Goal: Communication & Community: Answer question/provide support

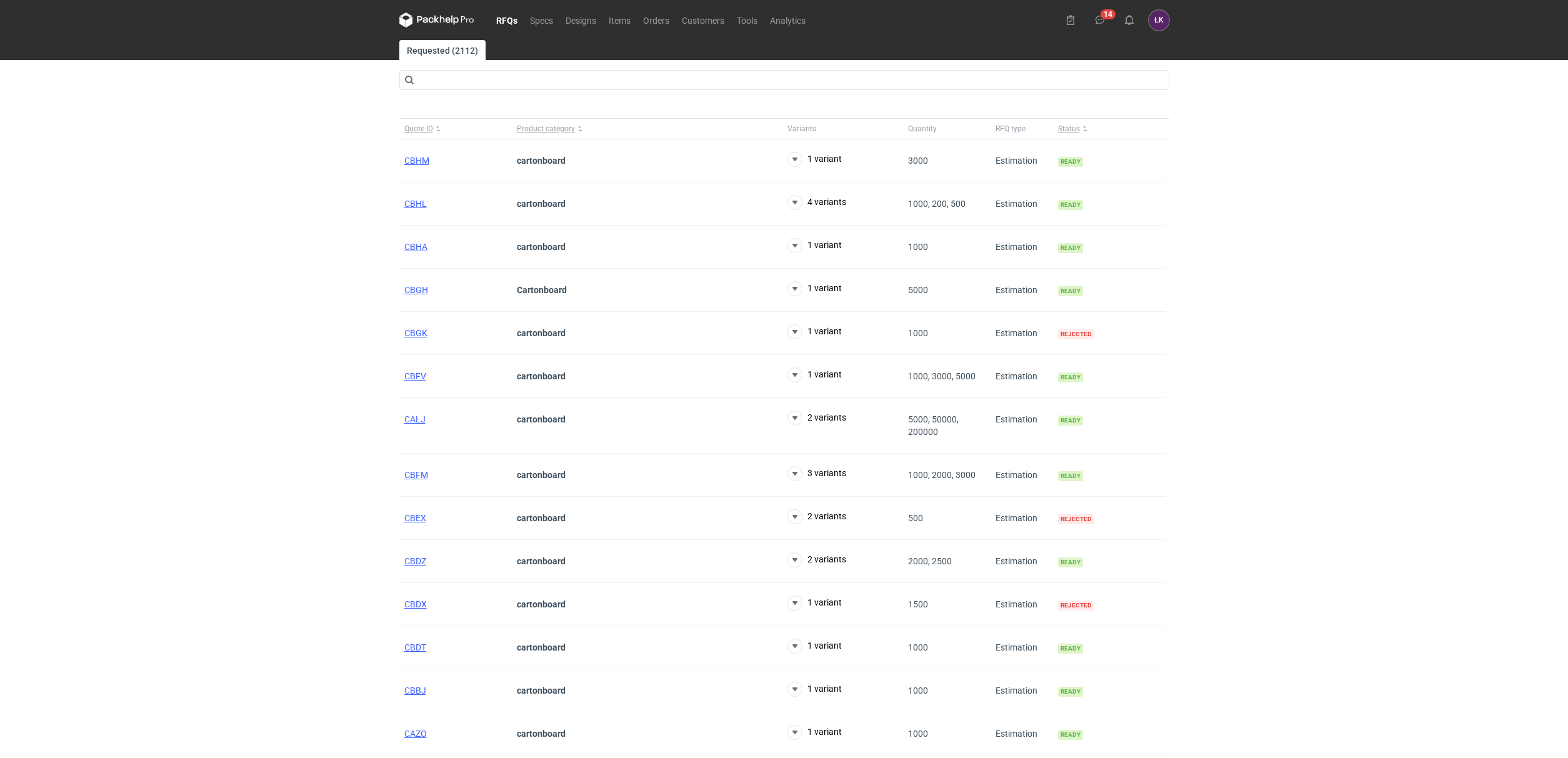
click at [252, 400] on div "RFQs Specs Designs Items Orders Customers Tools Analytics 14 ŁK Łukasz Kowalski…" at bounding box center [784, 379] width 1568 height 758
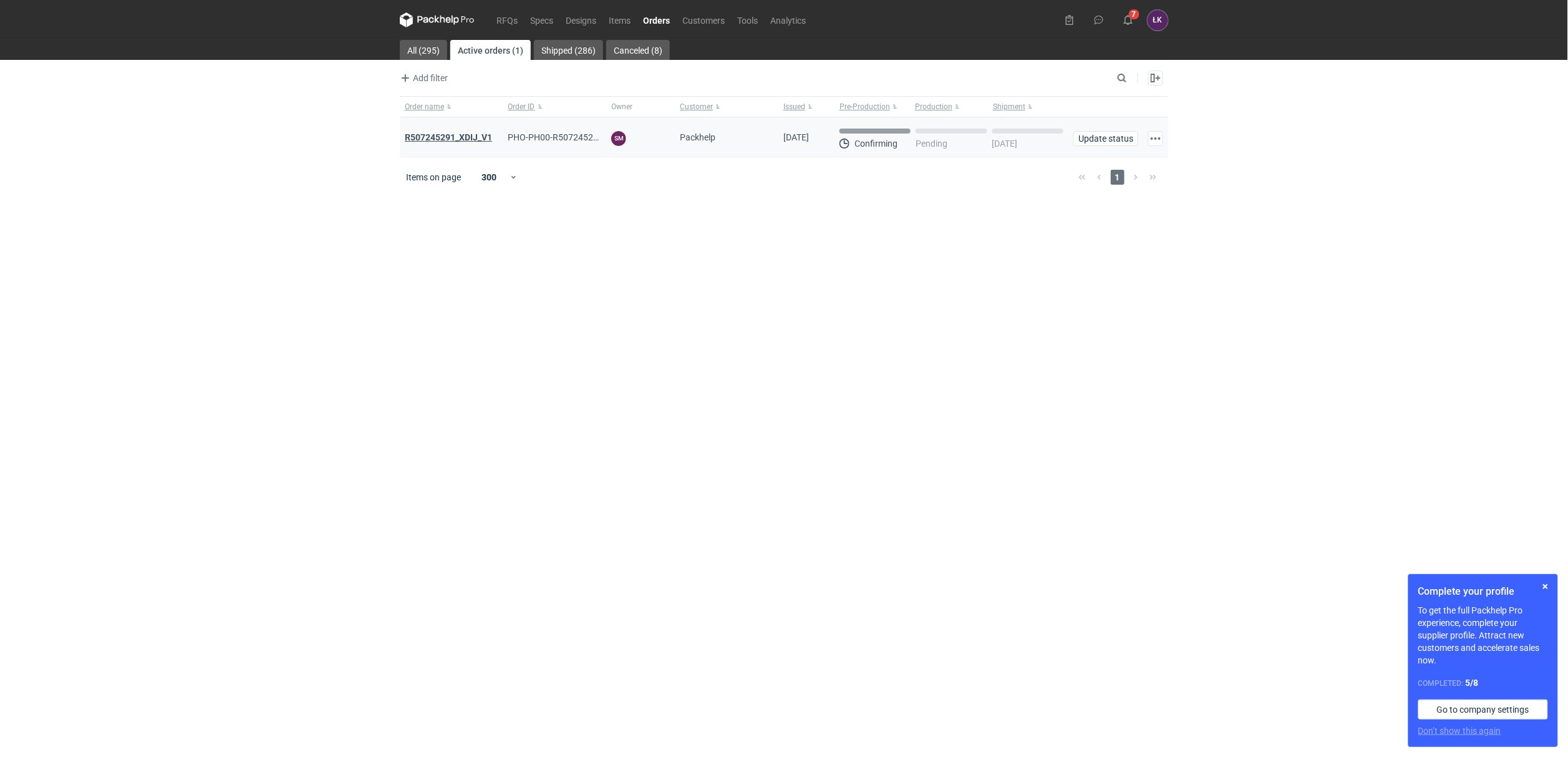
click at [453, 137] on strong "R507245291_XDIJ_V1" at bounding box center [448, 138] width 87 height 10
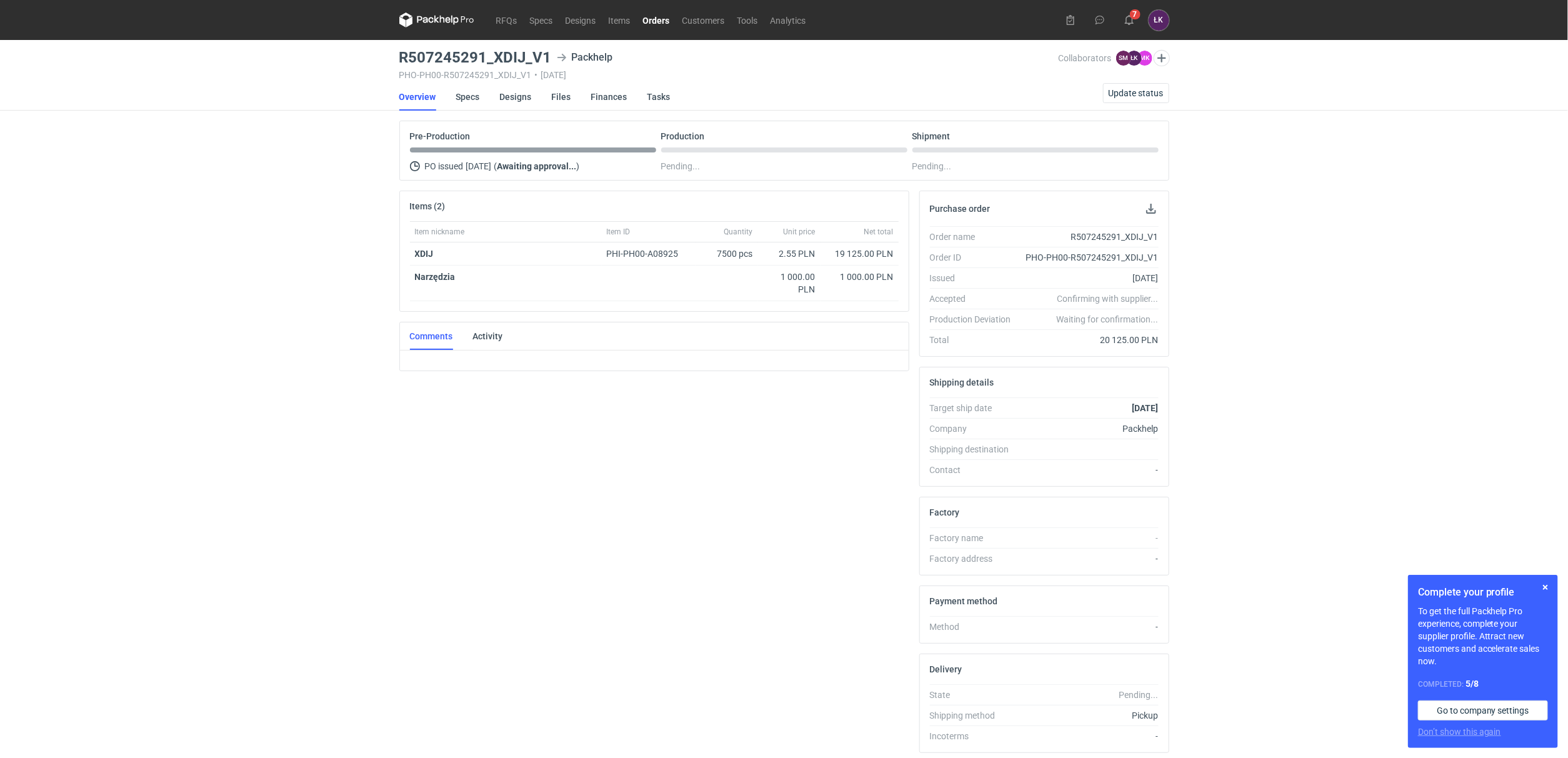
click at [250, 538] on div "RFQs Specs Designs Items Orders Customers Tools Analytics 7 ŁK [PERSON_NAME] [P…" at bounding box center [784, 379] width 1568 height 758
click at [250, 363] on div "RFQs Specs Designs Items Orders Customers Tools Analytics 16 7 ŁK [PERSON_NAME]…" at bounding box center [784, 379] width 1568 height 758
click at [1544, 582] on button "button" at bounding box center [1545, 587] width 15 height 15
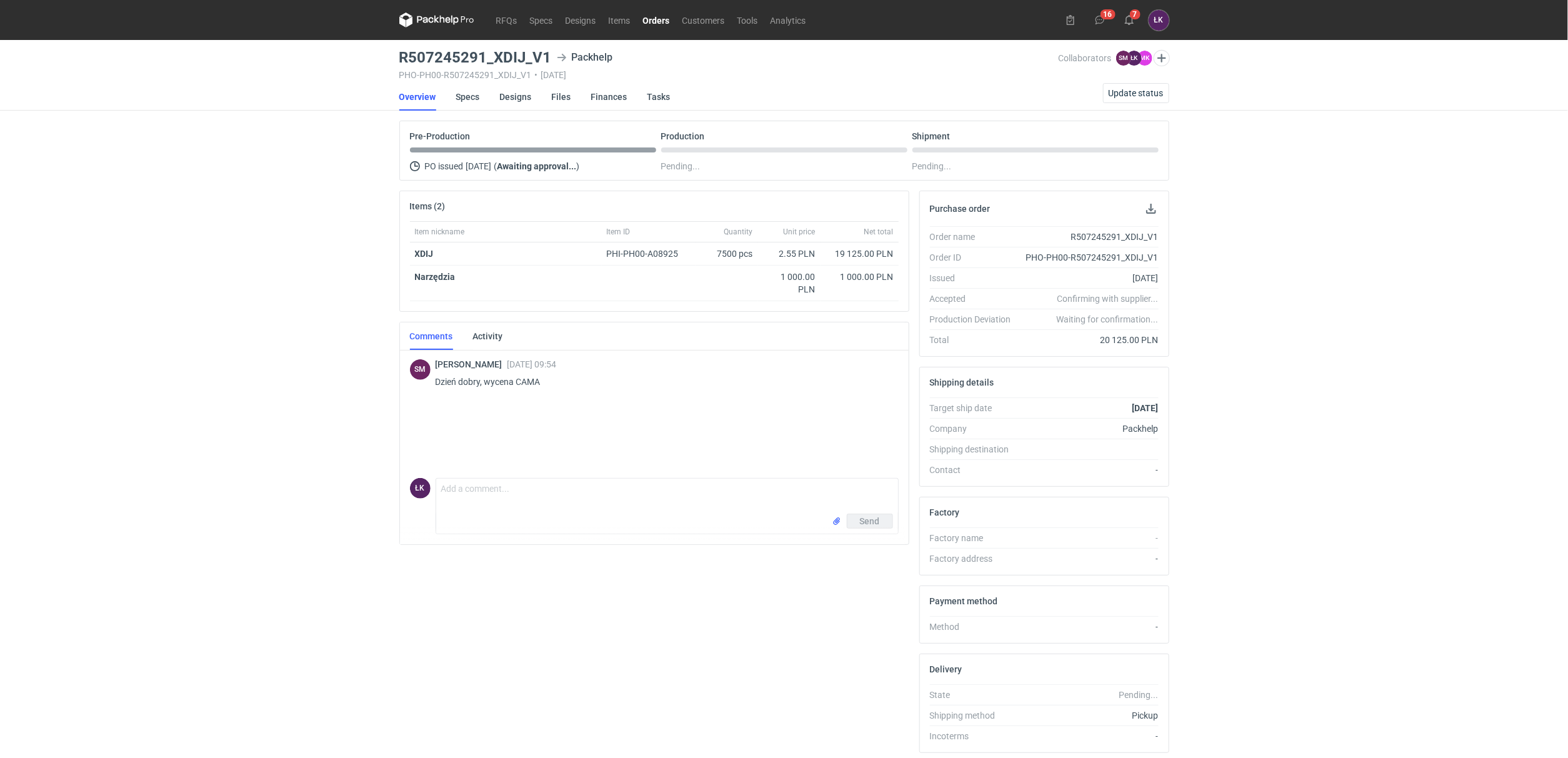
click at [360, 368] on div "RFQs Specs Designs Items Orders Customers Tools Analytics 16 7 ŁK [PERSON_NAME]…" at bounding box center [784, 379] width 1568 height 758
click at [270, 355] on div "RFQs Specs Designs Items Orders Customers Tools Analytics 16 7 ŁK [PERSON_NAME]…" at bounding box center [784, 379] width 1568 height 758
drag, startPoint x: 443, startPoint y: 257, endPoint x: 409, endPoint y: 259, distance: 34.1
click at [409, 259] on div "Item nickname Item ID Quantity Unit price Net total XDIJ PHI-PH00-A08925 7500 p…" at bounding box center [654, 266] width 509 height 90
copy strong "XDIJ"
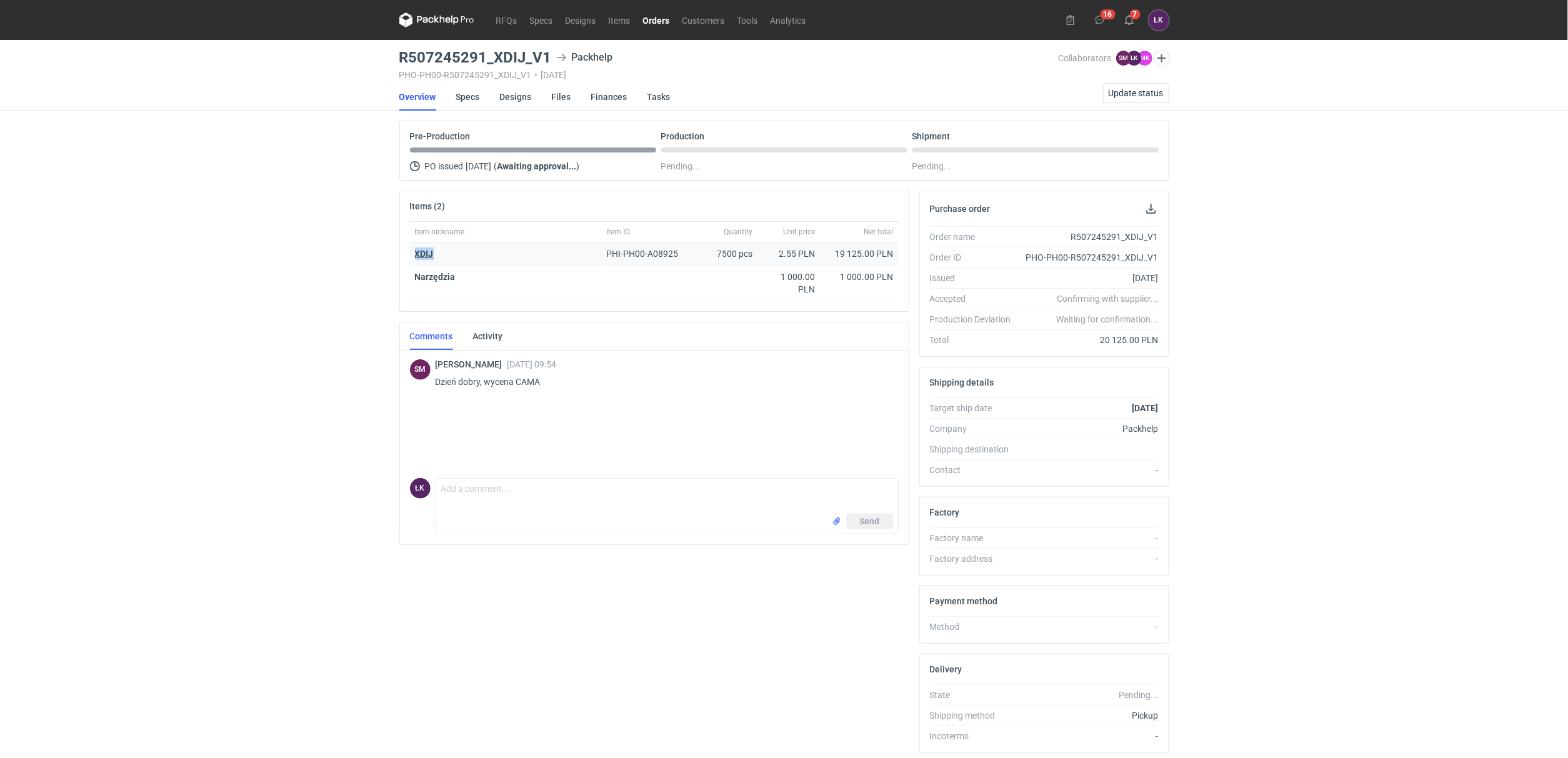
click at [428, 255] on strong "XDIJ" at bounding box center [425, 254] width 19 height 10
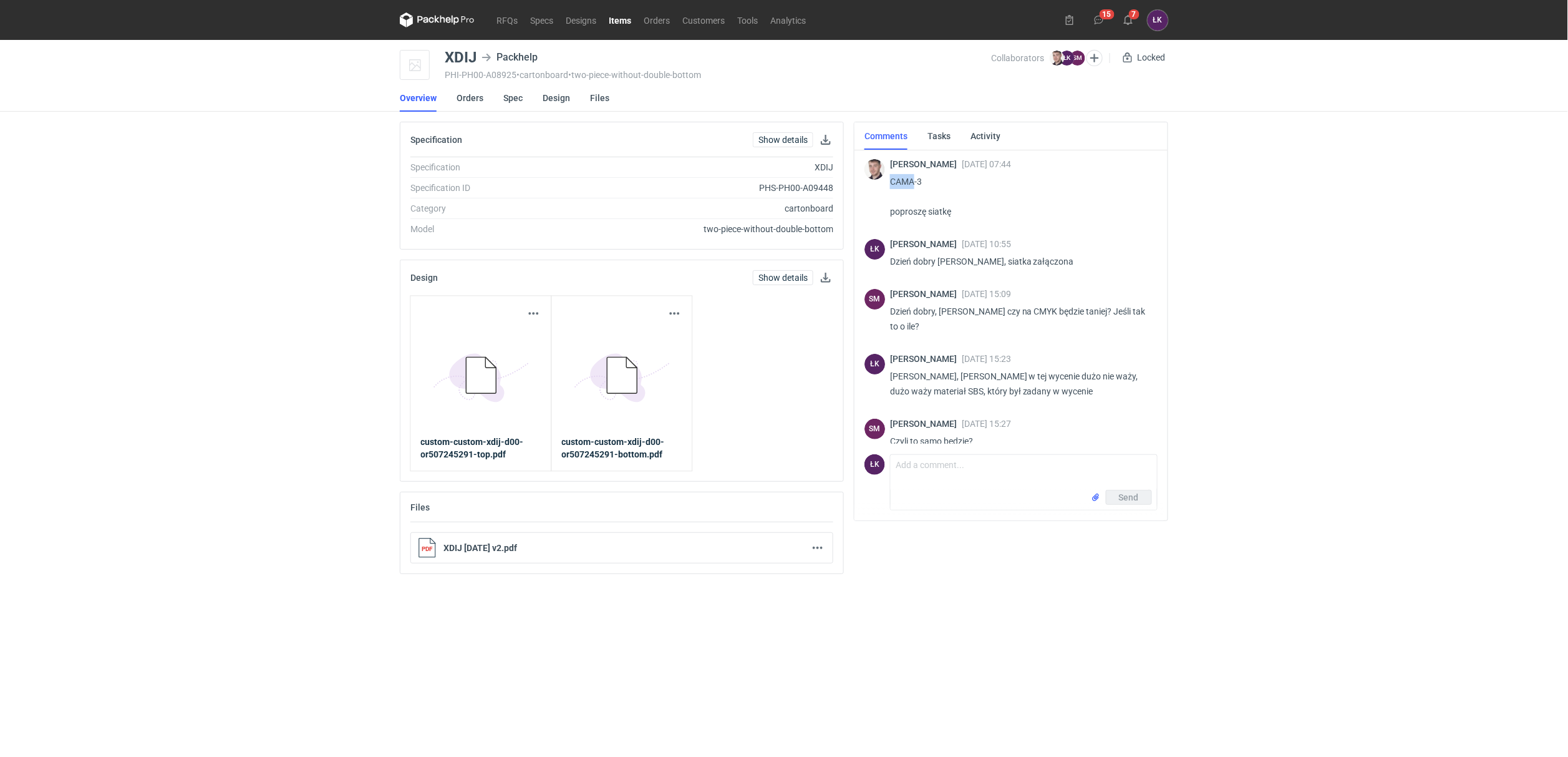
drag, startPoint x: 914, startPoint y: 177, endPoint x: 892, endPoint y: 178, distance: 22.0
click at [892, 178] on p "CAMA-3 poproszę siatkę" at bounding box center [1019, 196] width 257 height 45
copy p "CAMA"
click at [458, 98] on link "Orders" at bounding box center [470, 98] width 27 height 28
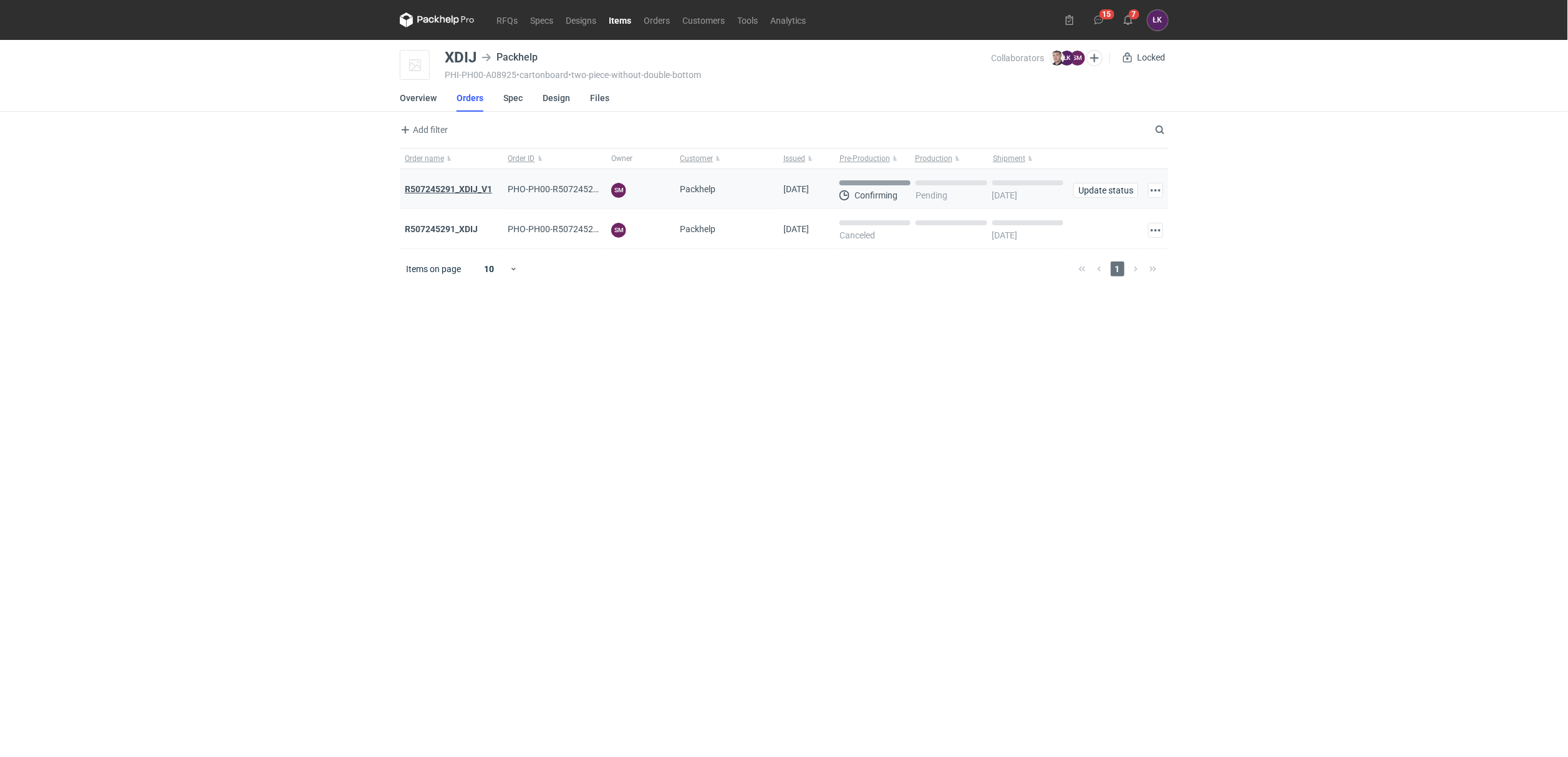
click at [464, 191] on strong "R507245291_XDIJ_V1" at bounding box center [448, 189] width 87 height 10
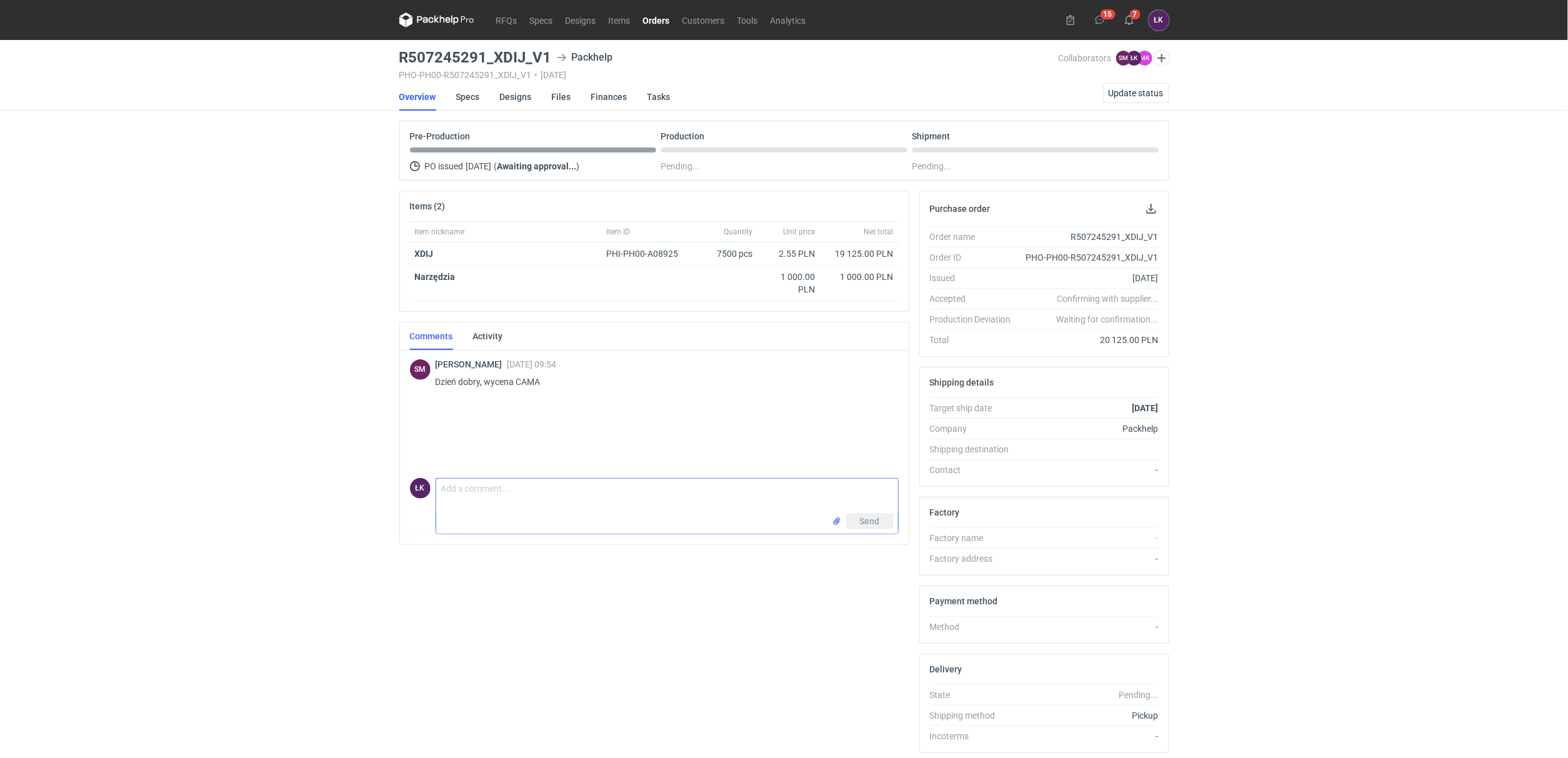
click at [472, 489] on textarea "Comment message" at bounding box center [667, 497] width 462 height 35
type textarea "[PERSON_NAME]: poniżej korespondencja z [PERSON_NAME]:"
paste textarea "[PERSON_NAME] Kubiak[DATE] 11:06:59 [PERSON_NAME], czy koszt narzędzi do HS uwz…"
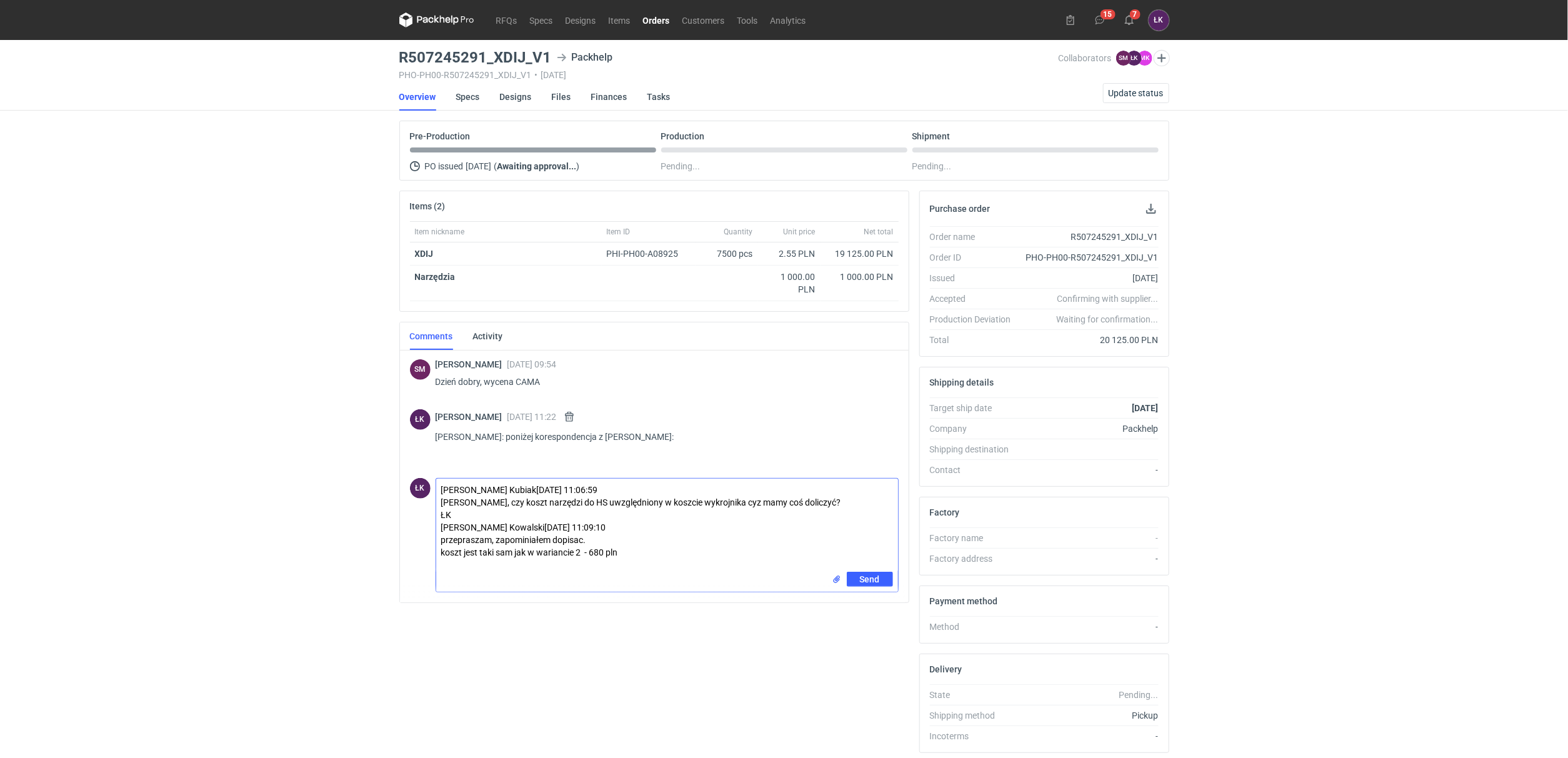
type textarea "[PERSON_NAME] Kubiak[DATE] 11:06:59 [PERSON_NAME], czy koszt narzędzi do HS uwz…"
click at [874, 572] on textarea "[PERSON_NAME] Kubiak[DATE] 11:06:59 [PERSON_NAME], czy koszt narzędzi do HS uwz…" at bounding box center [667, 525] width 462 height 93
click at [874, 579] on span "Send" at bounding box center [869, 579] width 20 height 9
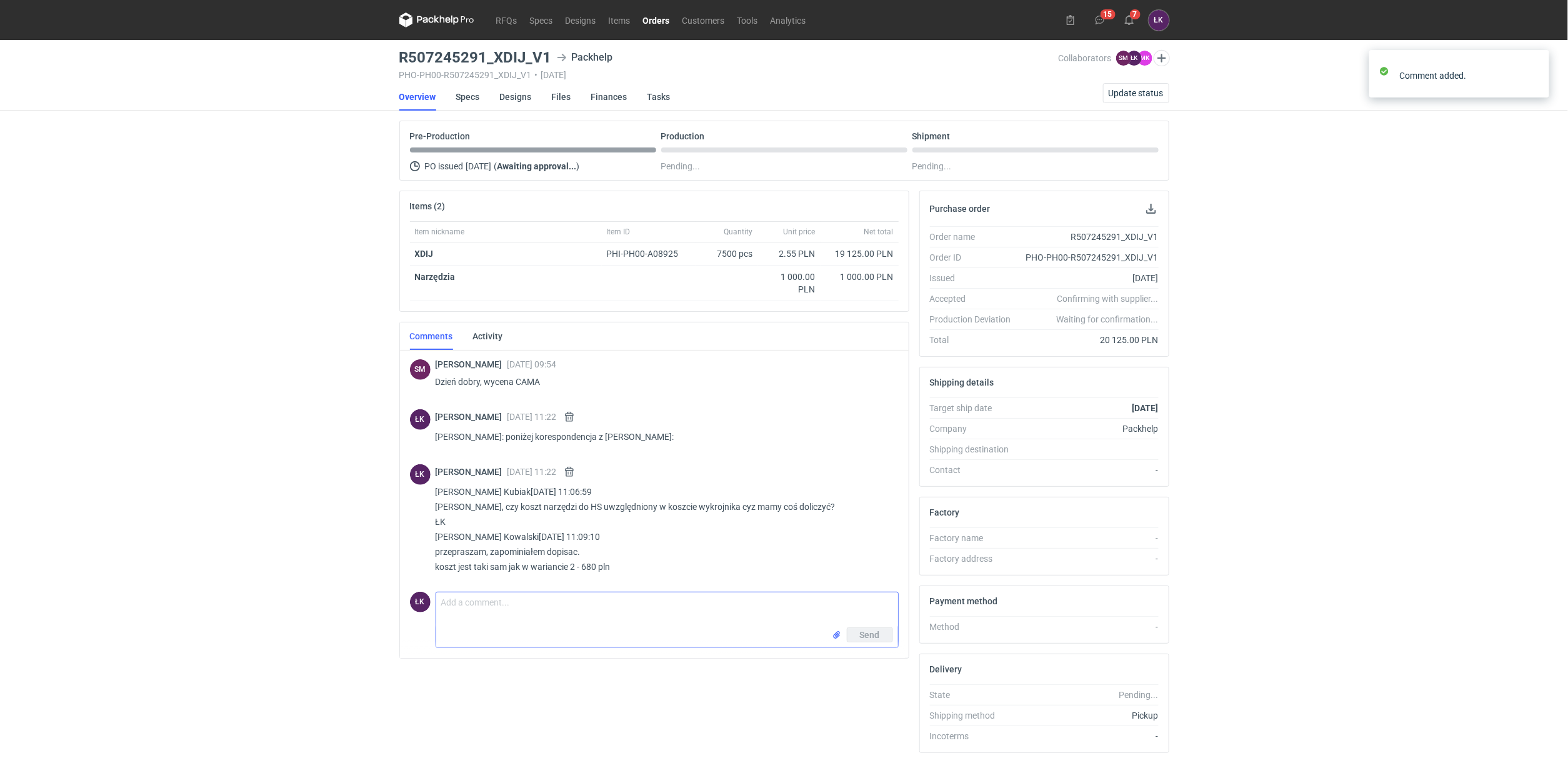
click at [464, 595] on textarea "Comment message" at bounding box center [667, 610] width 462 height 35
type textarea "w"
type textarea "brakuje matryc HS 0 680 zł"
click at [877, 631] on span "Send" at bounding box center [869, 635] width 20 height 9
click at [229, 383] on div "RFQs Specs Designs Items Orders Customers Tools Analytics 15 7 ŁK [PERSON_NAME]…" at bounding box center [784, 379] width 1568 height 758
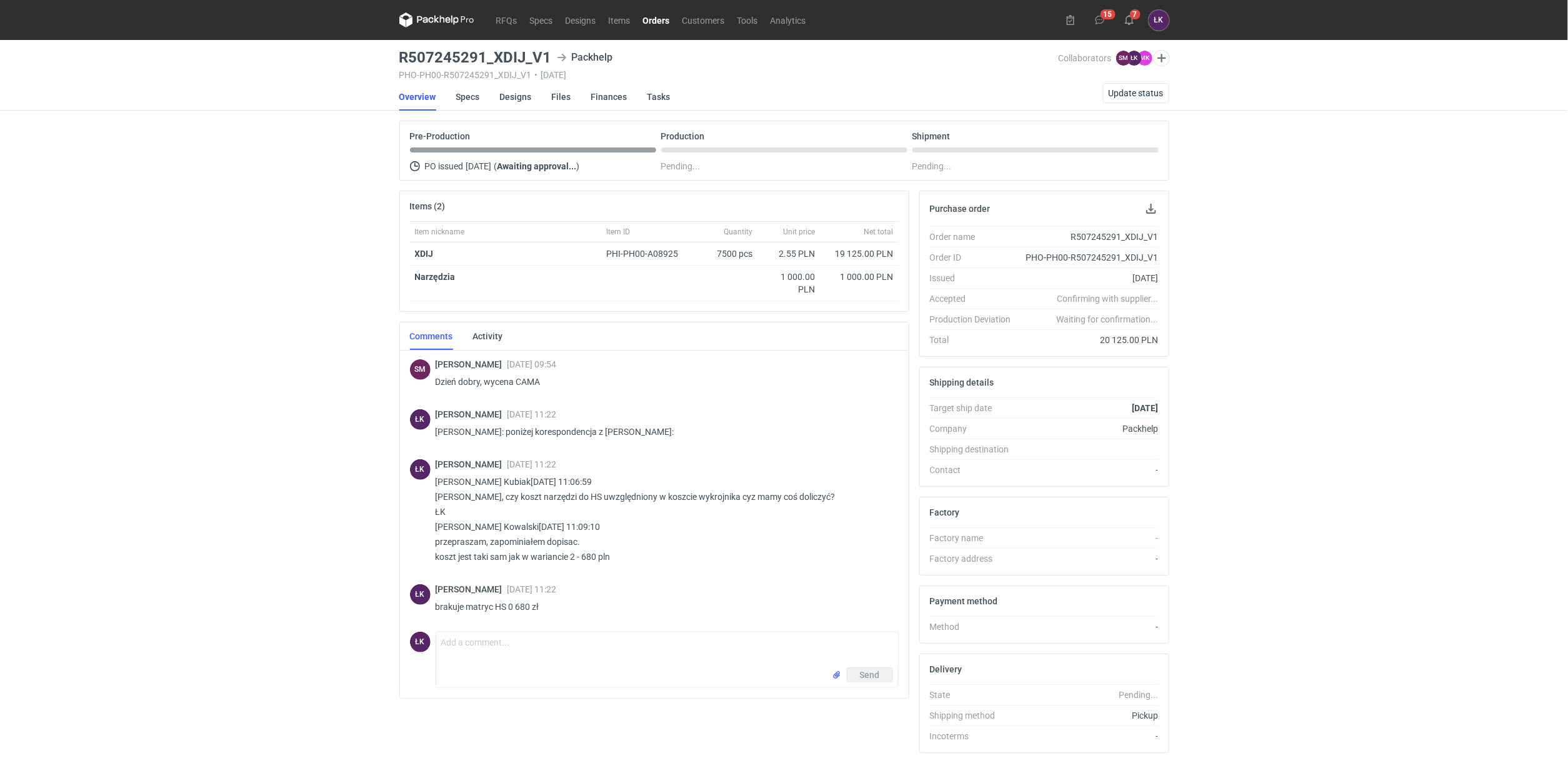
click at [207, 355] on div "RFQs Specs Designs Items Orders Customers Tools Analytics 15 7 ŁK [PERSON_NAME]…" at bounding box center [784, 379] width 1568 height 758
click at [279, 496] on div "RFQs Specs Designs Items Orders Customers Tools Analytics 15 7 ŁK [PERSON_NAME]…" at bounding box center [784, 379] width 1568 height 758
click at [300, 405] on div "RFQs Specs Designs Items Orders Customers Tools Analytics 15 7 ŁK [PERSON_NAME]…" at bounding box center [784, 379] width 1568 height 758
click at [473, 97] on link "Specs" at bounding box center [468, 97] width 23 height 28
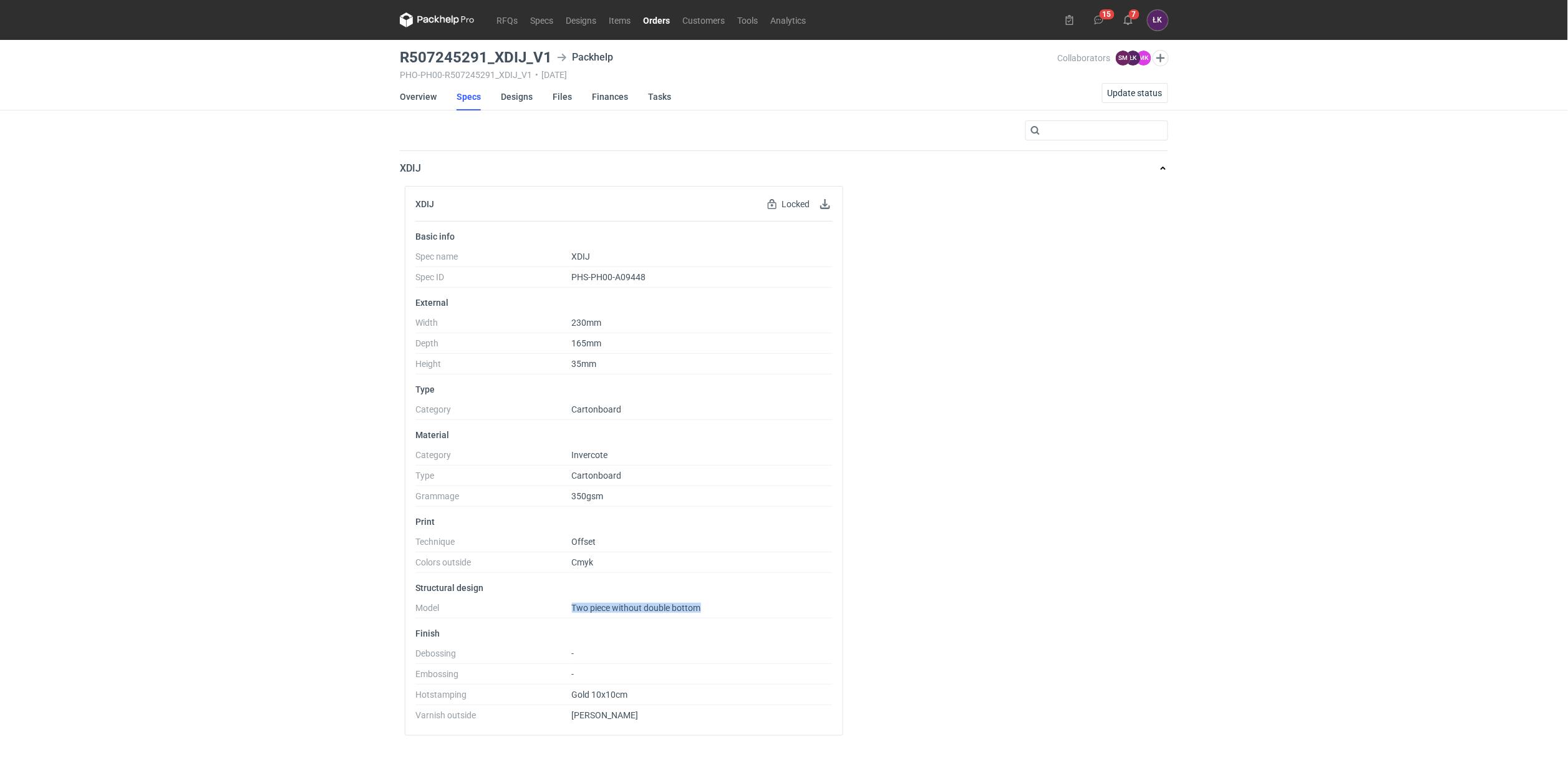
drag, startPoint x: 746, startPoint y: 611, endPoint x: 566, endPoint y: 617, distance: 180.1
click at [566, 617] on dl "Model Two piece without double bottom" at bounding box center [624, 610] width 417 height 15
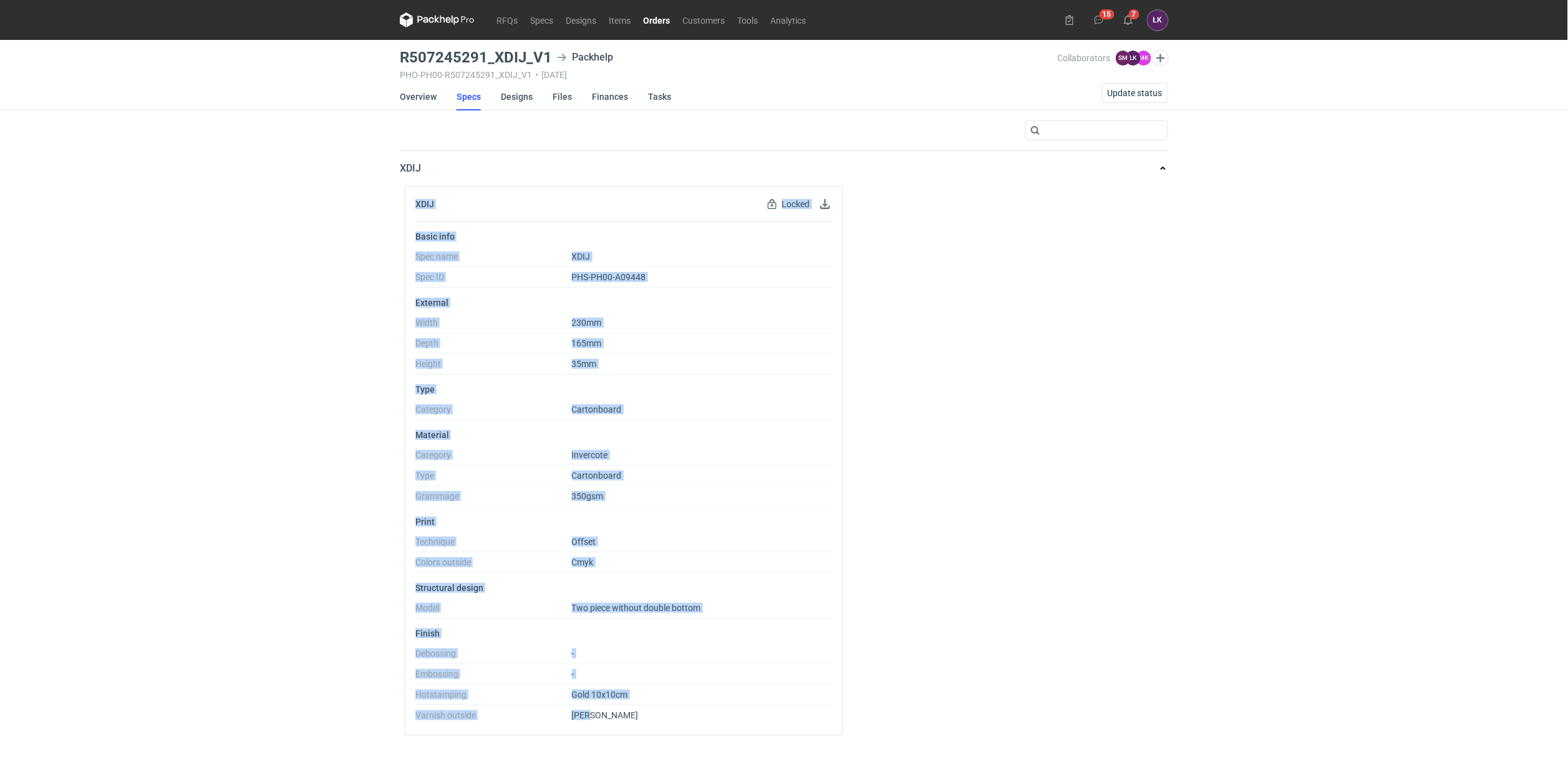
drag, startPoint x: 626, startPoint y: 715, endPoint x: 372, endPoint y: 212, distance: 563.5
click at [372, 212] on div "RFQs Specs Designs Items Orders Customers Tools Analytics 15 7 ŁK [PERSON_NAME]…" at bounding box center [784, 378] width 1568 height 757
click at [444, 351] on dt "Depth" at bounding box center [493, 346] width 156 height 15
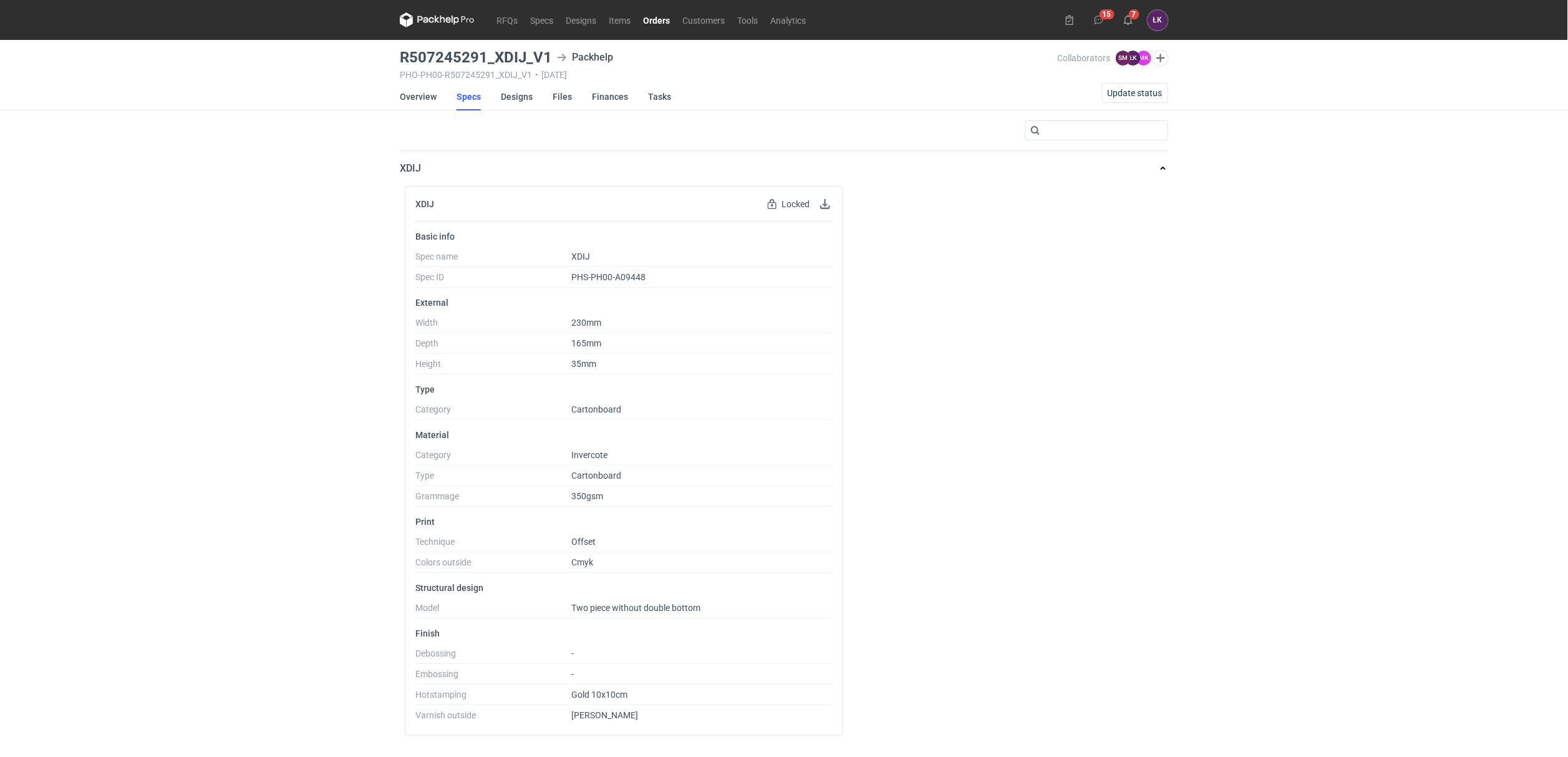
click at [444, 434] on p "Material" at bounding box center [624, 435] width 417 height 10
drag, startPoint x: 607, startPoint y: 455, endPoint x: 567, endPoint y: 458, distance: 40.1
click at [567, 458] on dl "Category Invercote Type Cartonboard Grammage 350gsm" at bounding box center [624, 478] width 417 height 57
click at [567, 458] on dt "Category" at bounding box center [493, 457] width 156 height 15
drag, startPoint x: 567, startPoint y: 458, endPoint x: 624, endPoint y: 446, distance: 58.2
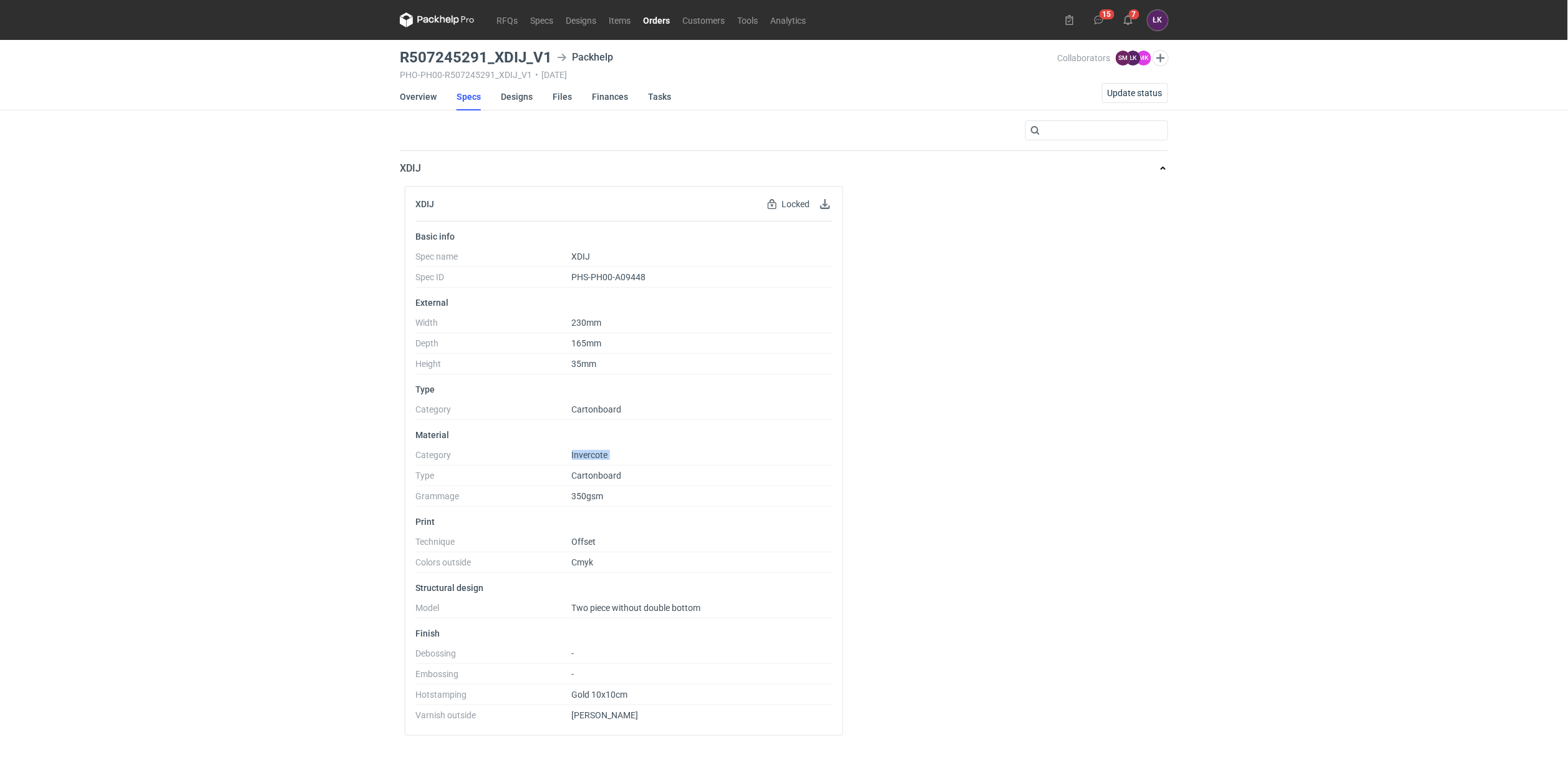
click at [624, 446] on li "Material Category Invercote Type Cartonboard Grammage 350gsm" at bounding box center [624, 468] width 417 height 77
click at [624, 450] on dd "Invercote" at bounding box center [702, 457] width 261 height 15
drag, startPoint x: 624, startPoint y: 458, endPoint x: 564, endPoint y: 460, distance: 60.0
click at [564, 460] on dl "Category Invercote Type Cartonboard Grammage 350gsm" at bounding box center [624, 478] width 417 height 57
click at [561, 461] on dt "Category" at bounding box center [493, 457] width 156 height 15
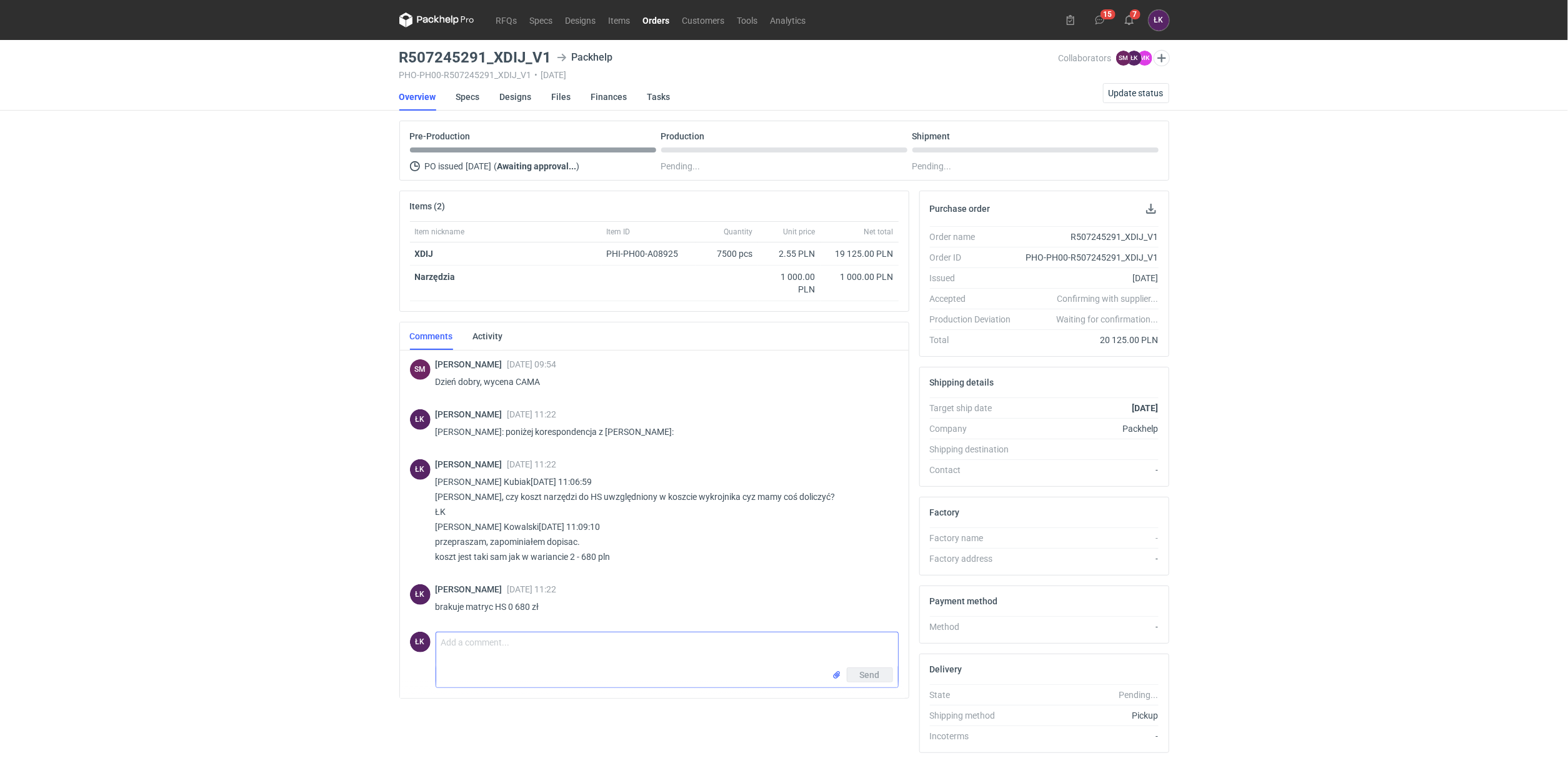
click at [480, 654] on textarea "Comment message" at bounding box center [667, 650] width 462 height 35
type textarea "Jaki to ma być SBS 1 S czy 2 S? nie jest to doprecyzowane"
click at [863, 677] on span "Send" at bounding box center [869, 675] width 20 height 9
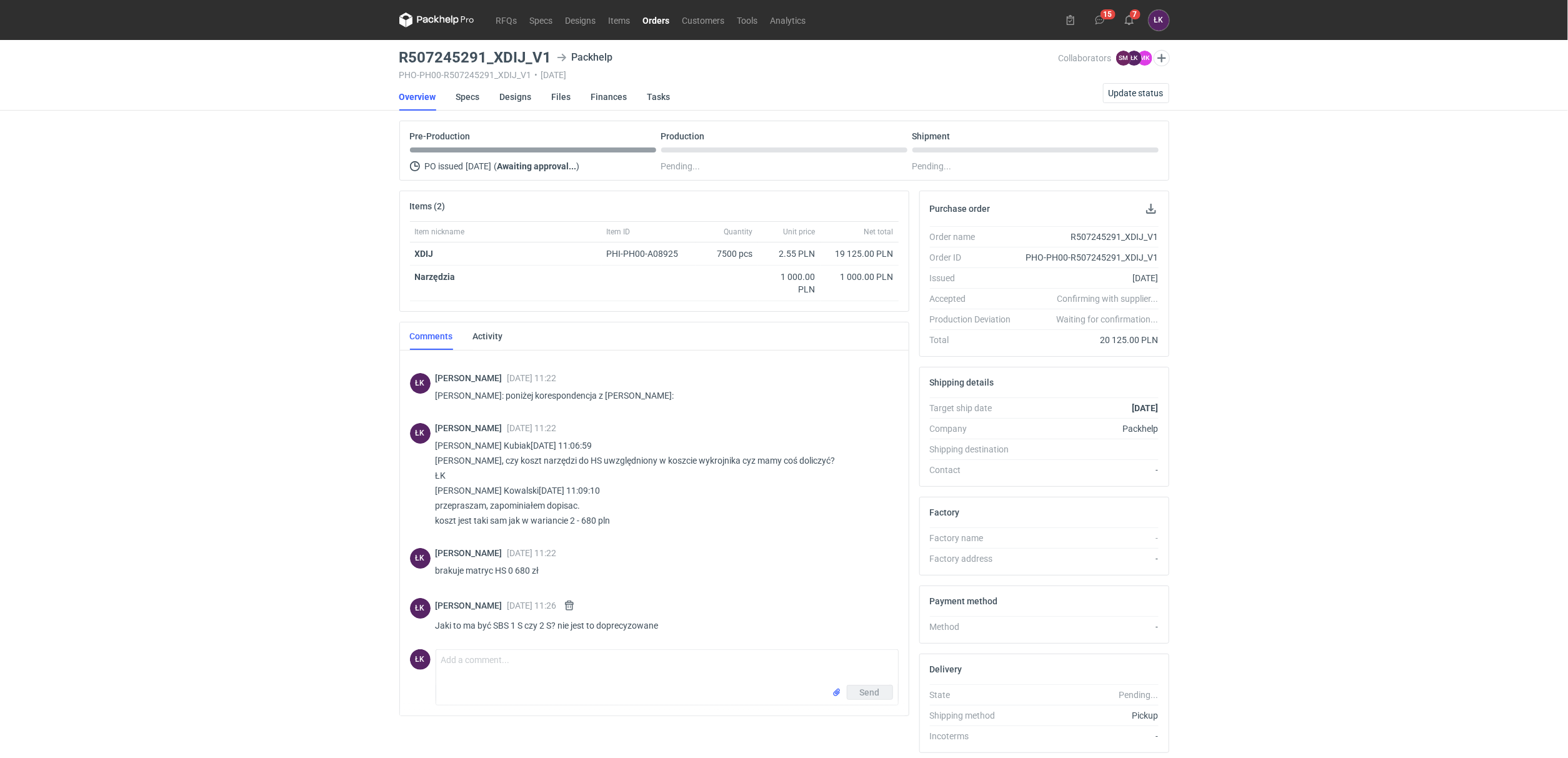
click at [321, 412] on div "RFQs Specs Designs Items Orders Customers Tools Analytics 15 7 ŁK [PERSON_NAME]…" at bounding box center [784, 379] width 1568 height 758
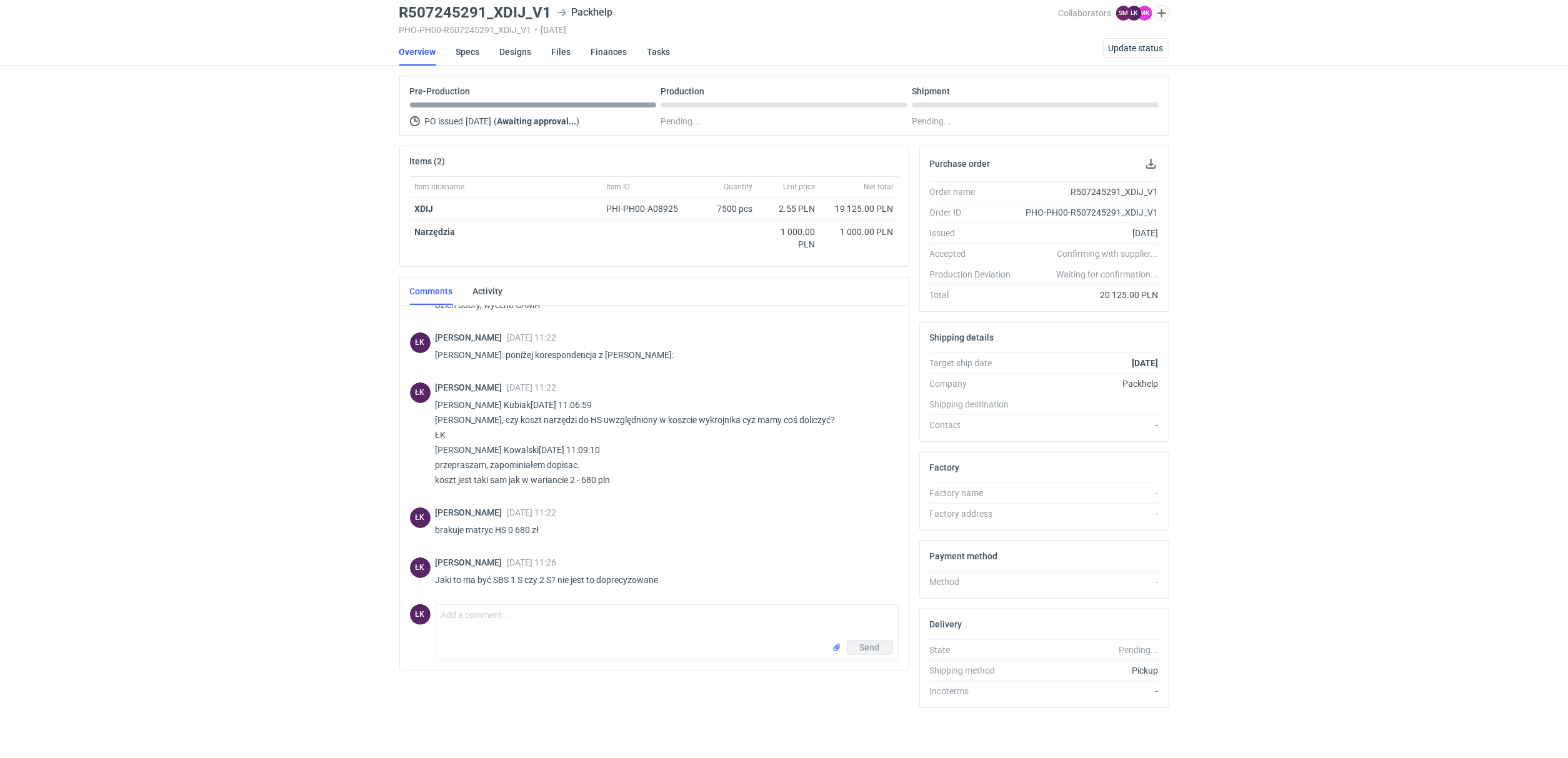
scroll to position [0, 0]
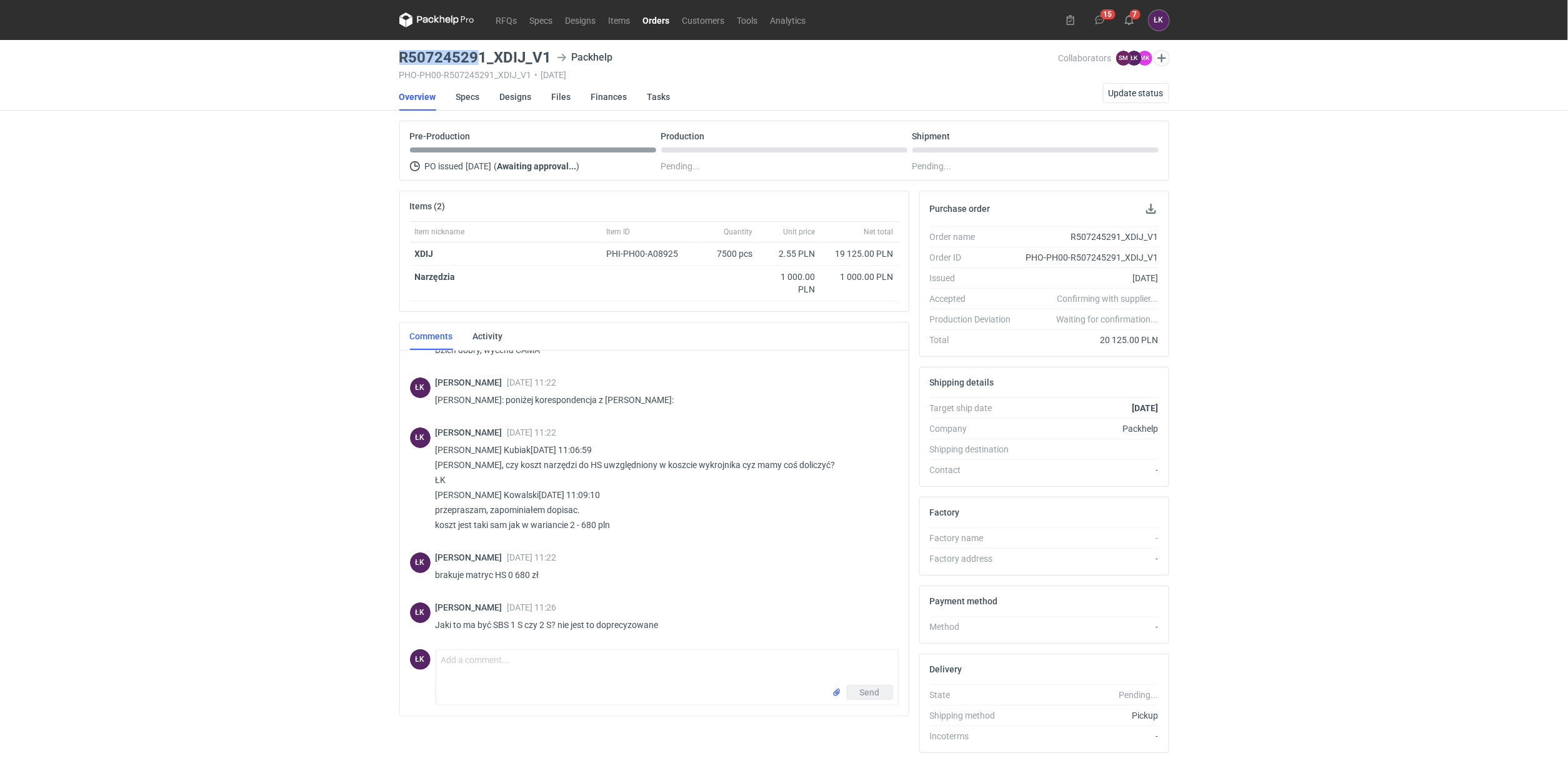
drag, startPoint x: 483, startPoint y: 53, endPoint x: 395, endPoint y: 55, distance: 88.0
click at [395, 55] on main "R507245291_XDIJ_V1 Packhelp PHO-PH00-R507245291_XDIJ_V1 • [DATE] Collaborators …" at bounding box center [784, 422] width 780 height 763
click at [384, 53] on div "RFQs Specs Designs Items Orders Customers Tools Analytics 15 7 ŁK [PERSON_NAME]…" at bounding box center [784, 379] width 1568 height 758
drag, startPoint x: 398, startPoint y: 51, endPoint x: 486, endPoint y: 51, distance: 88.0
click at [486, 51] on h3 "R507245291_XDIJ_V1" at bounding box center [475, 57] width 152 height 15
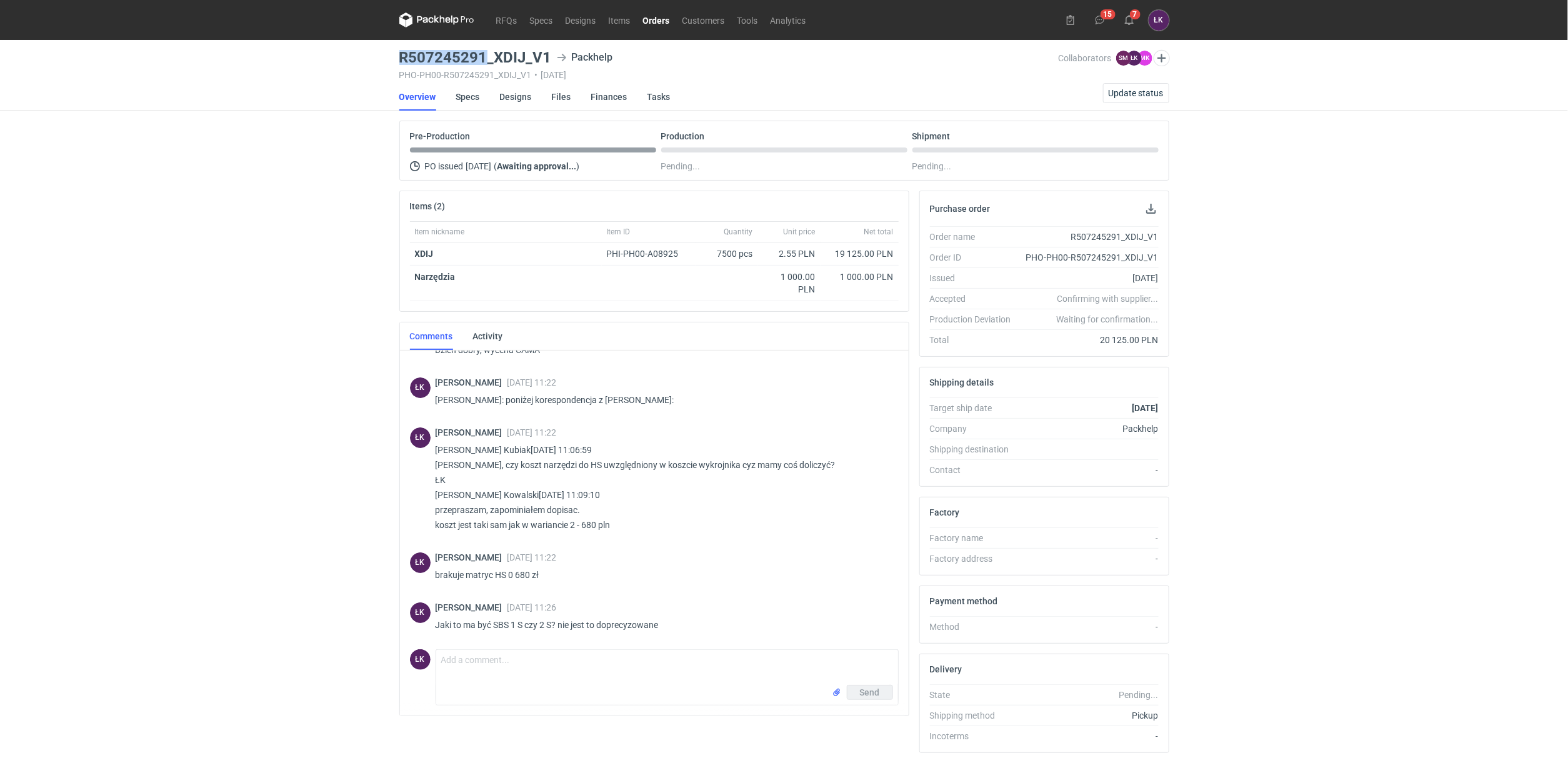
copy h3 "R507245291"
click at [248, 551] on div "RFQs Specs Designs Items Orders Customers Tools Analytics 15 7 ŁK [PERSON_NAME]…" at bounding box center [784, 379] width 1568 height 758
click at [91, 504] on div "RFQs Specs Designs Items Orders Customers Tools Analytics 15 7 ŁK [PERSON_NAME]…" at bounding box center [784, 379] width 1568 height 758
drag, startPoint x: 444, startPoint y: 257, endPoint x: 395, endPoint y: 257, distance: 49.0
click at [395, 257] on div "Items (2) Item nickname Item ID Quantity Unit price Net total XDIJ PHI-PH00-A08…" at bounding box center [654, 477] width 520 height 573
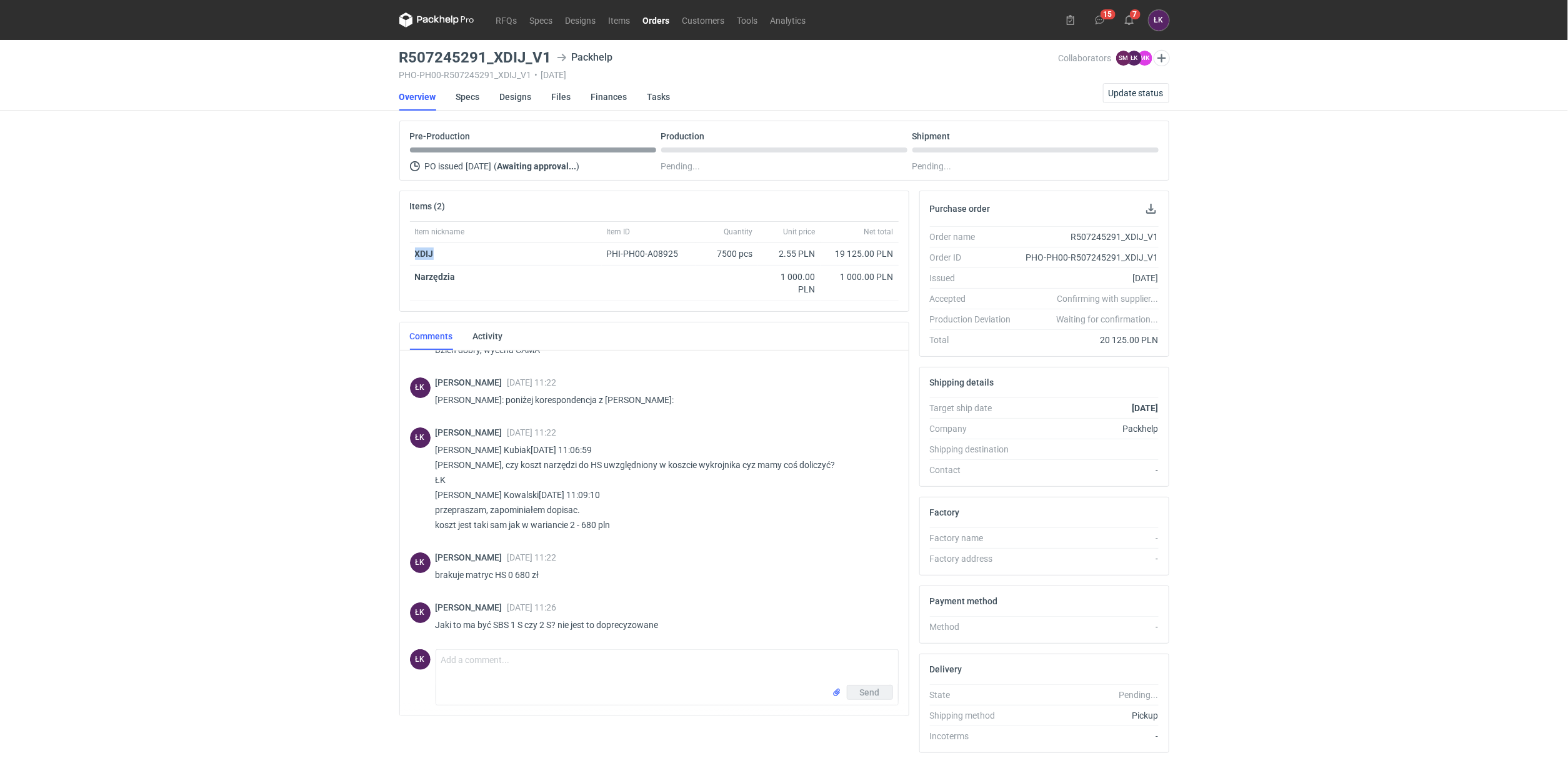
copy strong "XDIJ"
drag, startPoint x: 219, startPoint y: 368, endPoint x: 224, endPoint y: 360, distance: 9.4
click at [218, 366] on div "RFQs Specs Designs Items Orders Customers Tools Analytics 15 7 ŁK [PERSON_NAME]…" at bounding box center [784, 379] width 1568 height 758
click at [565, 97] on link "Files" at bounding box center [562, 97] width 19 height 28
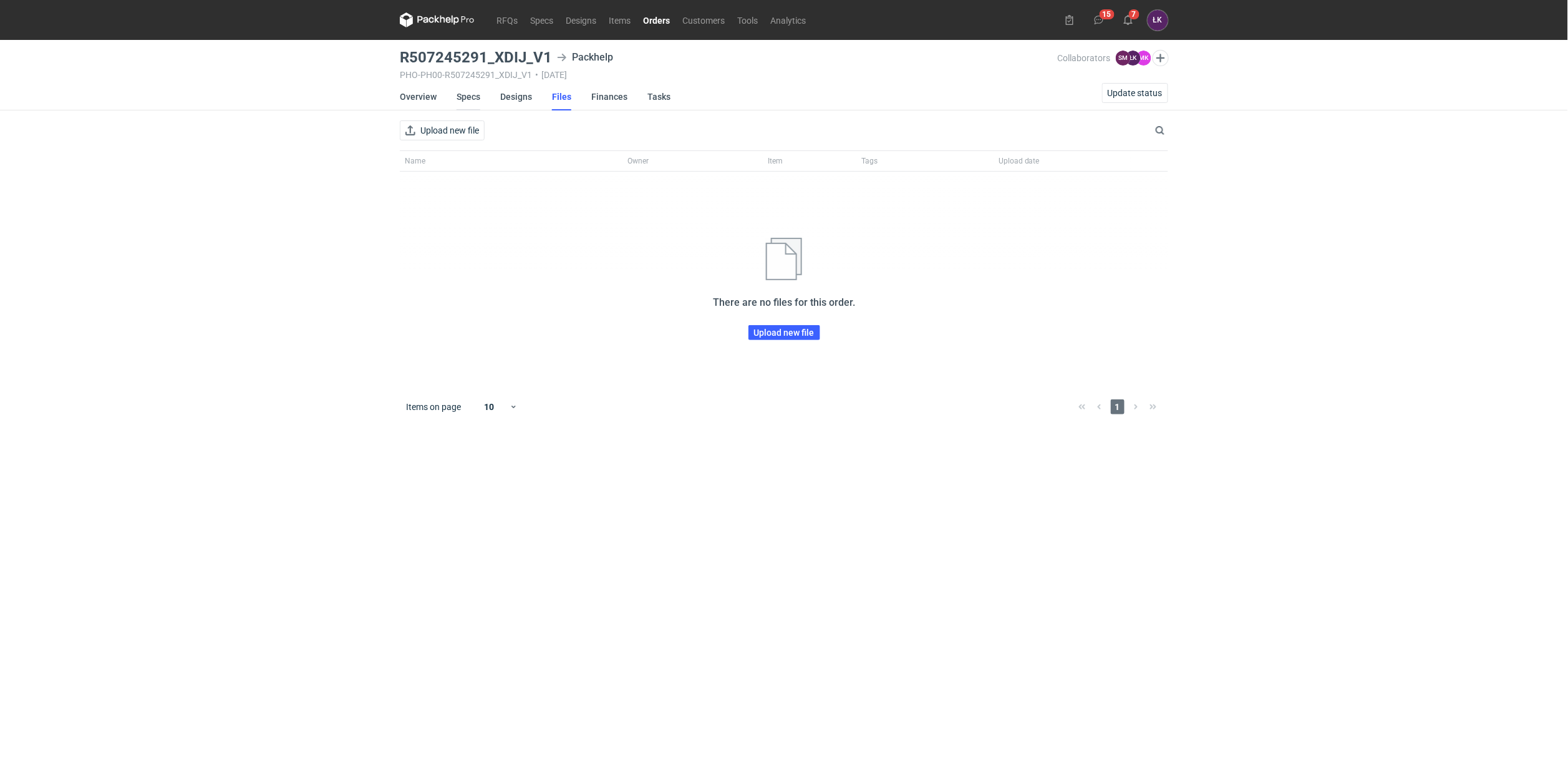
click at [469, 100] on link "Specs" at bounding box center [469, 97] width 23 height 28
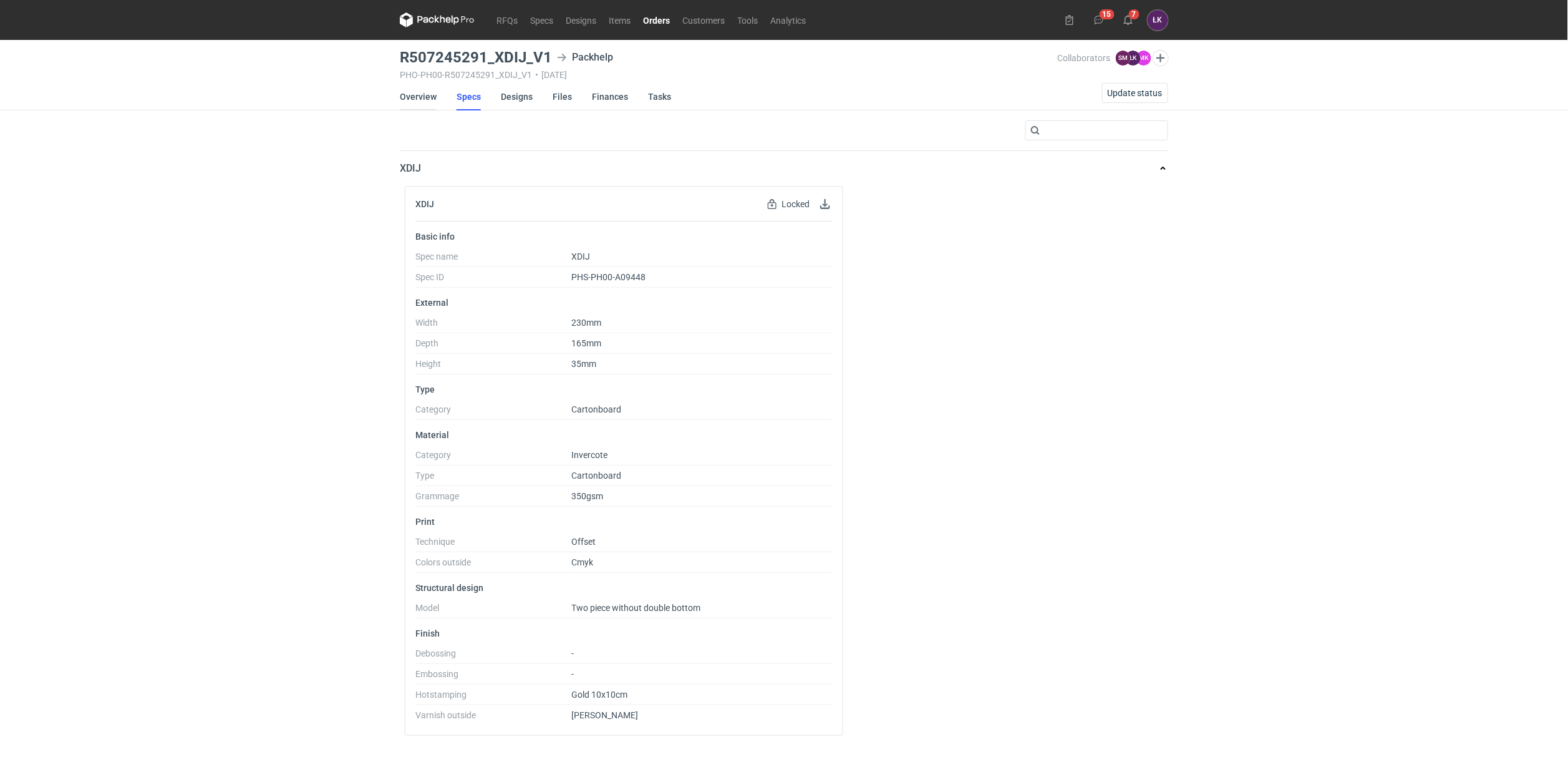
click at [413, 99] on link "Overview" at bounding box center [418, 97] width 37 height 28
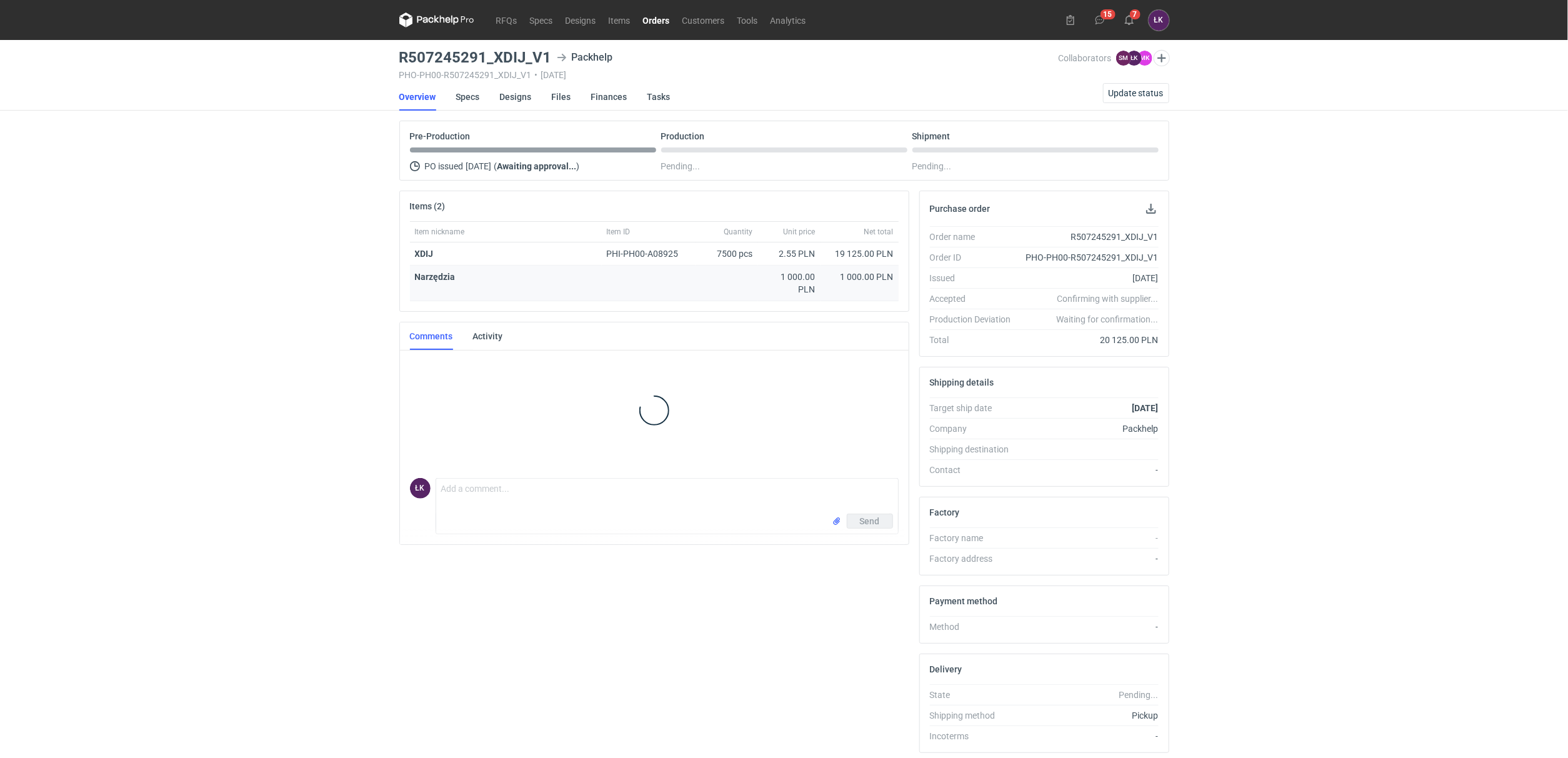
scroll to position [32, 0]
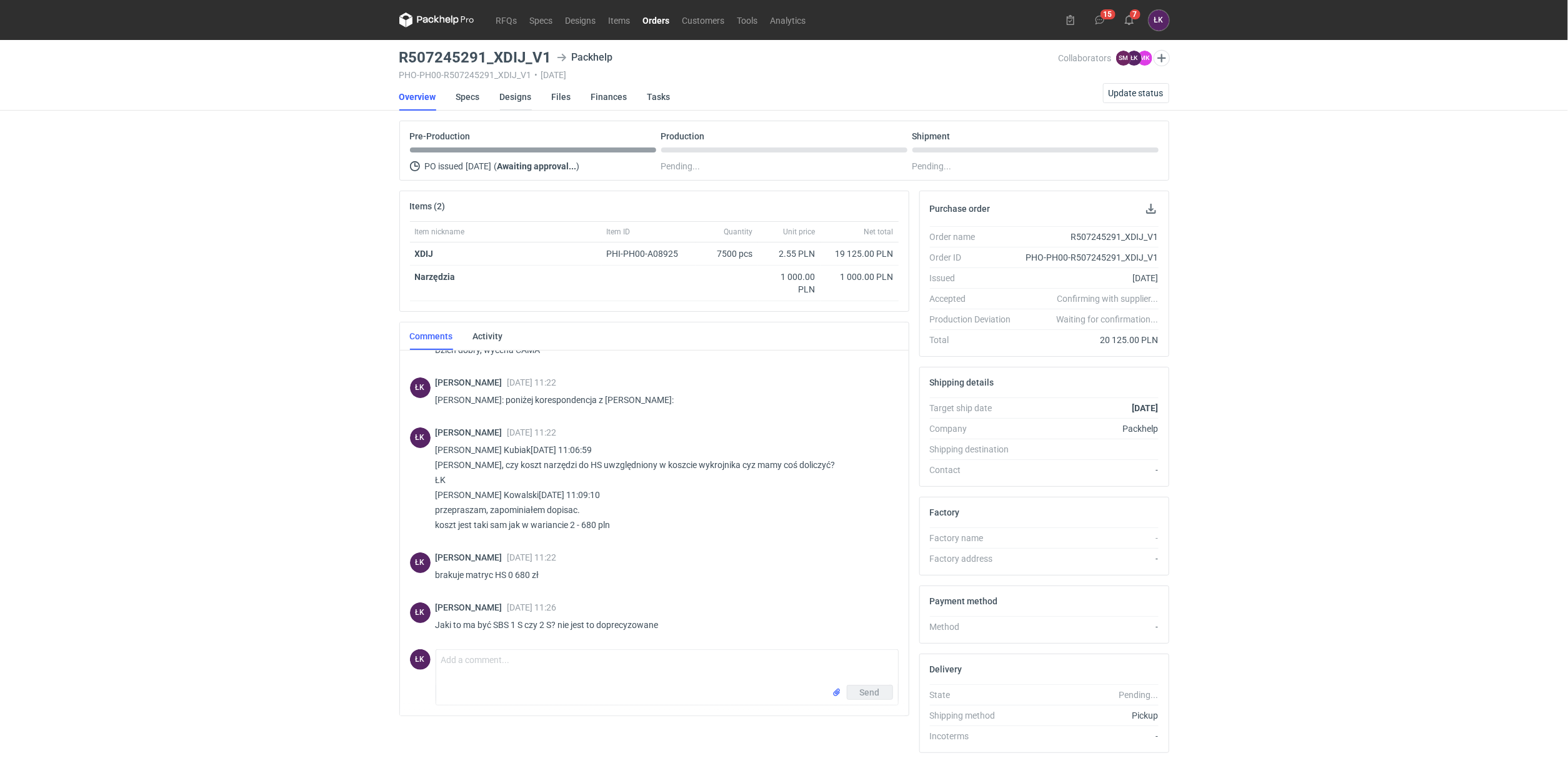
click at [521, 98] on link "Designs" at bounding box center [516, 97] width 32 height 28
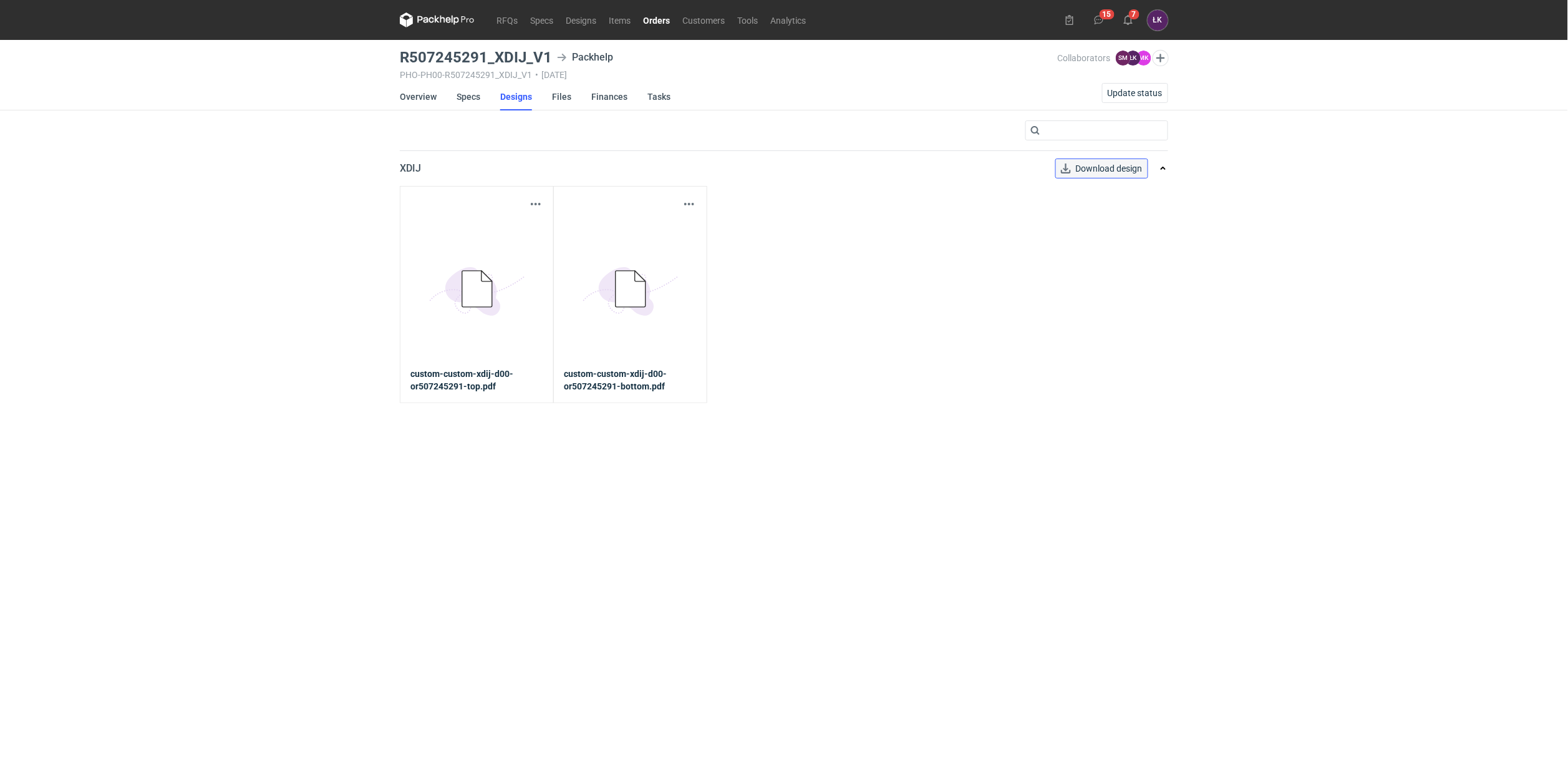
click at [1124, 167] on span "Download design" at bounding box center [1109, 168] width 67 height 9
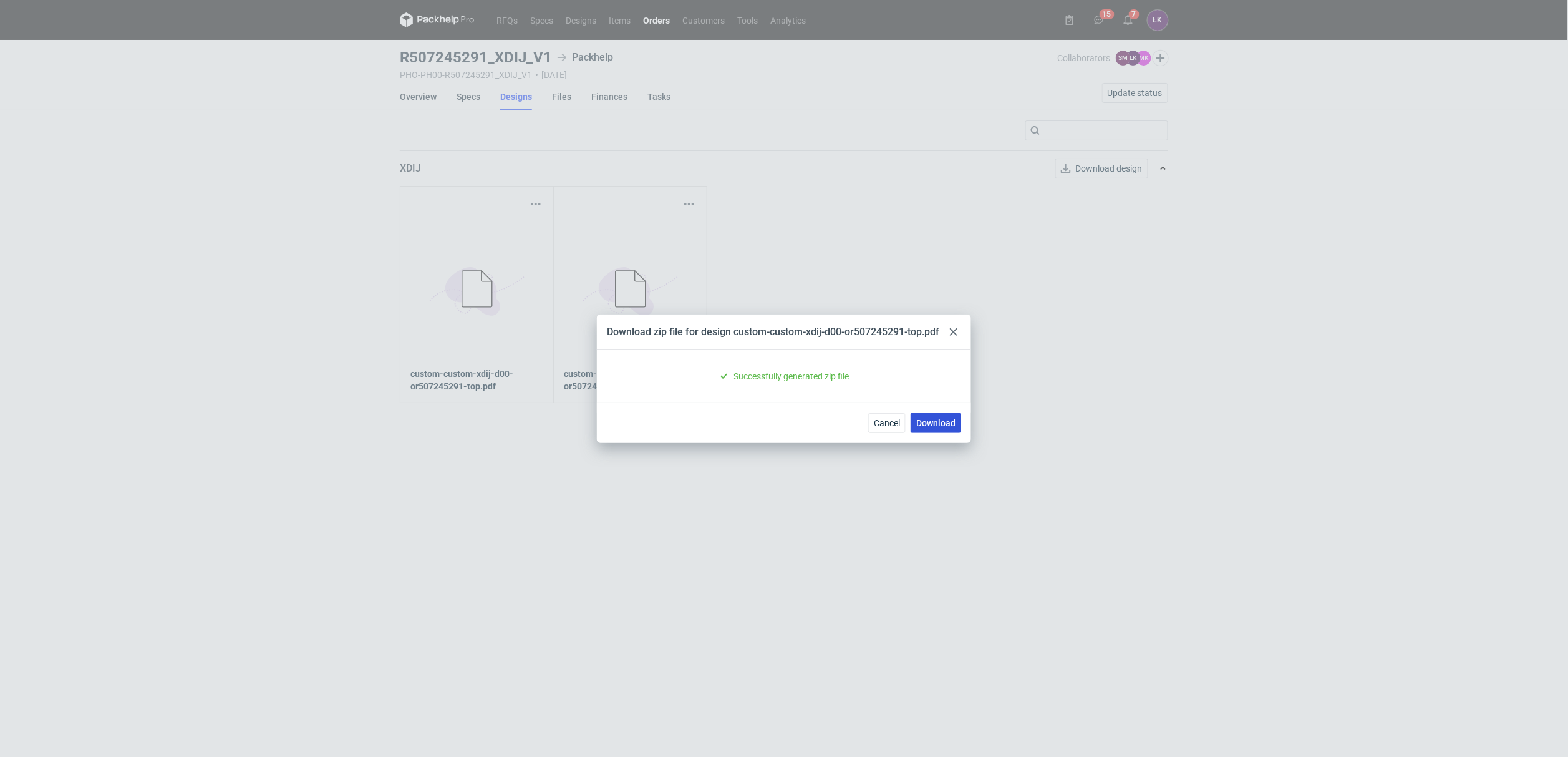
click at [949, 425] on link "Download" at bounding box center [936, 423] width 50 height 20
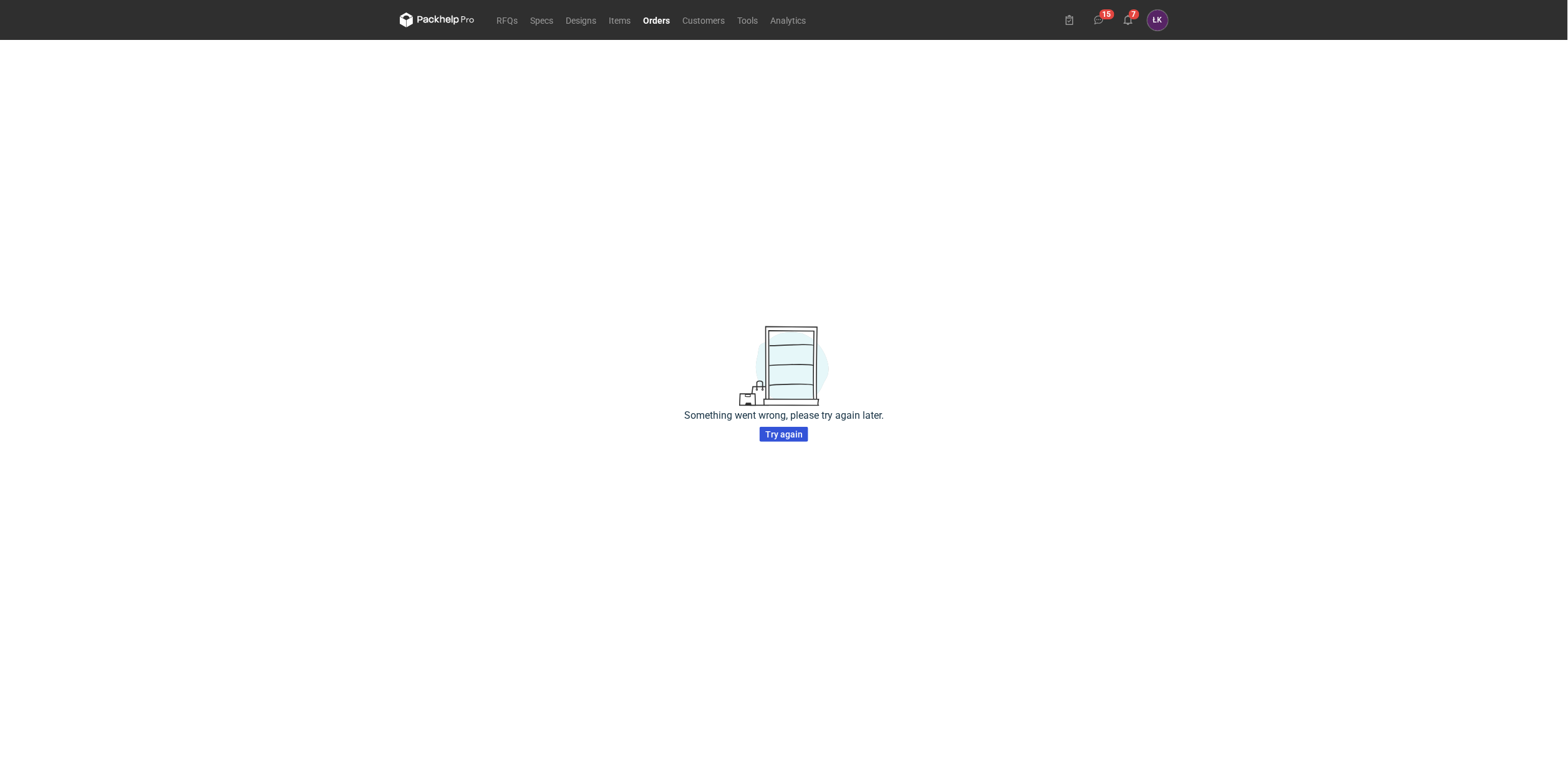
click at [792, 440] on button "Try again" at bounding box center [784, 434] width 49 height 15
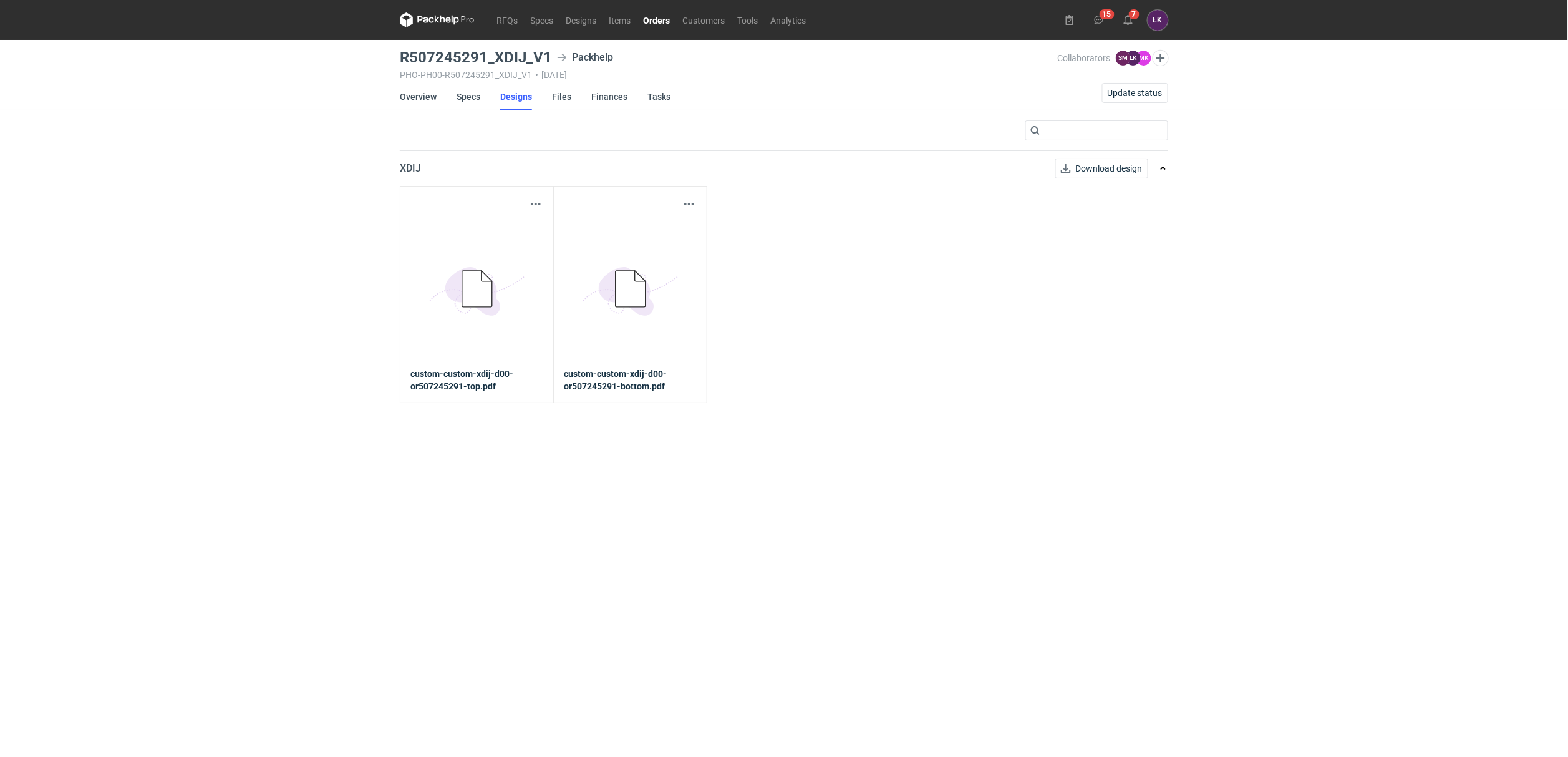
click at [886, 487] on main "R507245291_XDIJ_V1 Packhelp PHO-PH00-R507245291_XDIJ_V1 • [DATE] Collaborators …" at bounding box center [784, 399] width 779 height 718
click at [411, 93] on link "Overview" at bounding box center [418, 97] width 37 height 28
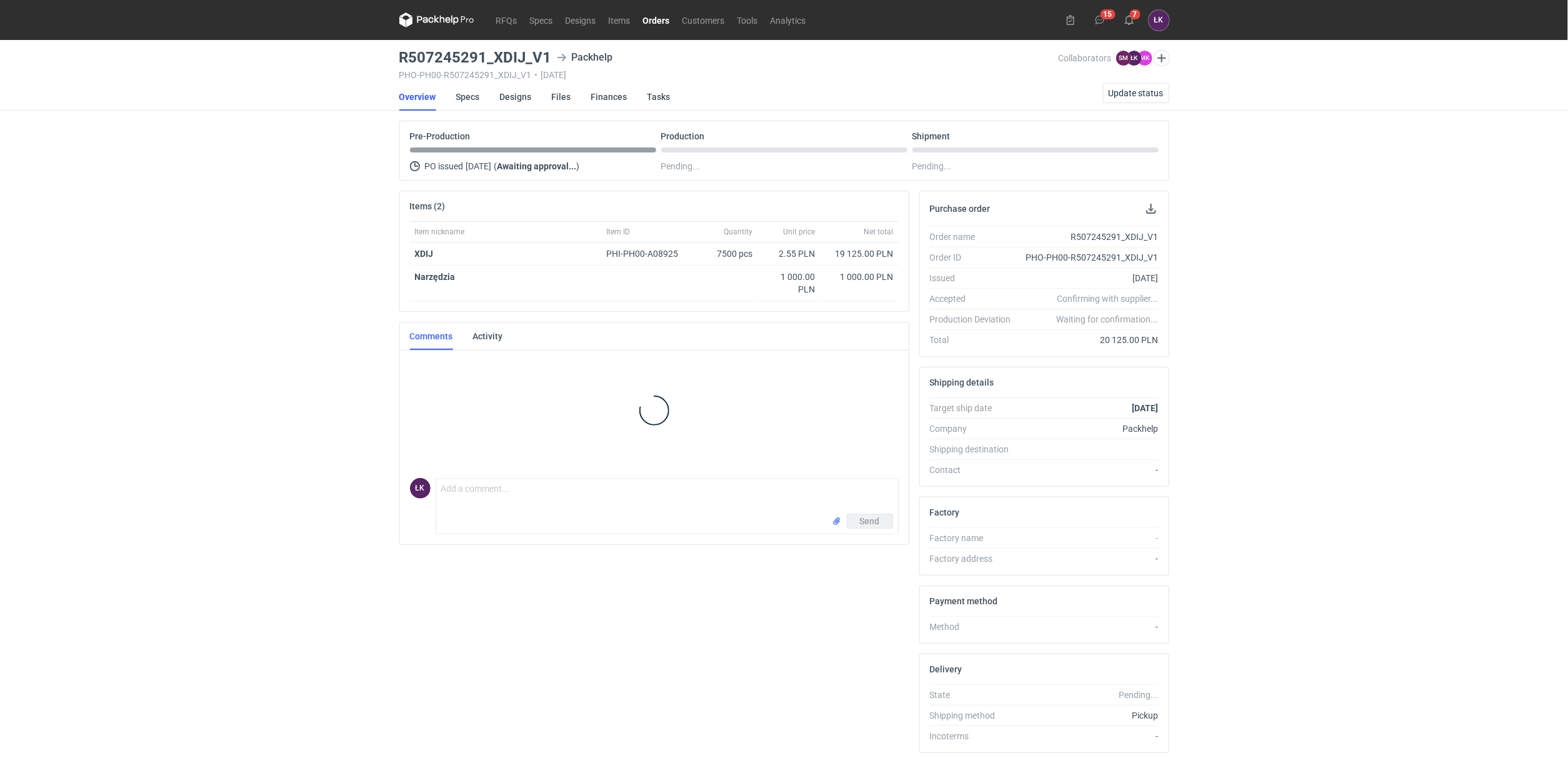
click at [297, 321] on div "RFQs Specs Designs Items Orders Customers Tools Analytics 15 7 ŁK [PERSON_NAME]…" at bounding box center [784, 379] width 1568 height 758
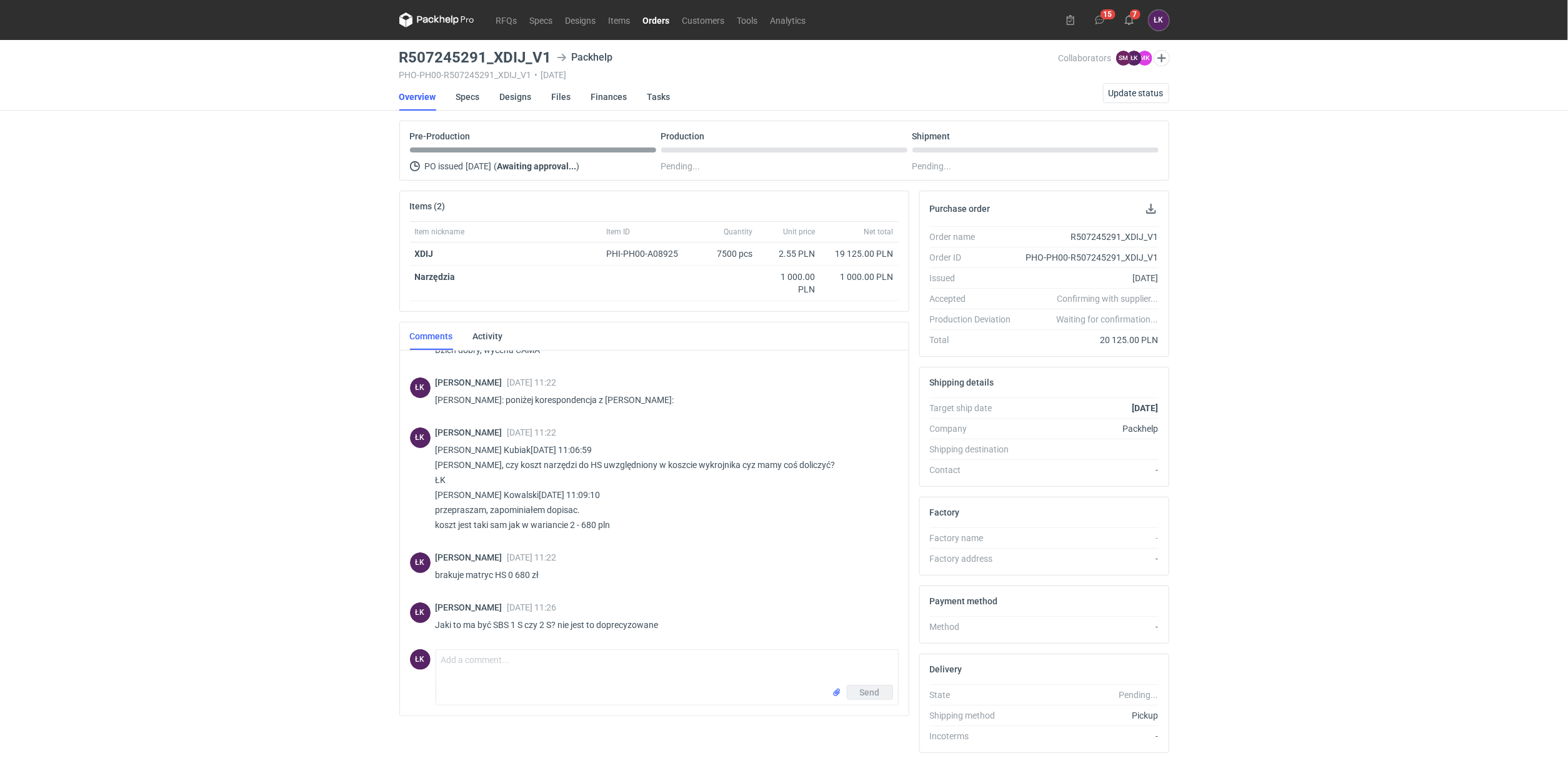
click at [215, 296] on div "RFQs Specs Designs Items Orders Customers Tools Analytics 15 7 ŁK [PERSON_NAME]…" at bounding box center [784, 379] width 1568 height 758
click at [250, 371] on div "RFQs Specs Designs Items Orders Customers Tools Analytics 15 7 ŁK [PERSON_NAME]…" at bounding box center [784, 379] width 1568 height 758
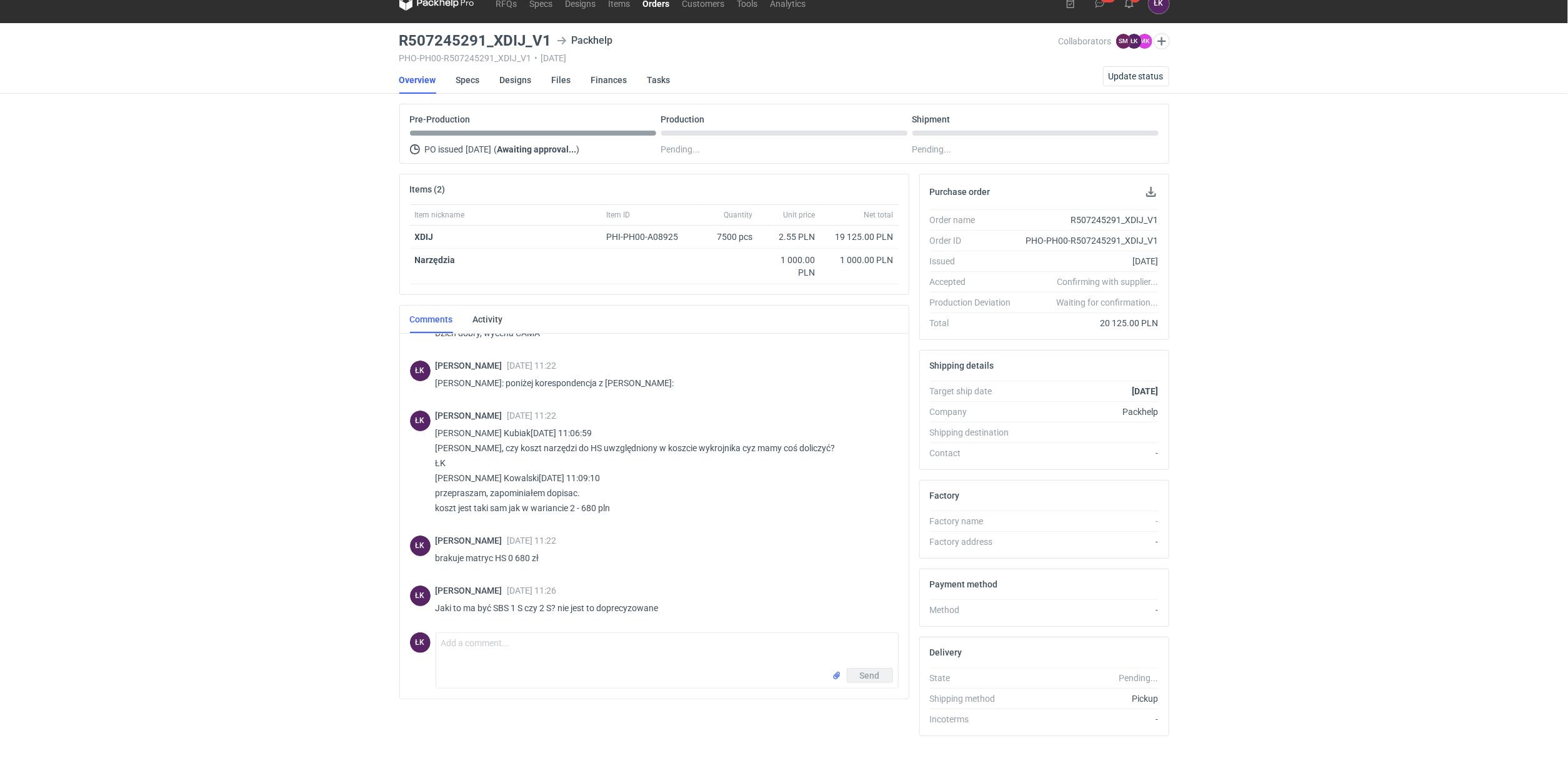
scroll to position [0, 0]
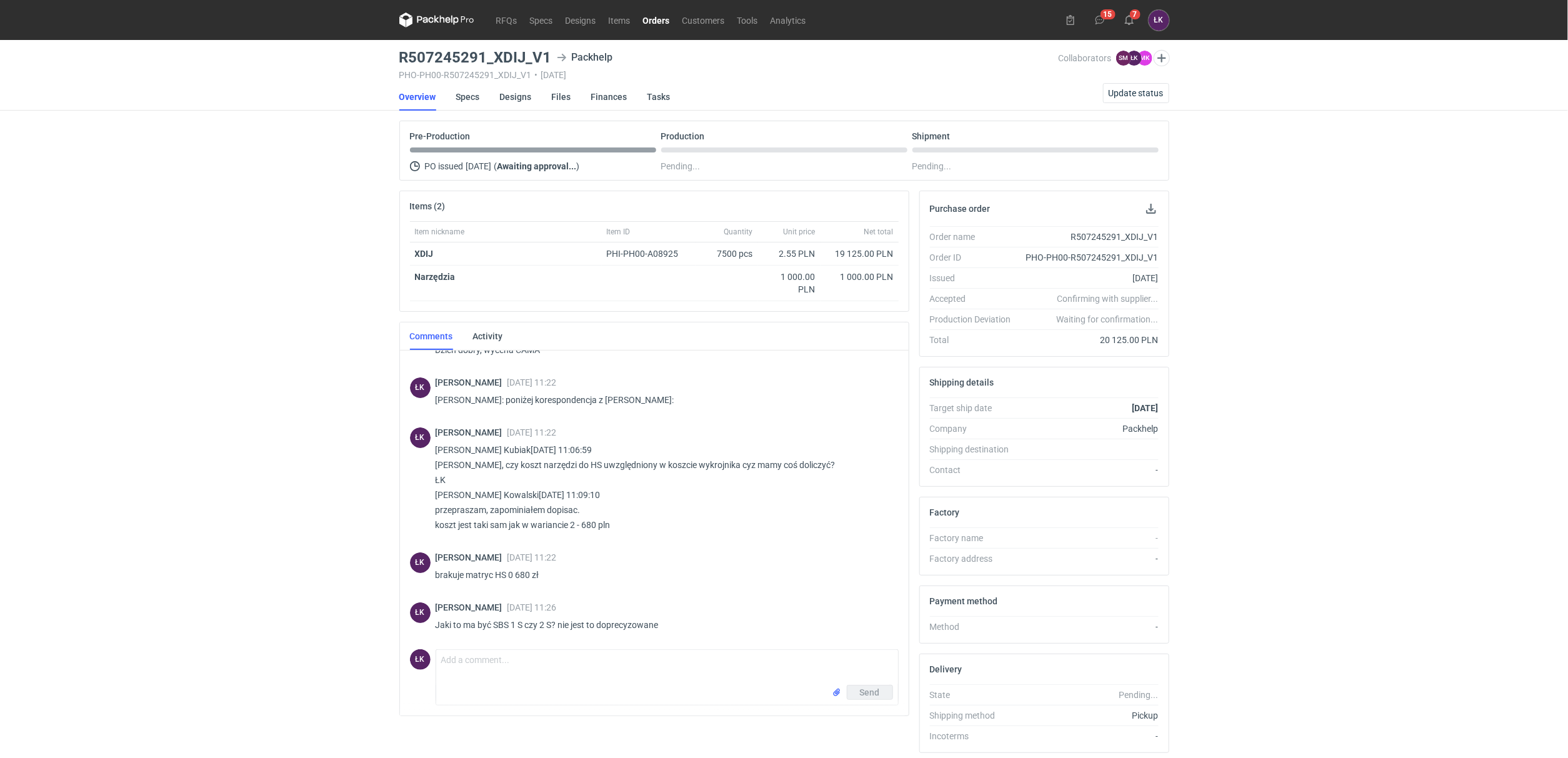
click at [1319, 275] on div "RFQs Specs Designs Items Orders Customers Tools Analytics 15 7 ŁK [PERSON_NAME]…" at bounding box center [784, 379] width 1568 height 758
click at [199, 464] on div "RFQs Specs Designs Items Orders Customers Tools Analytics 15 7 ŁK [PERSON_NAME]…" at bounding box center [784, 379] width 1568 height 758
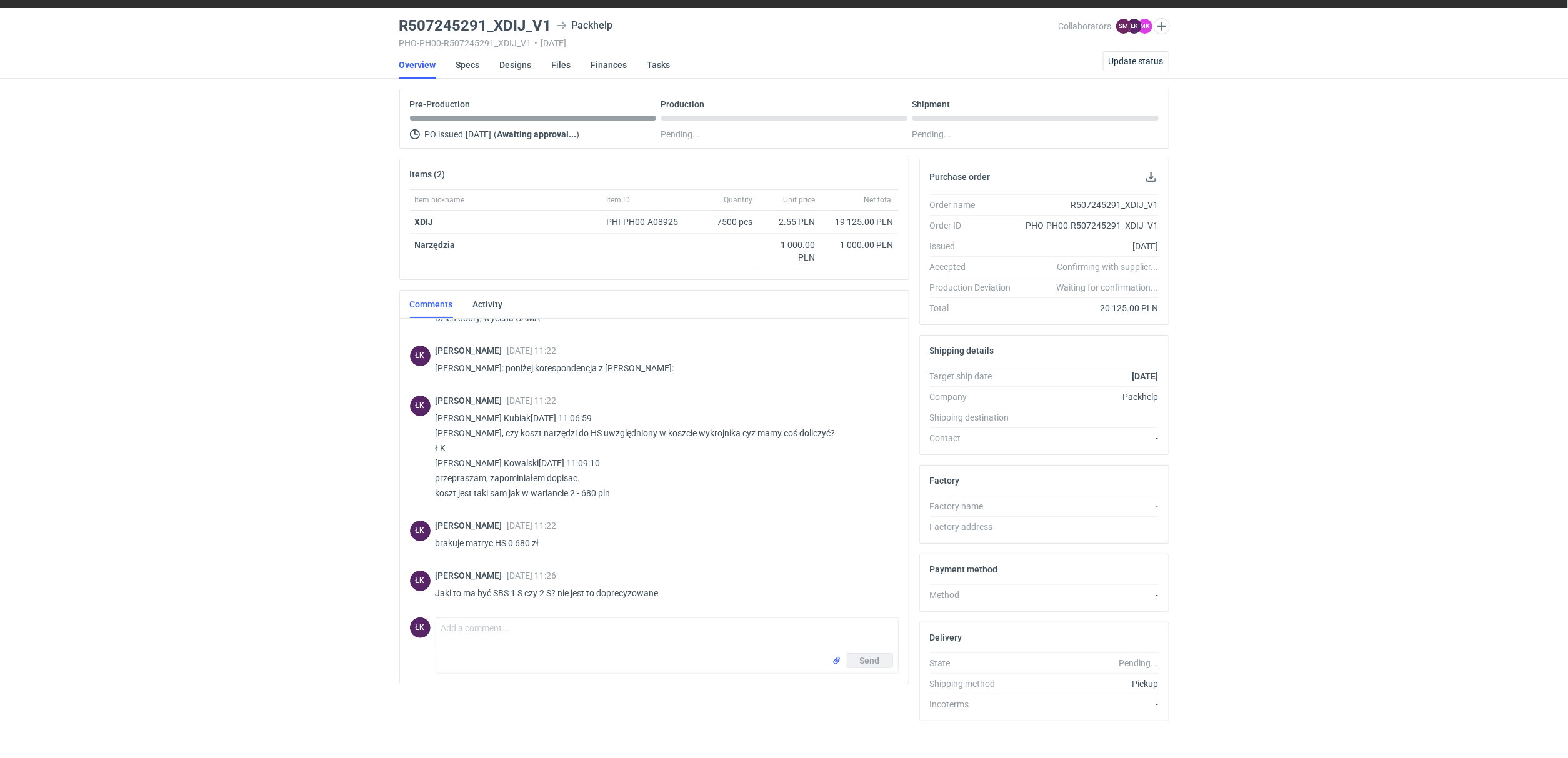
scroll to position [49, 0]
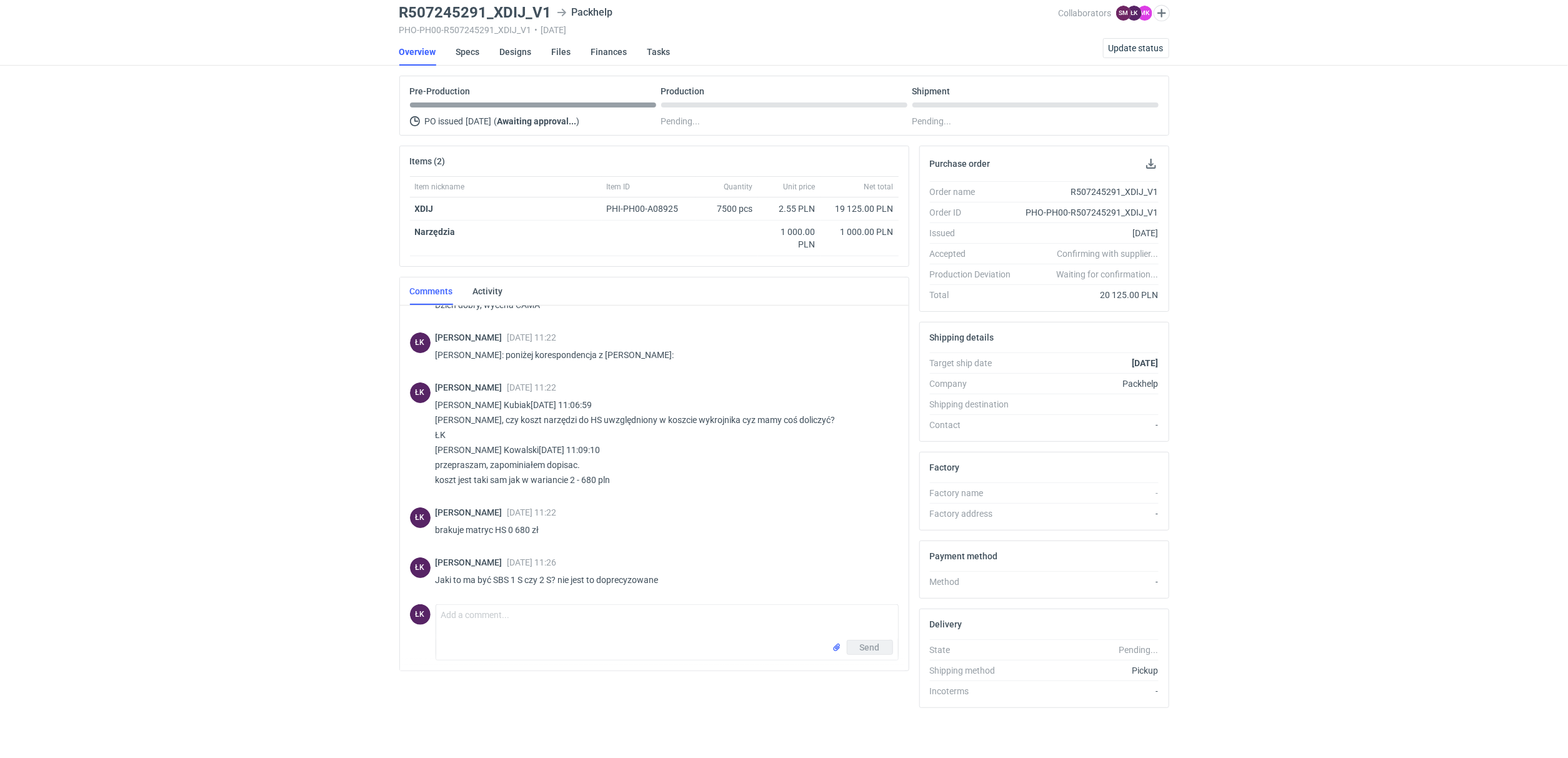
click at [214, 471] on div "RFQs Specs Designs Items Orders Customers Tools Analytics 15 7 ŁK [PERSON_NAME]…" at bounding box center [784, 334] width 1568 height 758
click at [287, 602] on div "RFQs Specs Designs Items Orders Customers Tools Analytics 15 7 ŁK [PERSON_NAME]…" at bounding box center [784, 334] width 1568 height 758
click at [313, 414] on div "RFQs Specs Designs Items Orders Customers Tools Analytics 15 7 ŁK [PERSON_NAME]…" at bounding box center [784, 334] width 1568 height 758
click at [296, 513] on div "RFQs Specs Designs Items Orders Customers Tools Analytics 15 7 ŁK [PERSON_NAME]…" at bounding box center [784, 334] width 1568 height 758
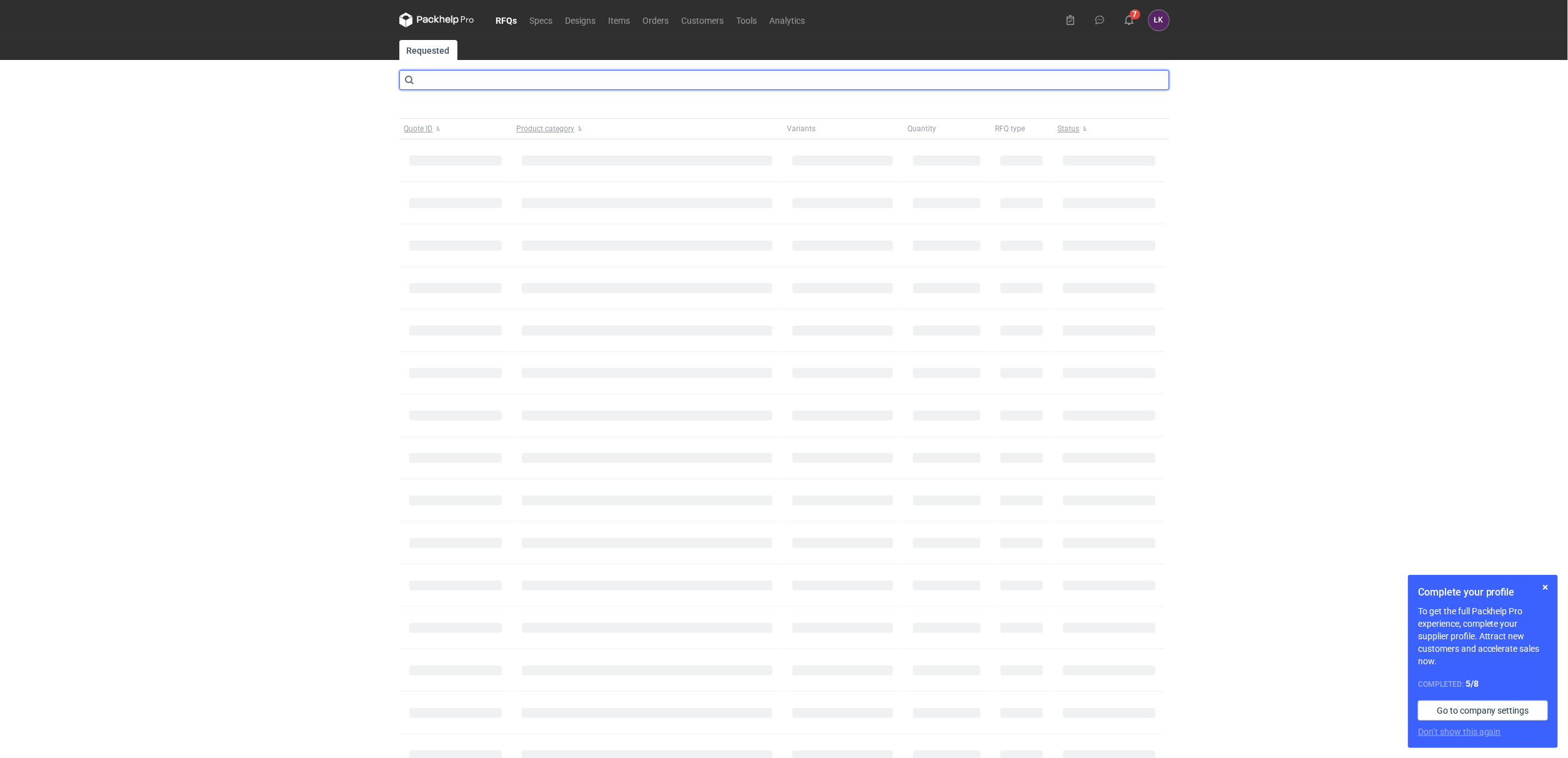
click at [505, 80] on input "text" at bounding box center [784, 80] width 770 height 20
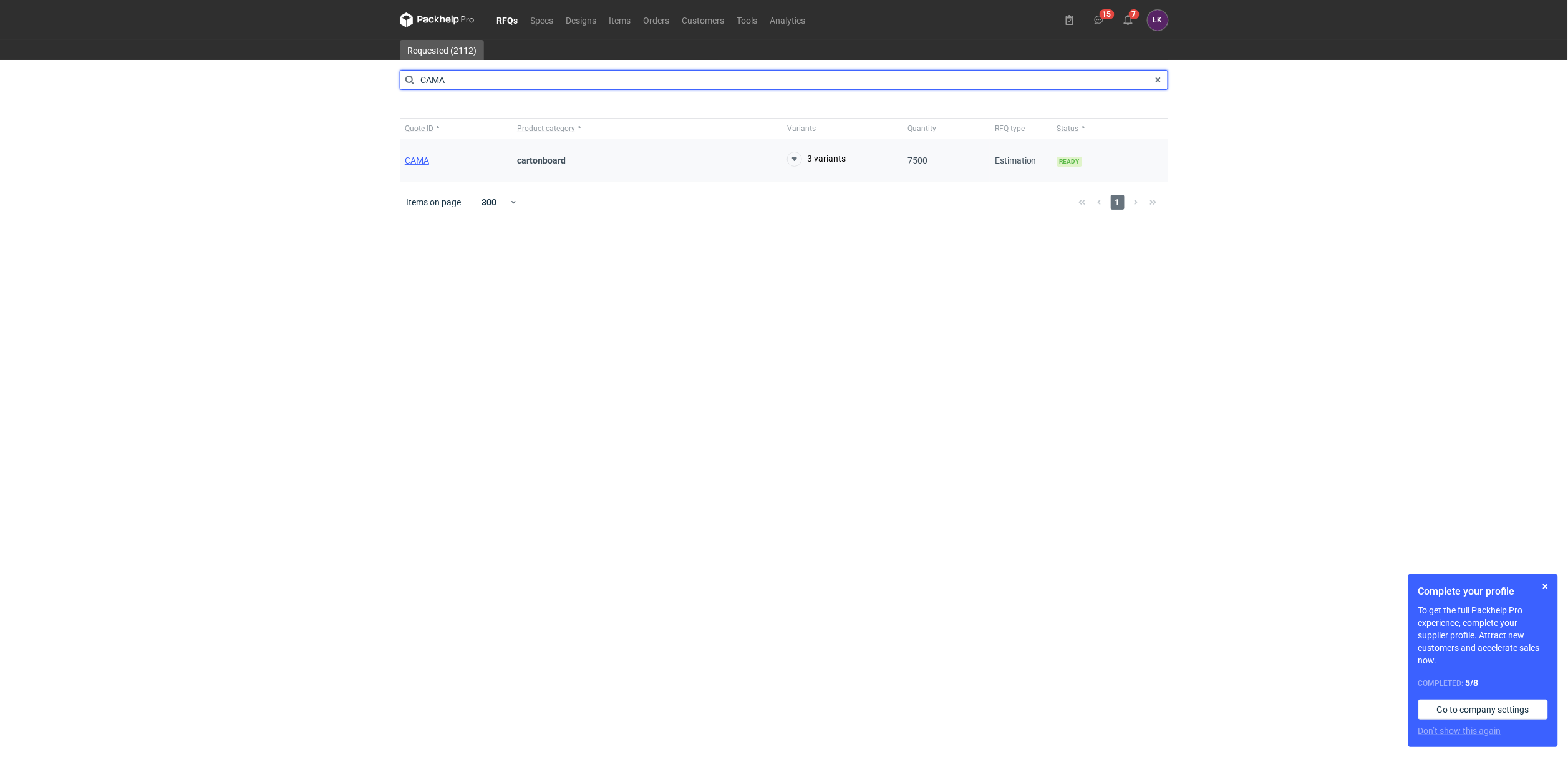
type input "CAMA"
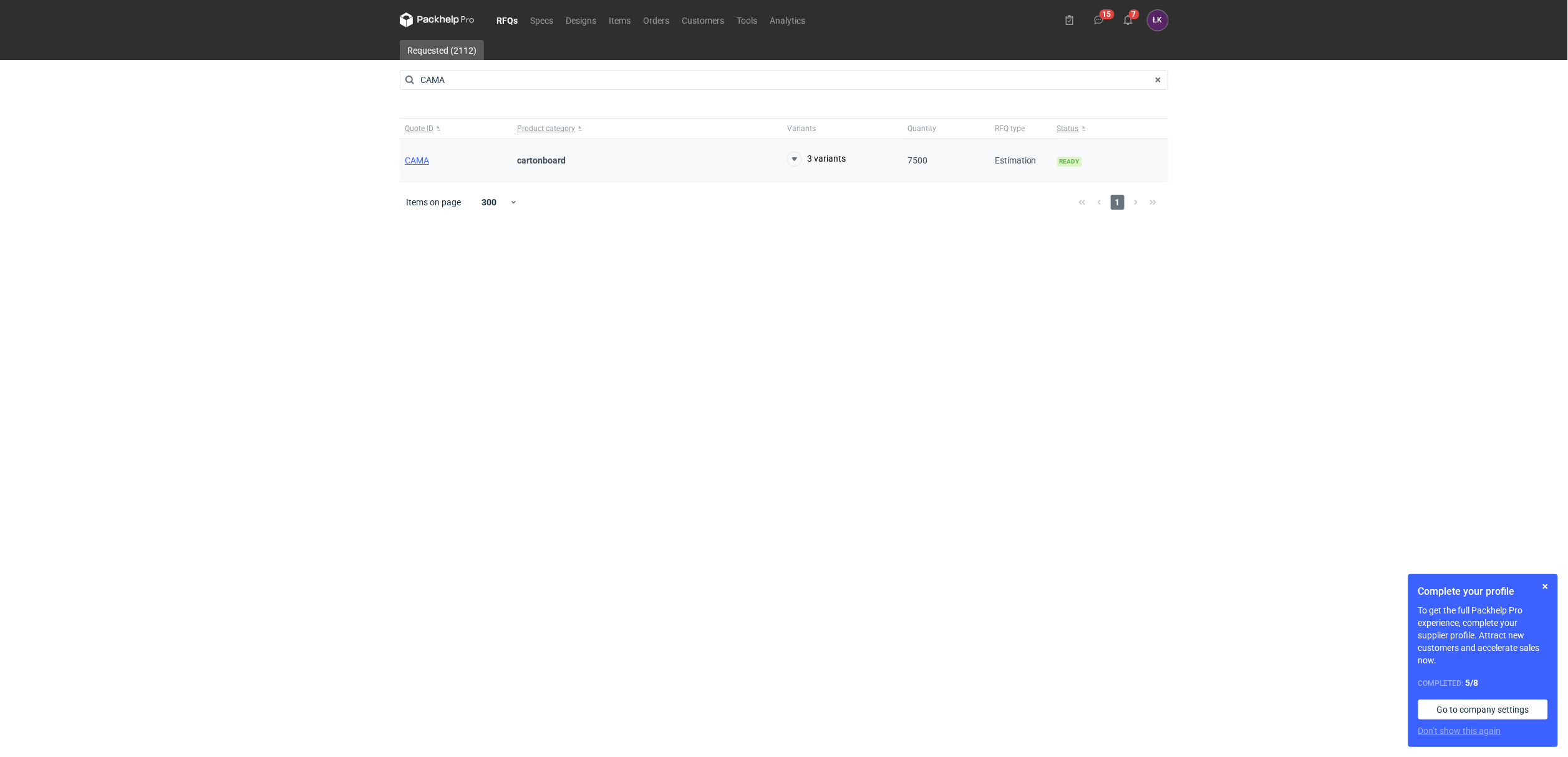
click at [403, 167] on div "CAMA" at bounding box center [456, 160] width 113 height 43
click at [416, 162] on span "CAMA" at bounding box center [417, 160] width 24 height 10
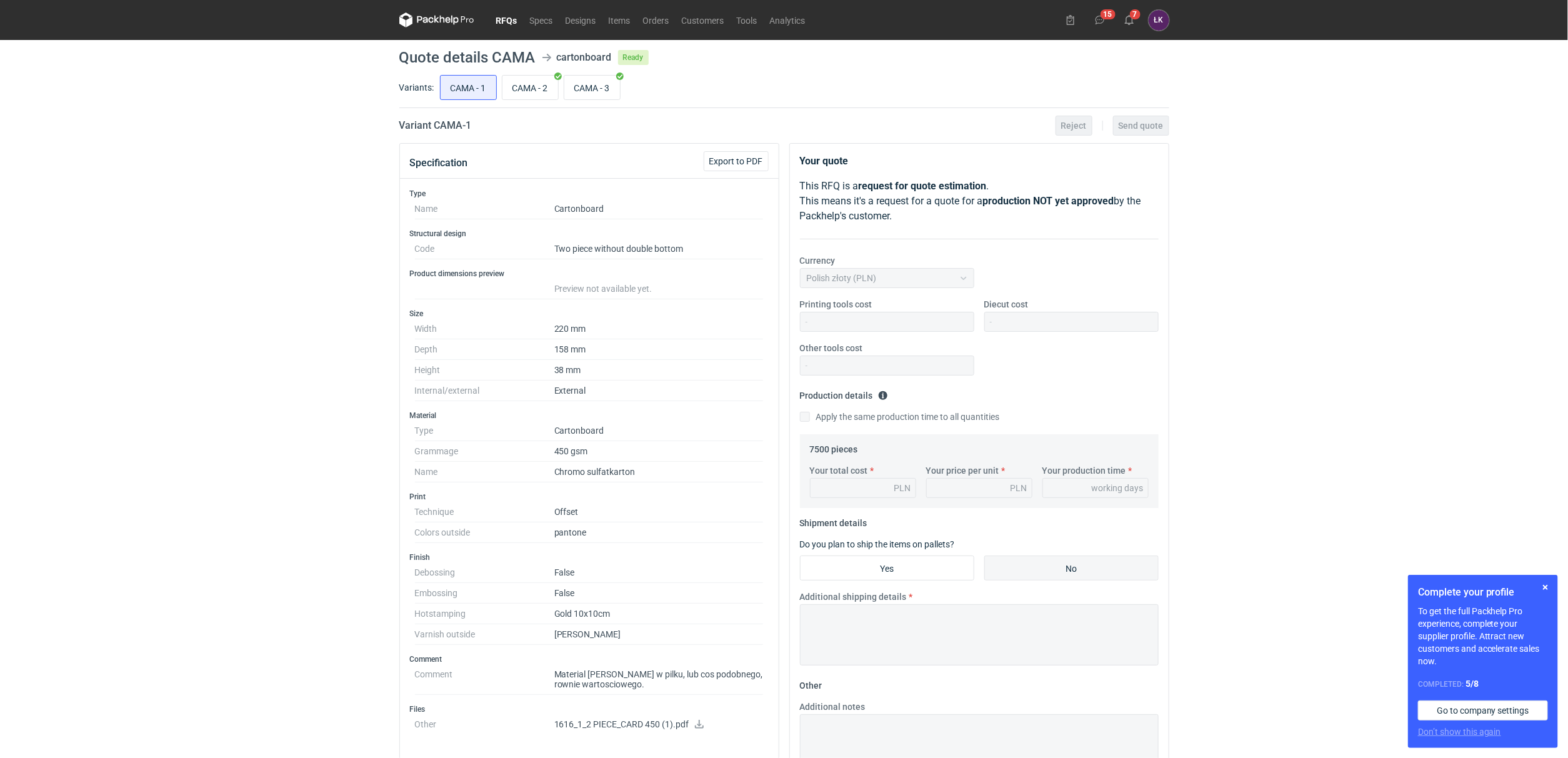
click at [573, 103] on div "CAMA - 1 CAMA - 2 CAMA - 3" at bounding box center [803, 87] width 732 height 30
click at [599, 89] on input "CAMA - 3" at bounding box center [592, 87] width 56 height 23
radio input "true"
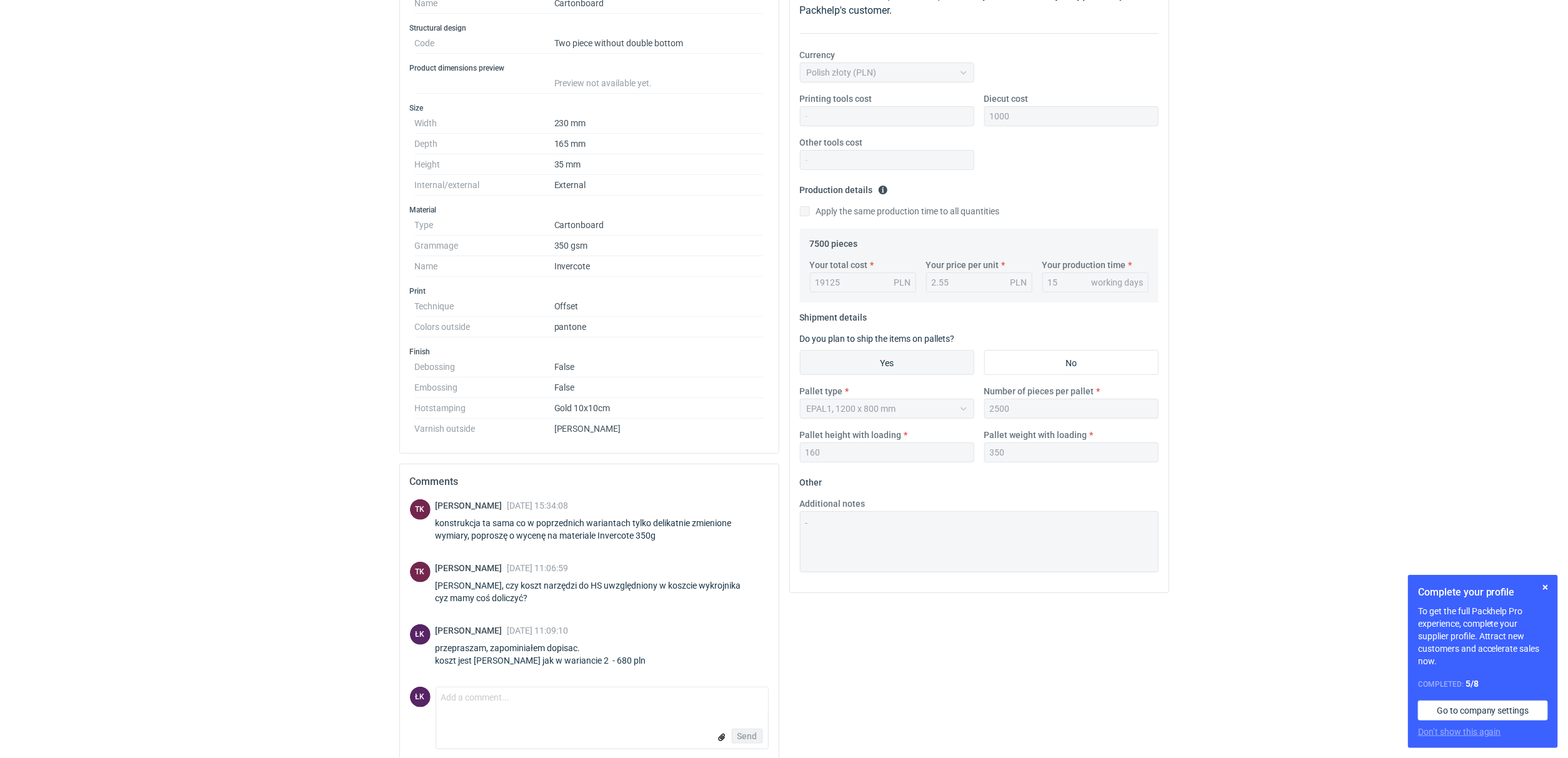
scroll to position [220, 0]
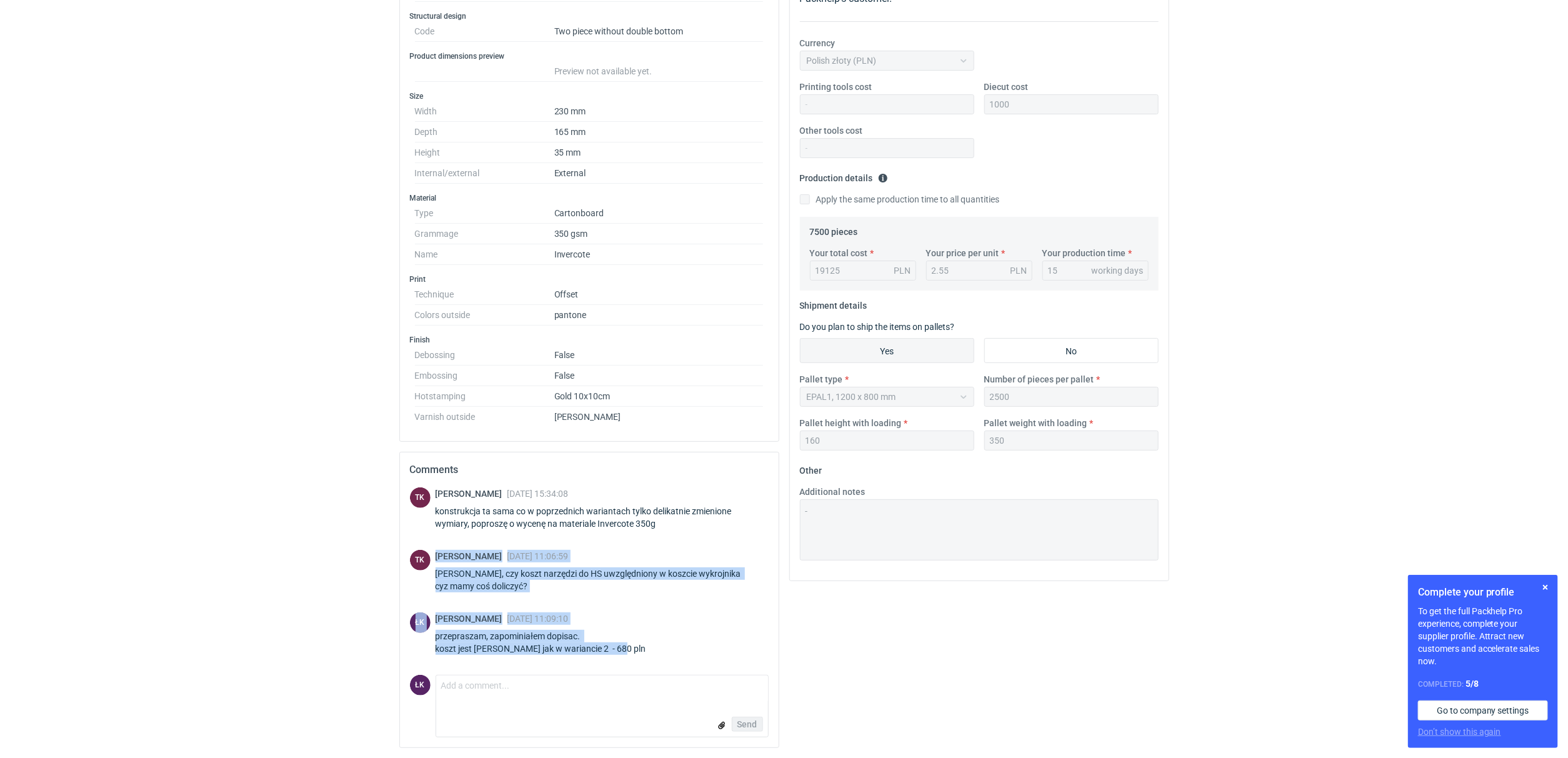
drag, startPoint x: 650, startPoint y: 644, endPoint x: 431, endPoint y: 553, distance: 237.2
click at [431, 553] on div "TK Tomasz Kubiak 24 Jul 2025 15:34:08 konstrukcja ta sama co w poprzednich wari…" at bounding box center [590, 581] width 359 height 187
copy div "Tomasz Kubiak 25 Jul 2025 11:06:59 Panie Łukaszu, czy koszt narzędzi do HS uwzg…"
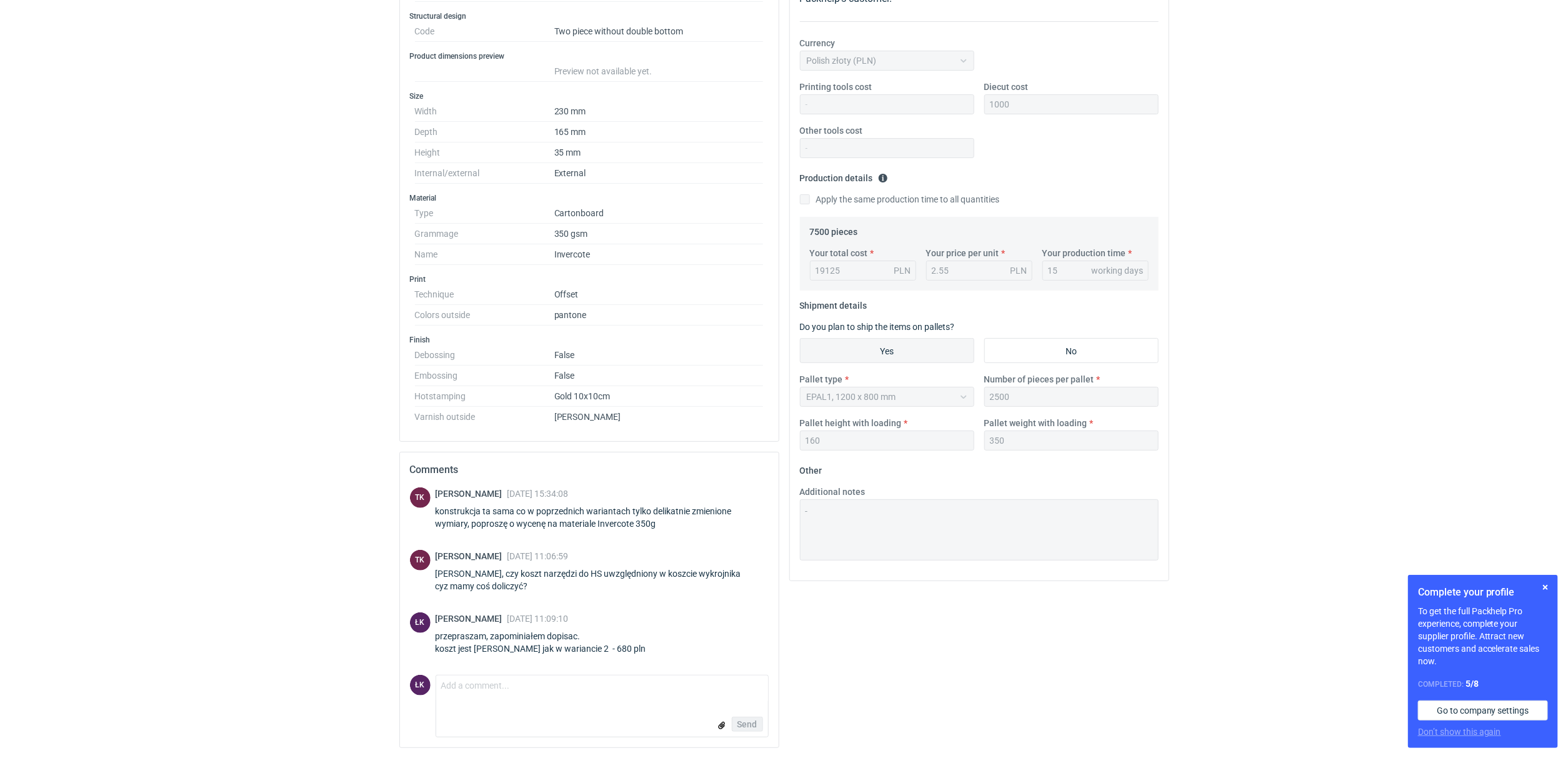
click at [317, 237] on div "RFQs Specs Designs Items Orders Customers Tools Analytics 15 7 ŁK Łukasz Kowals…" at bounding box center [784, 161] width 1568 height 758
click at [134, 420] on div "RFQs Specs Designs Items Orders Customers Tools Analytics 15 7 ŁK Łukasz Kowals…" at bounding box center [784, 161] width 1568 height 758
click at [51, 419] on div "RFQs Specs Designs Items Orders Customers Tools Analytics 15 7 ŁK Łukasz Kowals…" at bounding box center [784, 161] width 1568 height 758
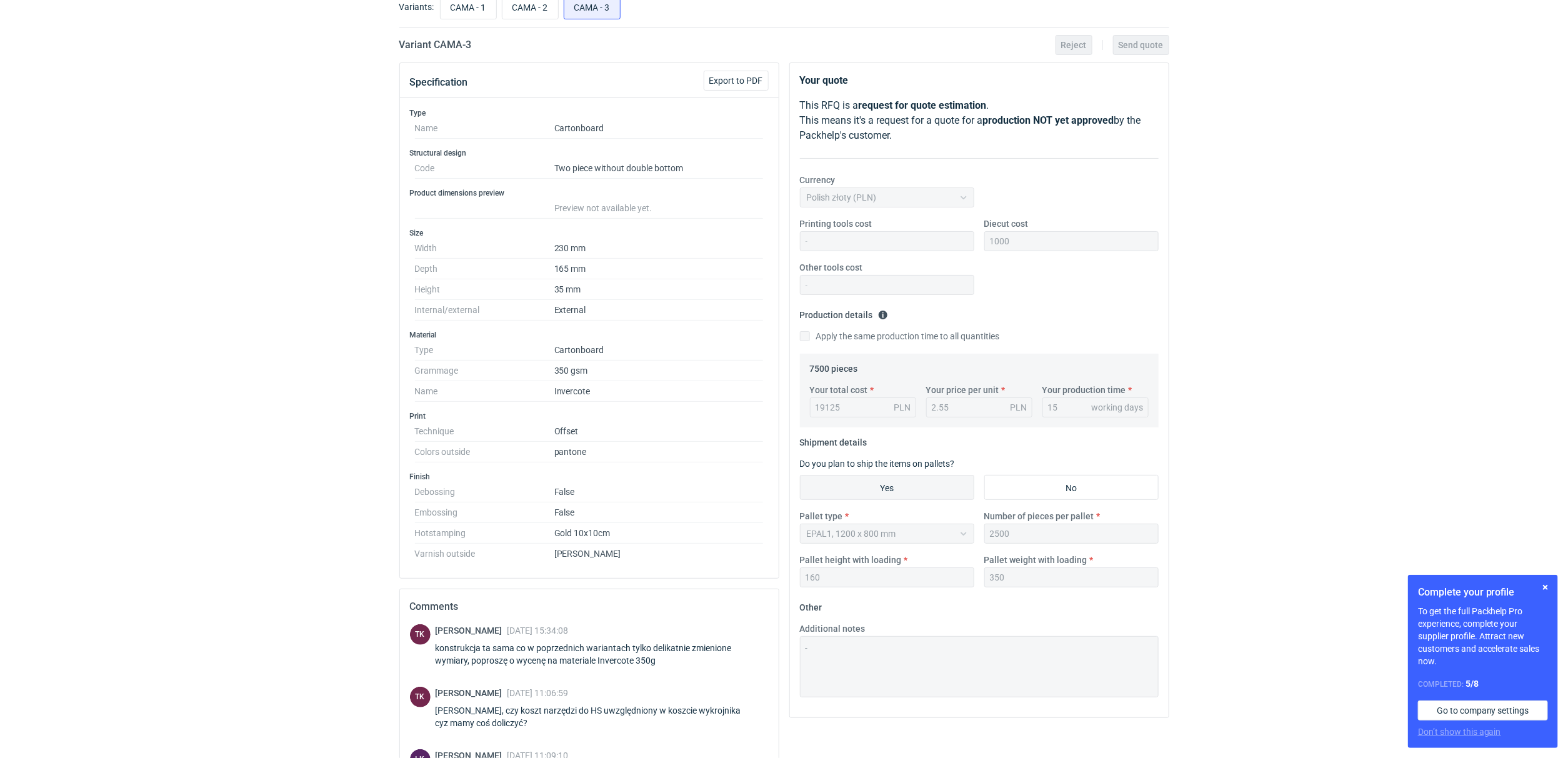
scroll to position [0, 0]
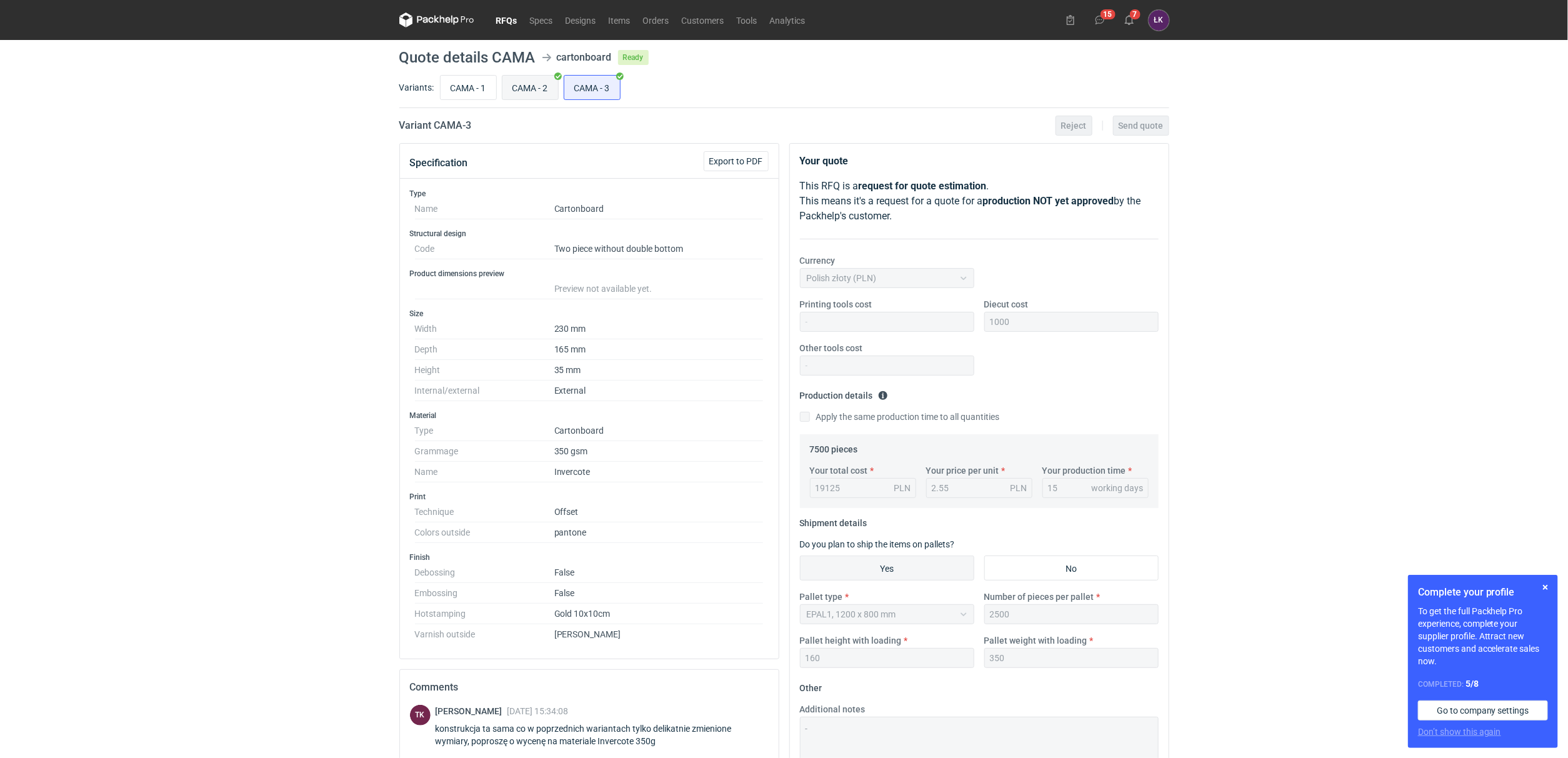
click at [543, 83] on input "CAMA - 2" at bounding box center [530, 87] width 56 height 23
radio input "true"
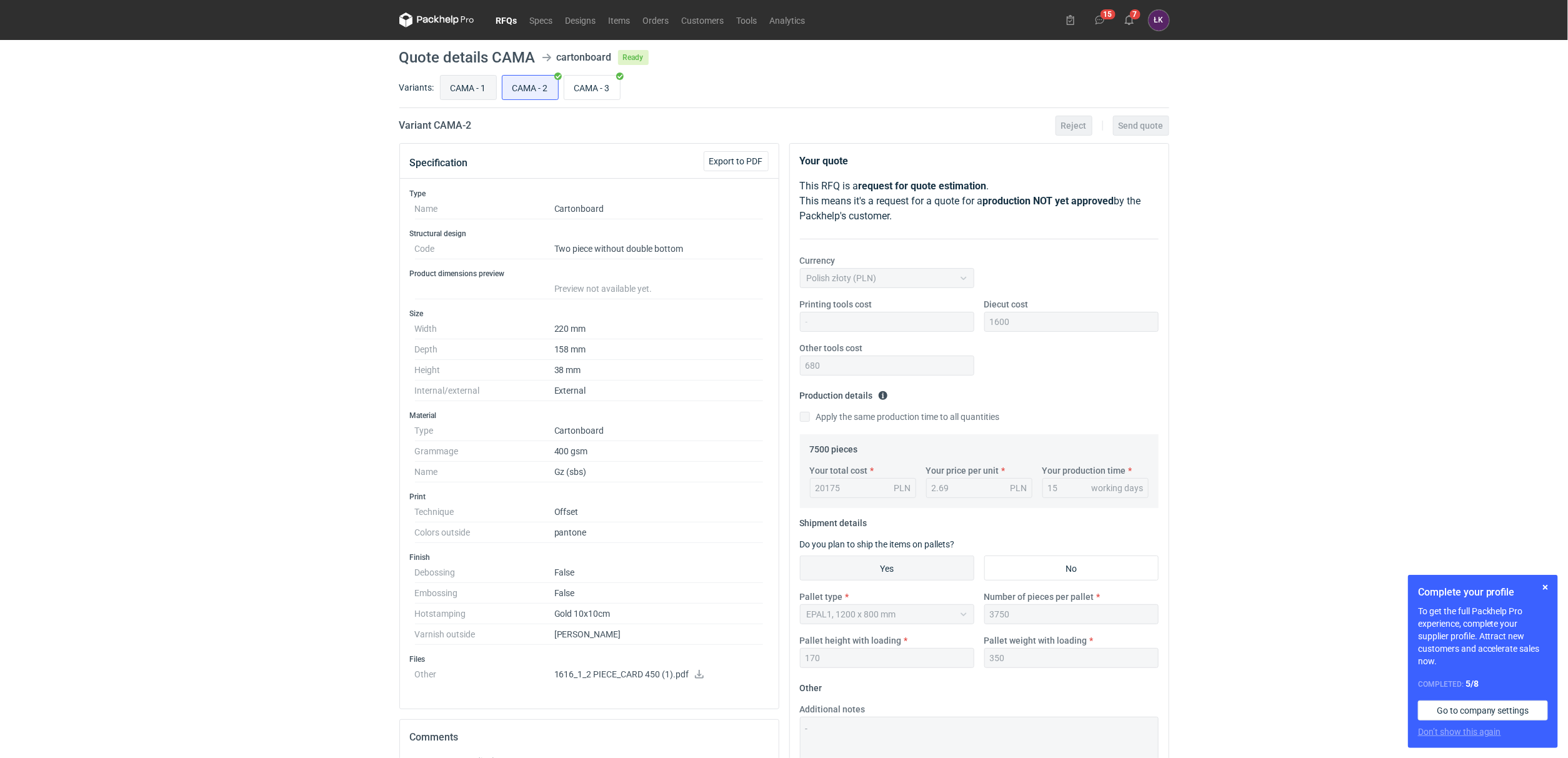
click at [444, 83] on input "CAMA - 1" at bounding box center [469, 87] width 56 height 23
radio input "true"
click at [532, 83] on input "CAMA - 2" at bounding box center [530, 87] width 56 height 23
radio input "true"
click at [456, 87] on input "CAMA - 1" at bounding box center [469, 87] width 56 height 23
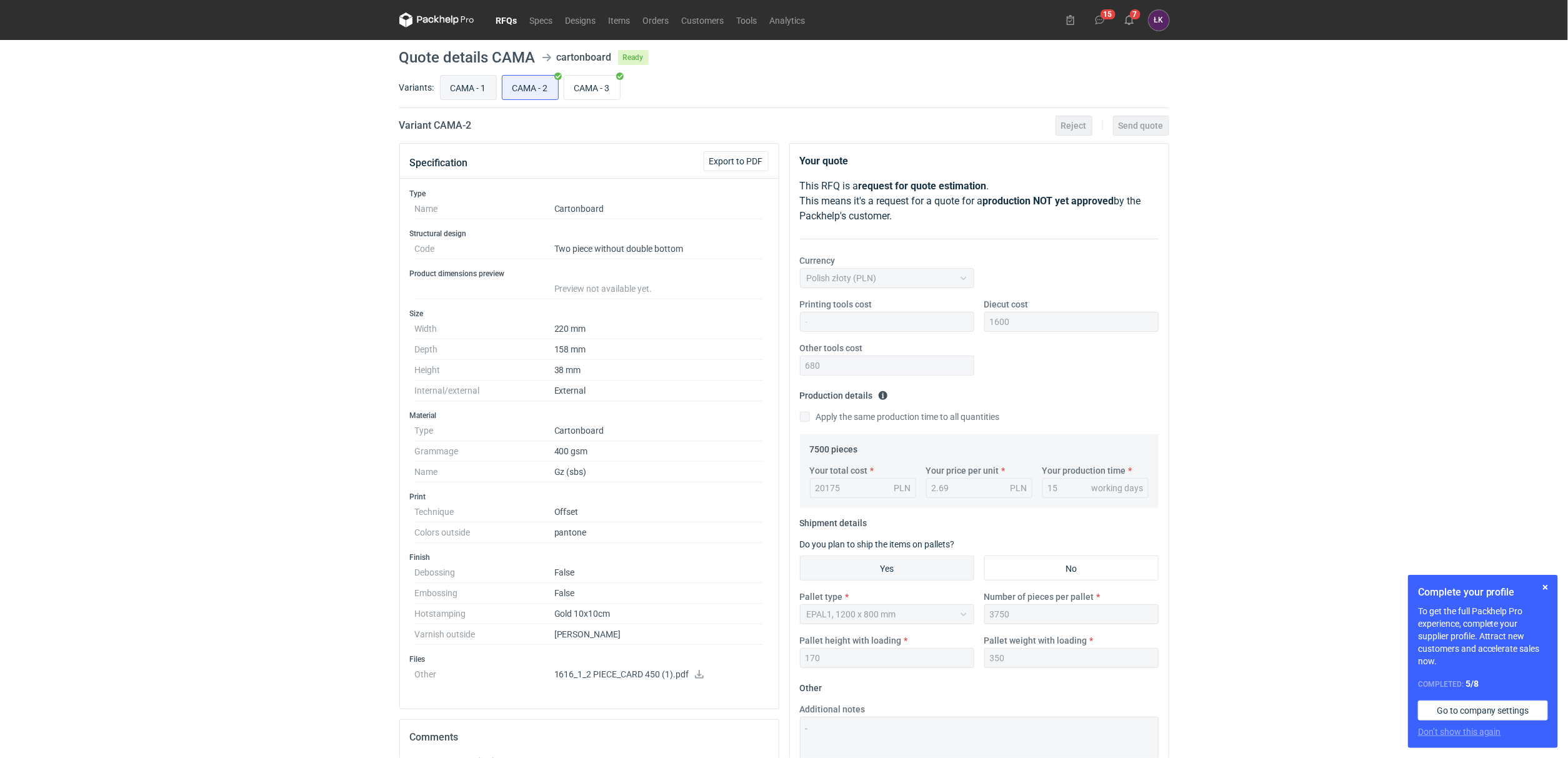
radio input "true"
click at [539, 83] on input "CAMA - 2" at bounding box center [530, 87] width 56 height 23
radio input "true"
drag, startPoint x: 576, startPoint y: 467, endPoint x: 543, endPoint y: 427, distance: 51.9
click at [543, 427] on dl "Type Cartonboard Grammage 400 gsm Name Gz (sbs)" at bounding box center [590, 451] width 349 height 62
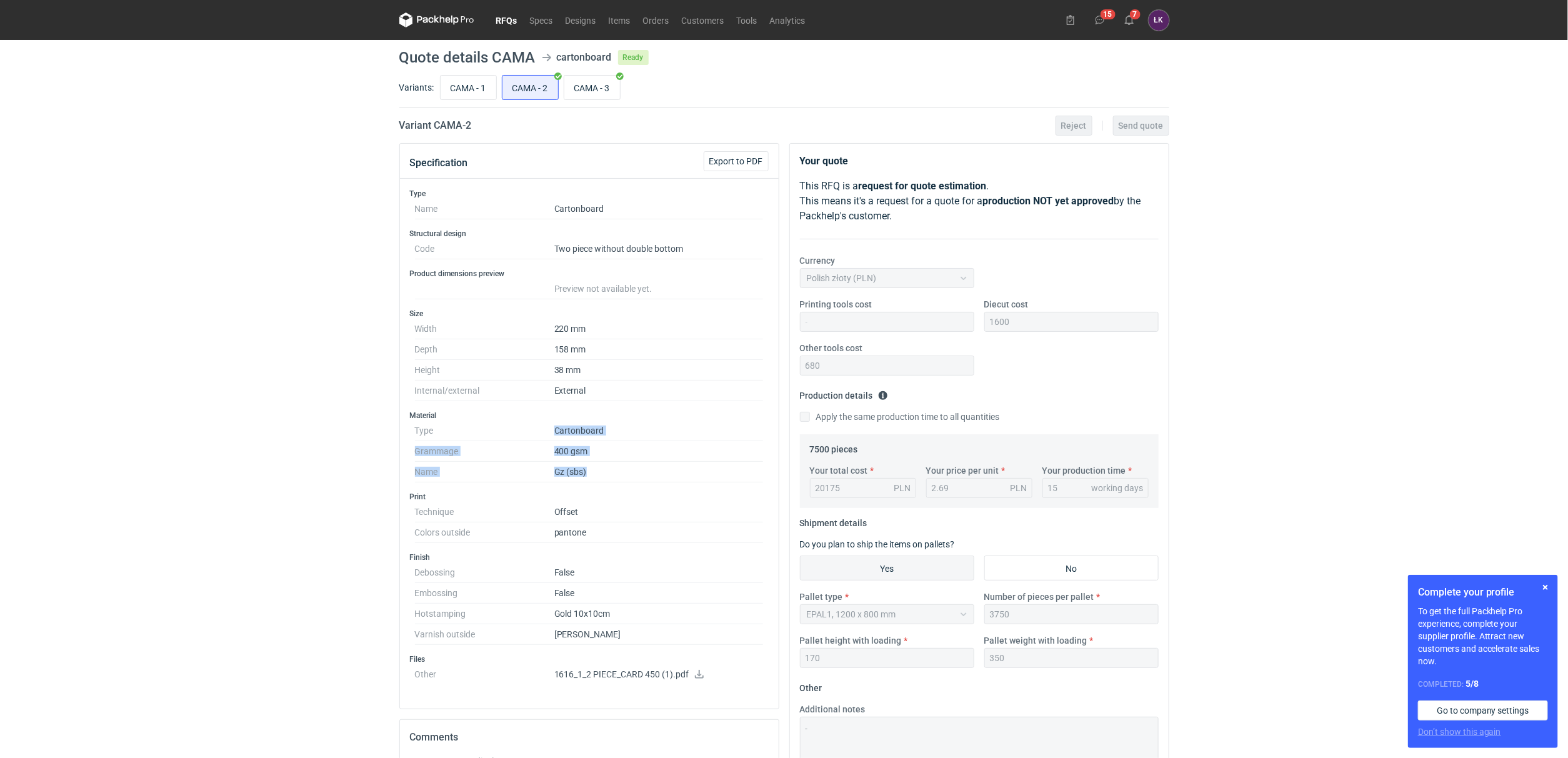
click at [590, 502] on h3 "Print" at bounding box center [590, 497] width 359 height 10
drag, startPoint x: 628, startPoint y: 484, endPoint x: 528, endPoint y: 338, distance: 177.0
click at [528, 338] on div "Type Name Cartonboard Structural design Code Two piece without double bottom Pr…" at bounding box center [589, 444] width 379 height 530
click at [586, 352] on dd "158 mm" at bounding box center [659, 349] width 209 height 21
click at [602, 90] on input "CAMA - 3" at bounding box center [592, 87] width 56 height 23
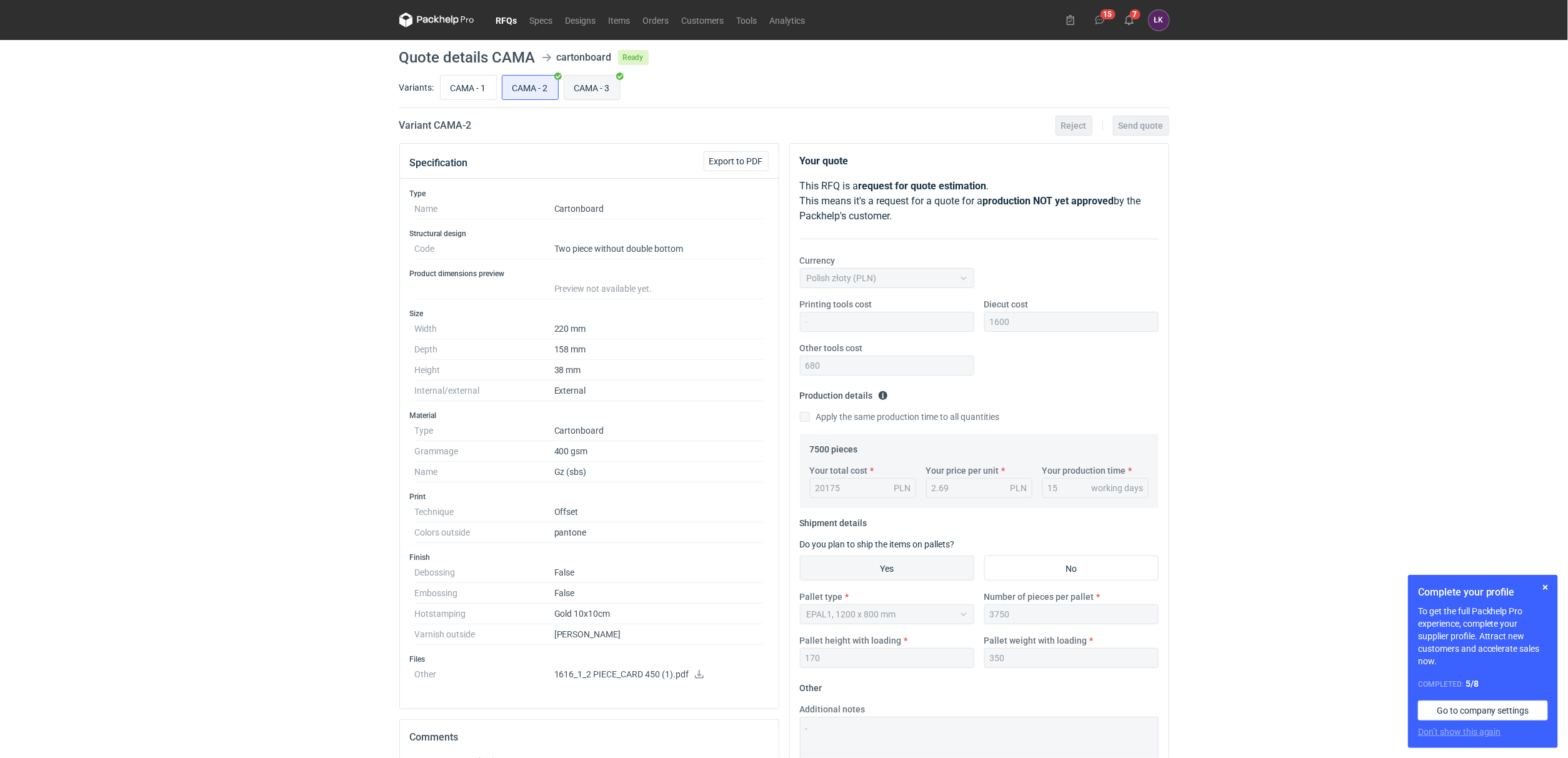
radio input "true"
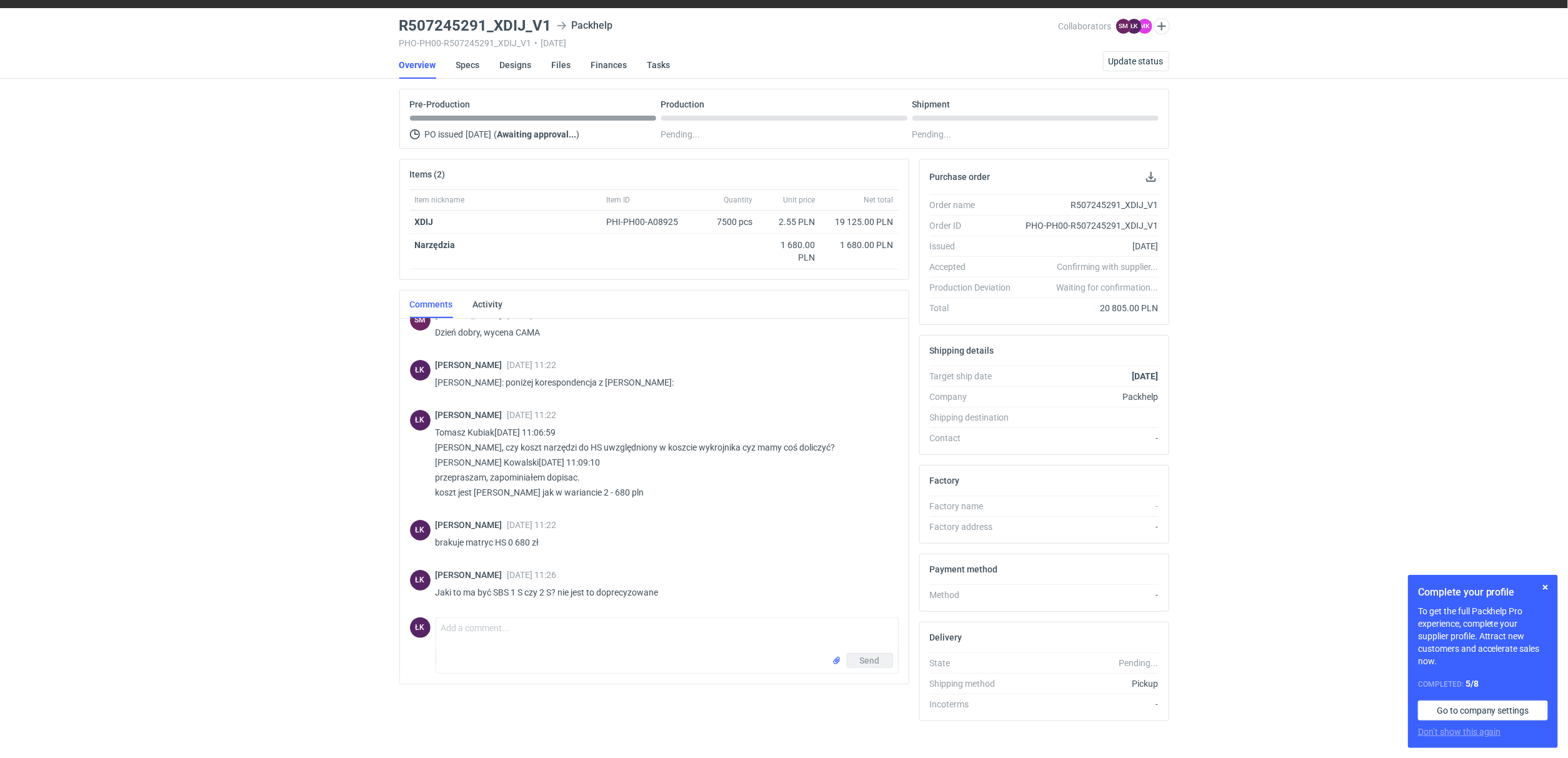
scroll to position [49, 0]
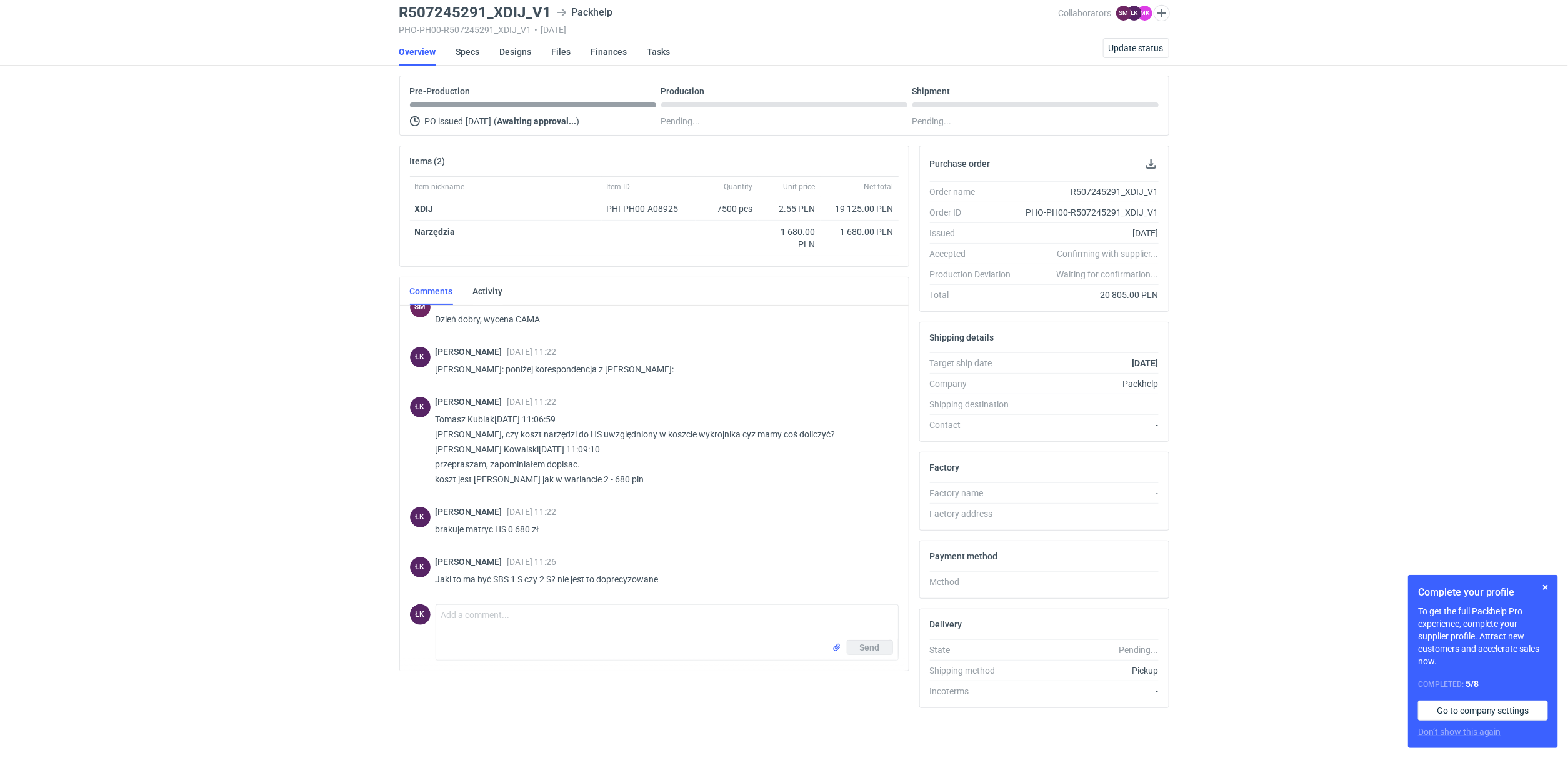
click at [282, 373] on div "RFQs Specs Designs Items Orders Customers Tools Analytics 15 9 ŁK Łukasz Kowals…" at bounding box center [784, 334] width 1568 height 758
click at [509, 643] on div "Send" at bounding box center [667, 650] width 462 height 20
click at [513, 623] on textarea "Comment message" at bounding box center [667, 623] width 462 height 35
click at [300, 543] on div "RFQs Specs Designs Items Orders Customers Tools Analytics 15 9 ŁK Łukasz Kowals…" at bounding box center [784, 334] width 1568 height 758
click at [456, 629] on textarea "Comment message" at bounding box center [667, 623] width 462 height 35
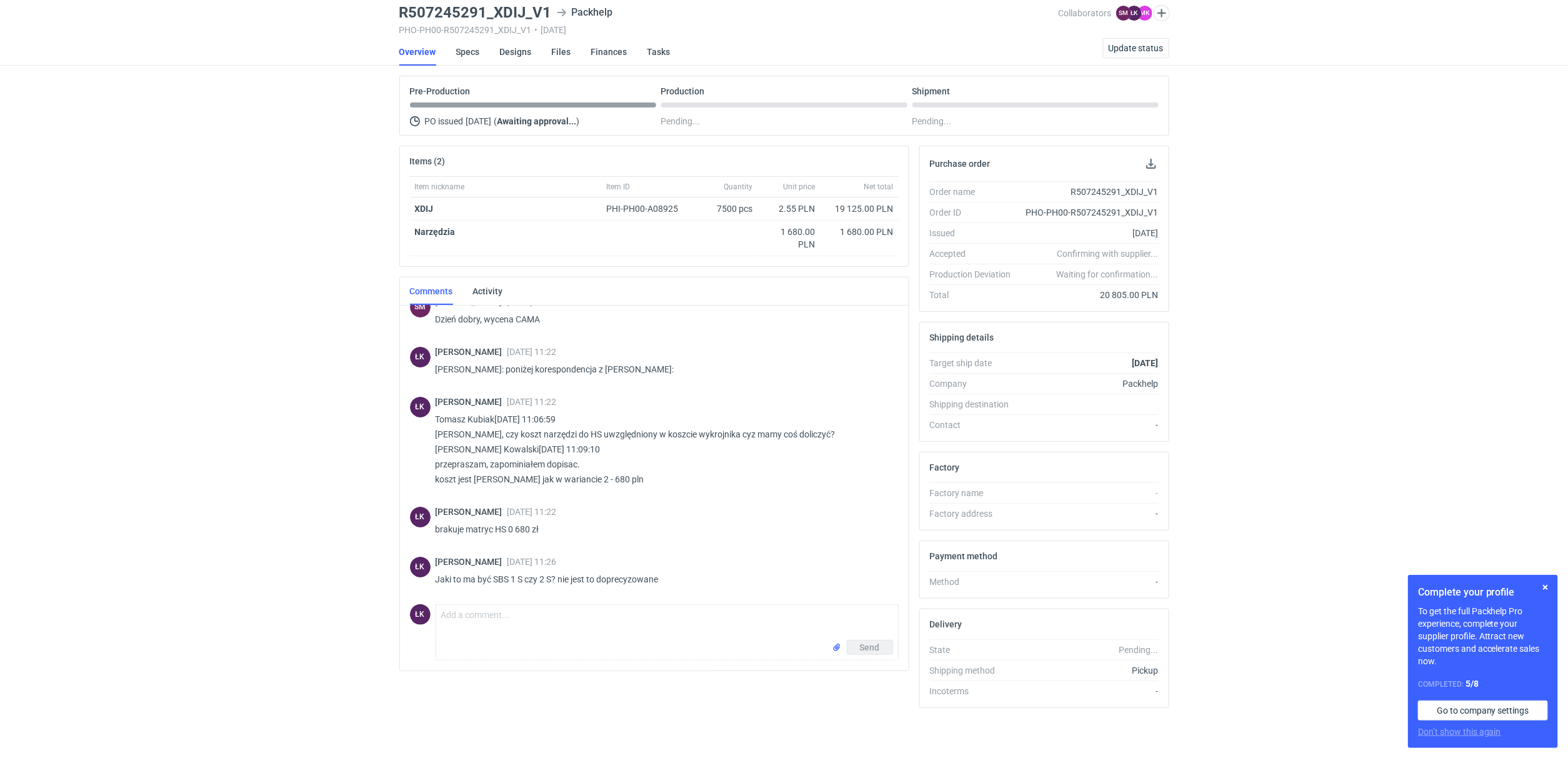
click at [273, 527] on div "RFQs Specs Designs Items Orders Customers Tools Analytics 15 9 ŁK Łukasz Kowals…" at bounding box center [784, 334] width 1568 height 758
click at [282, 354] on div "RFQs Specs Designs Items Orders Customers Tools Analytics 15 9 ŁK Łukasz Kowals…" at bounding box center [784, 334] width 1568 height 758
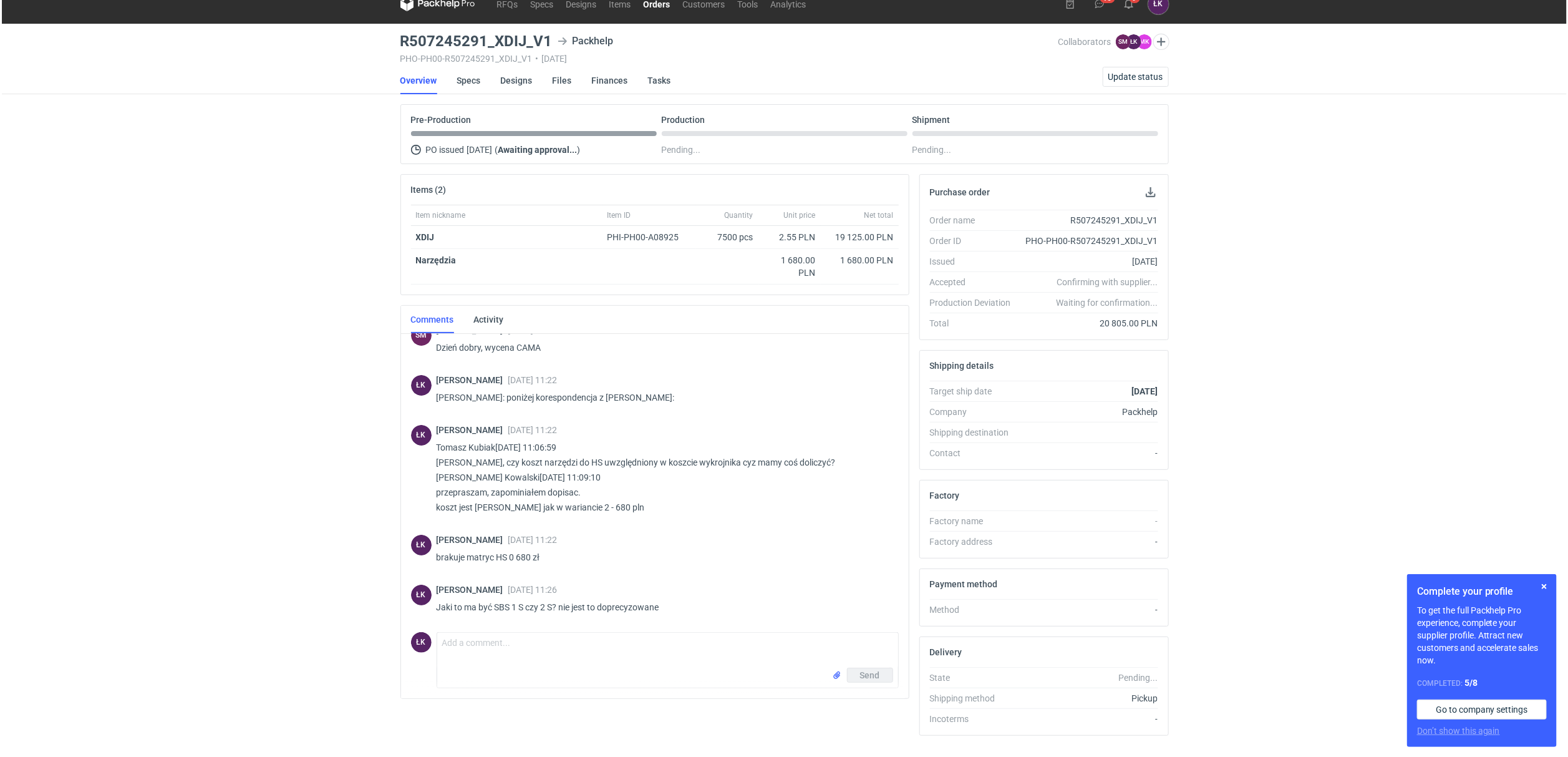
scroll to position [0, 0]
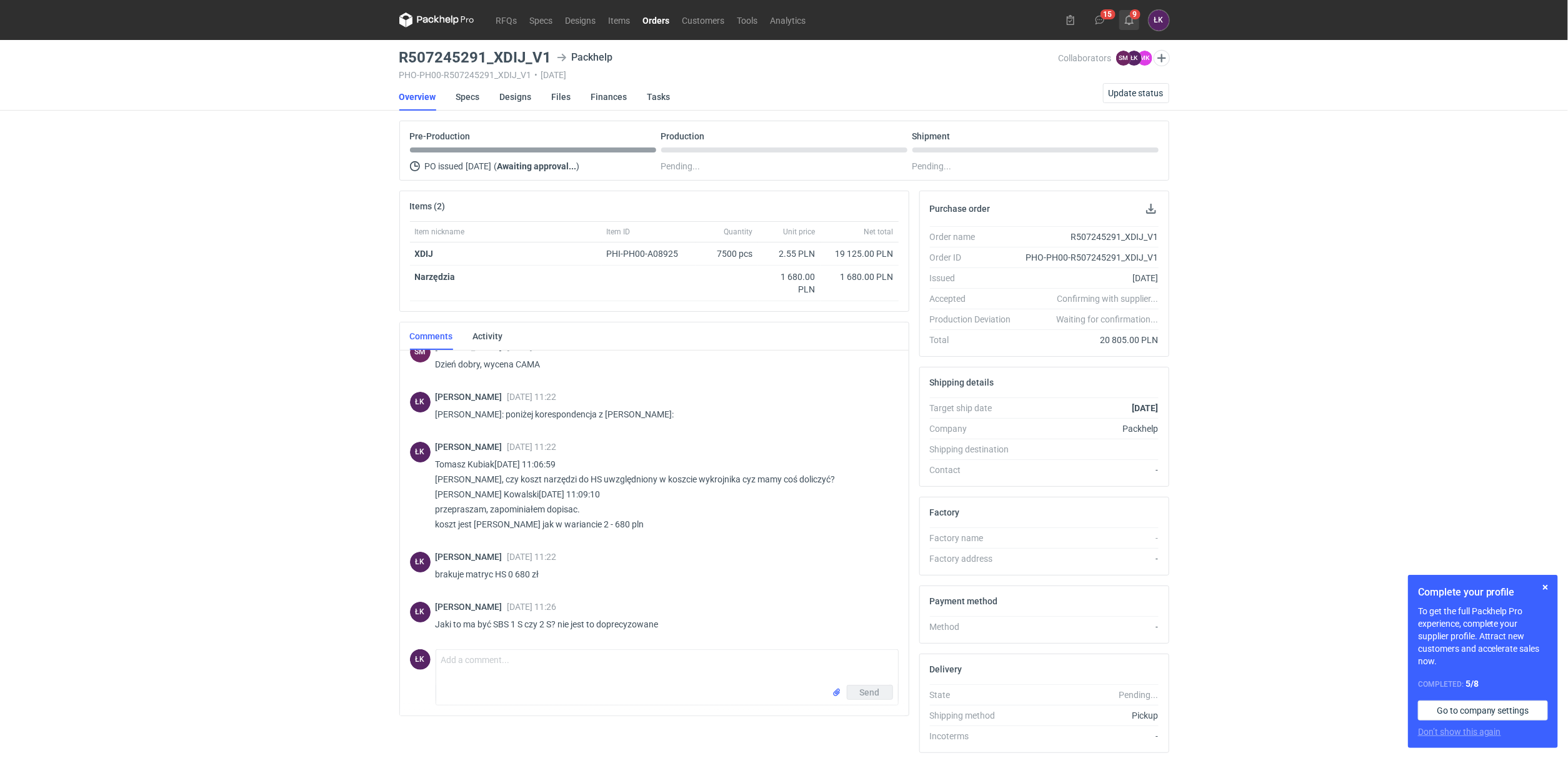
click at [1132, 19] on icon at bounding box center [1129, 20] width 10 height 10
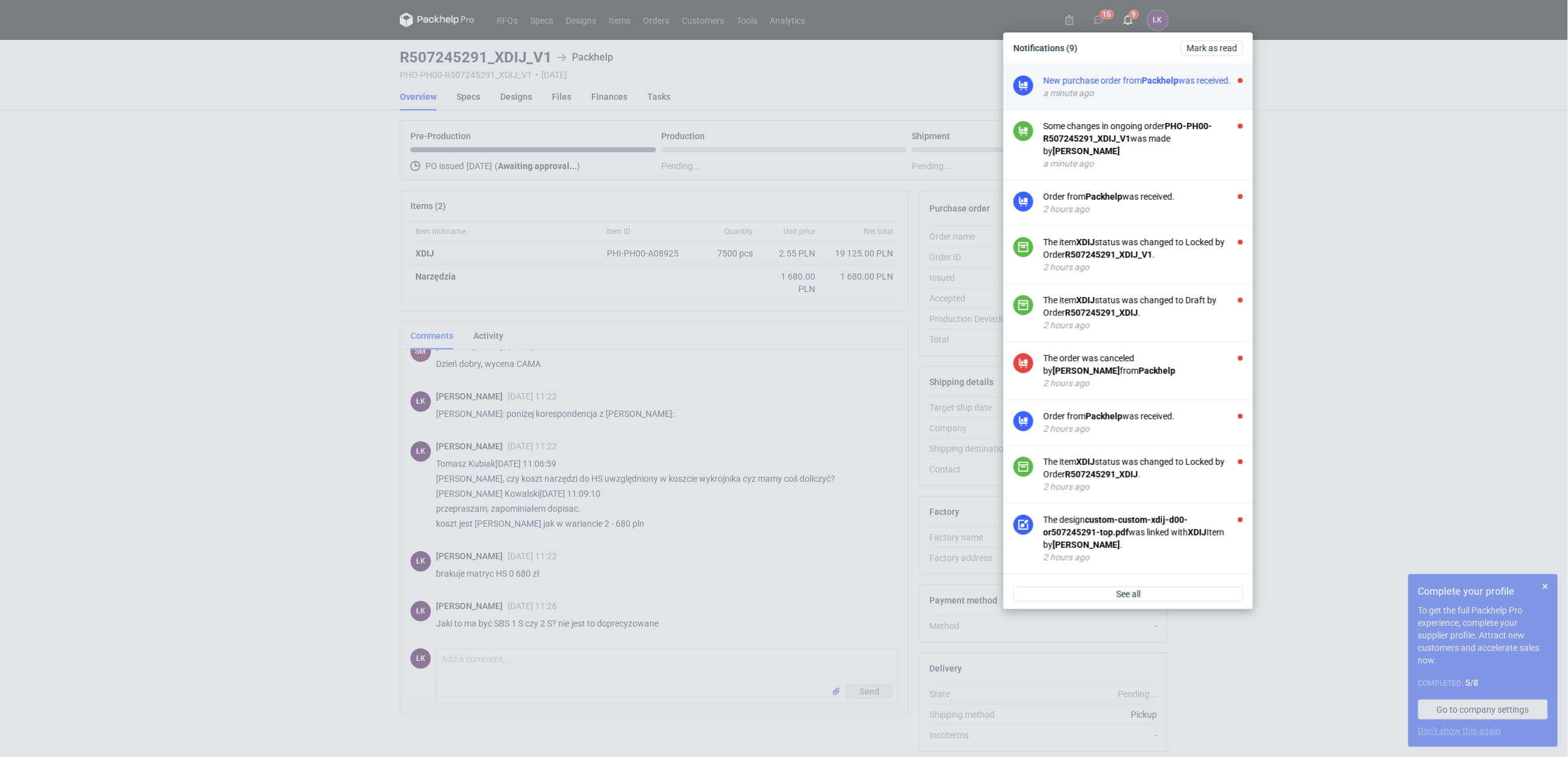
click at [1132, 87] on div "New purchase order from Packhelp was received." at bounding box center [1143, 80] width 200 height 12
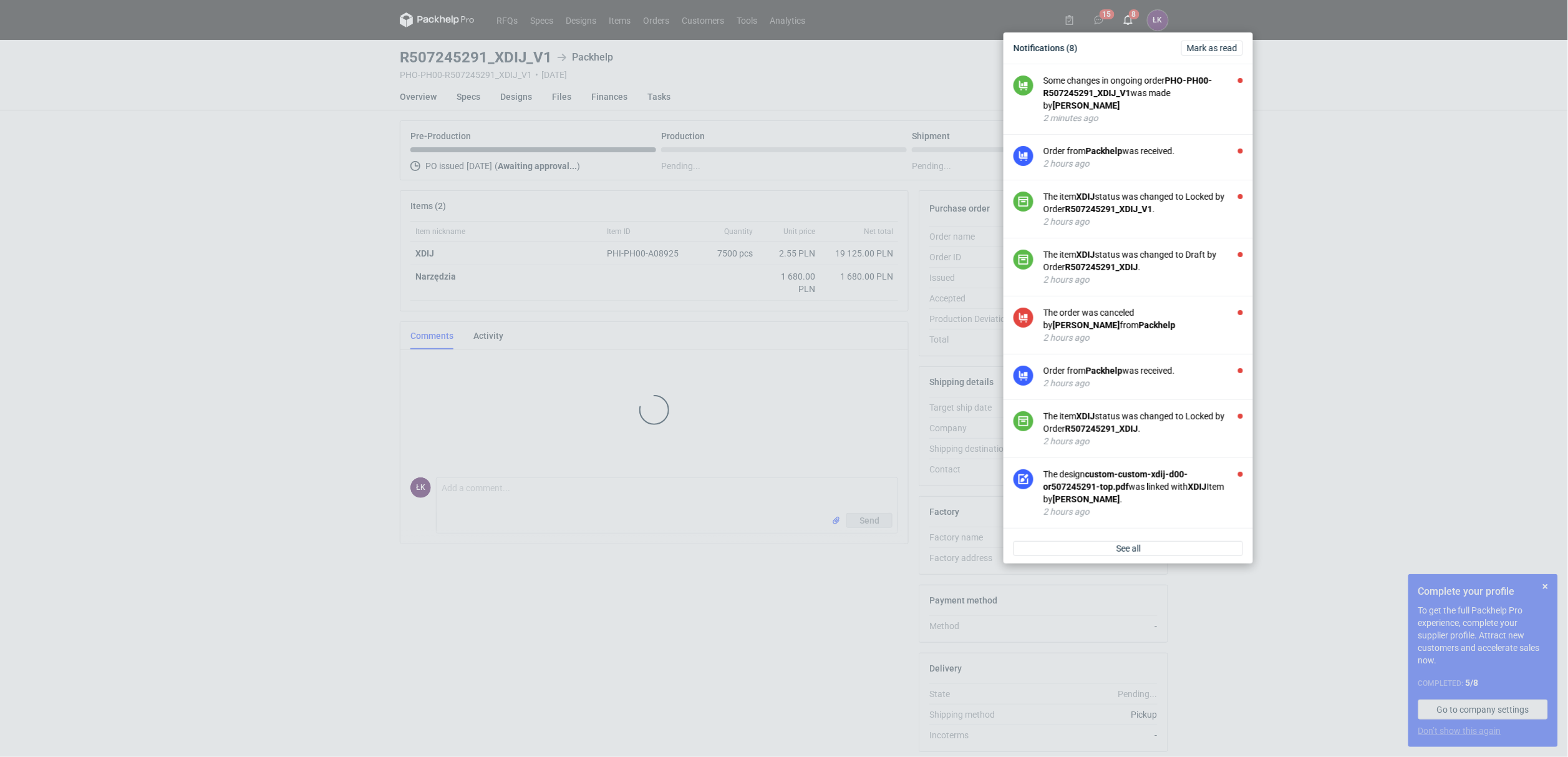
scroll to position [32, 0]
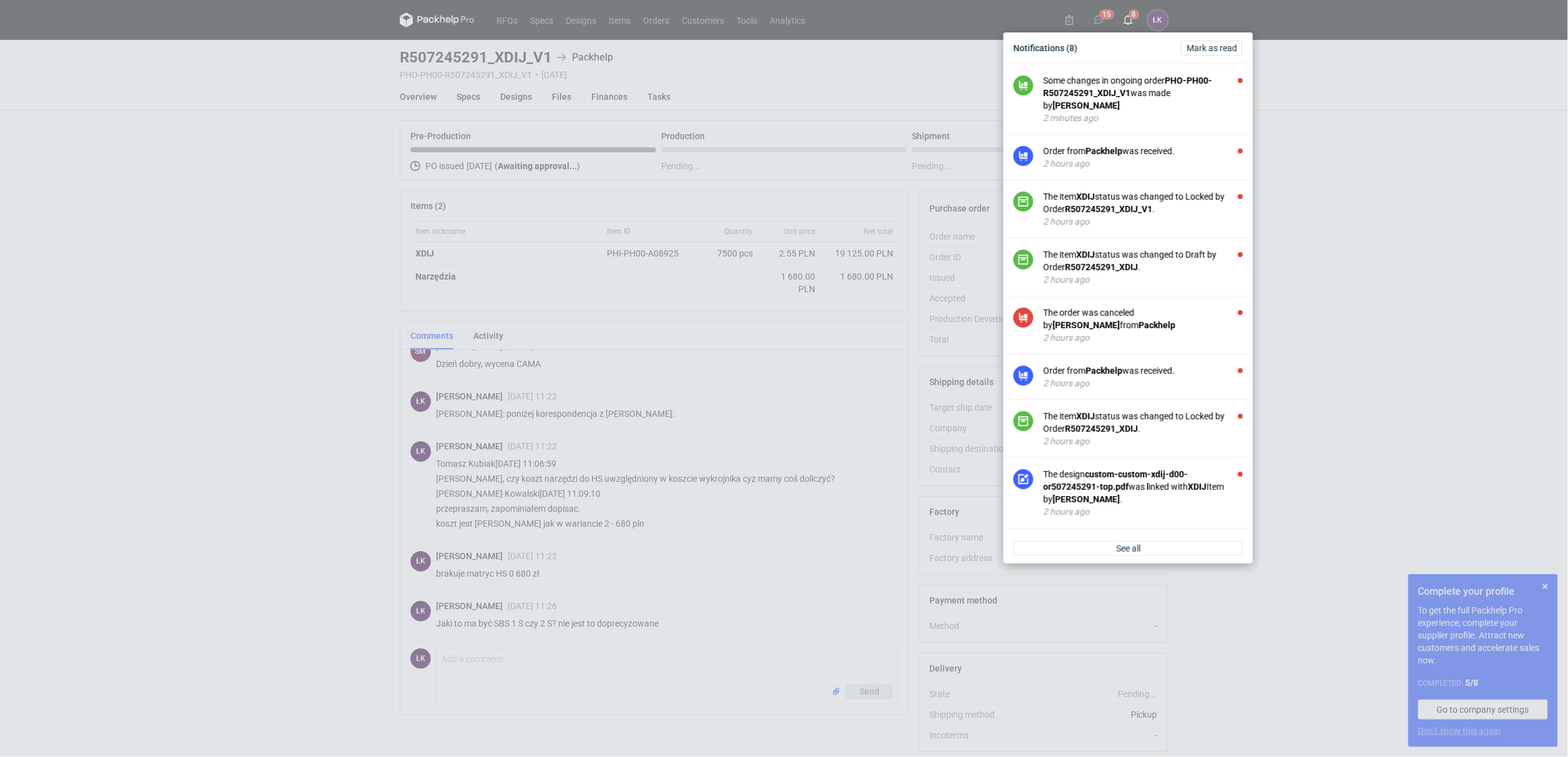
click at [1132, 93] on div "Some changes in ongoing order PHO-PH00-R507245291_XDIJ_V1 was made by Sebastian…" at bounding box center [1143, 93] width 200 height 37
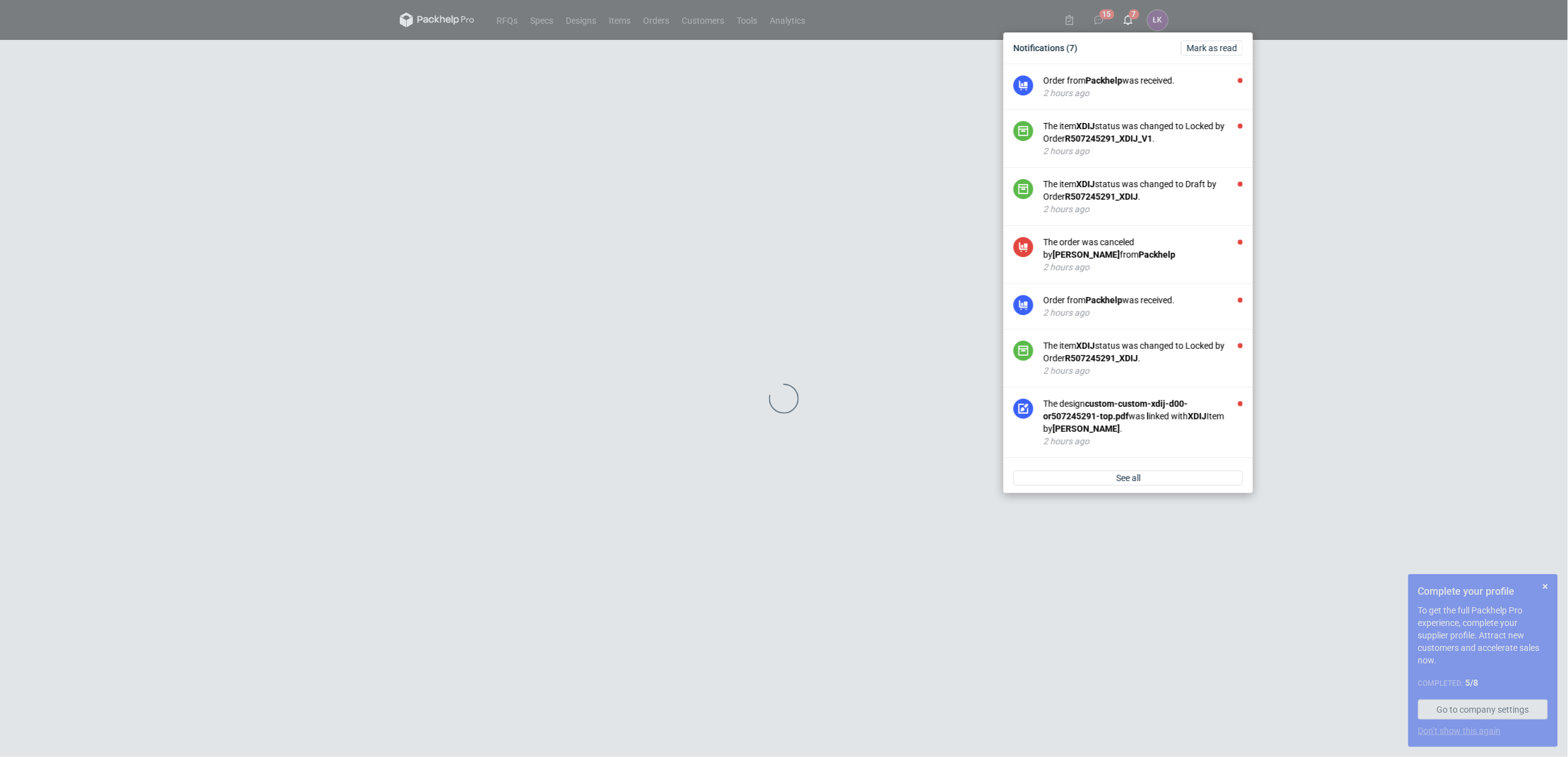
click at [1132, 93] on div "2 hours ago" at bounding box center [1143, 93] width 200 height 12
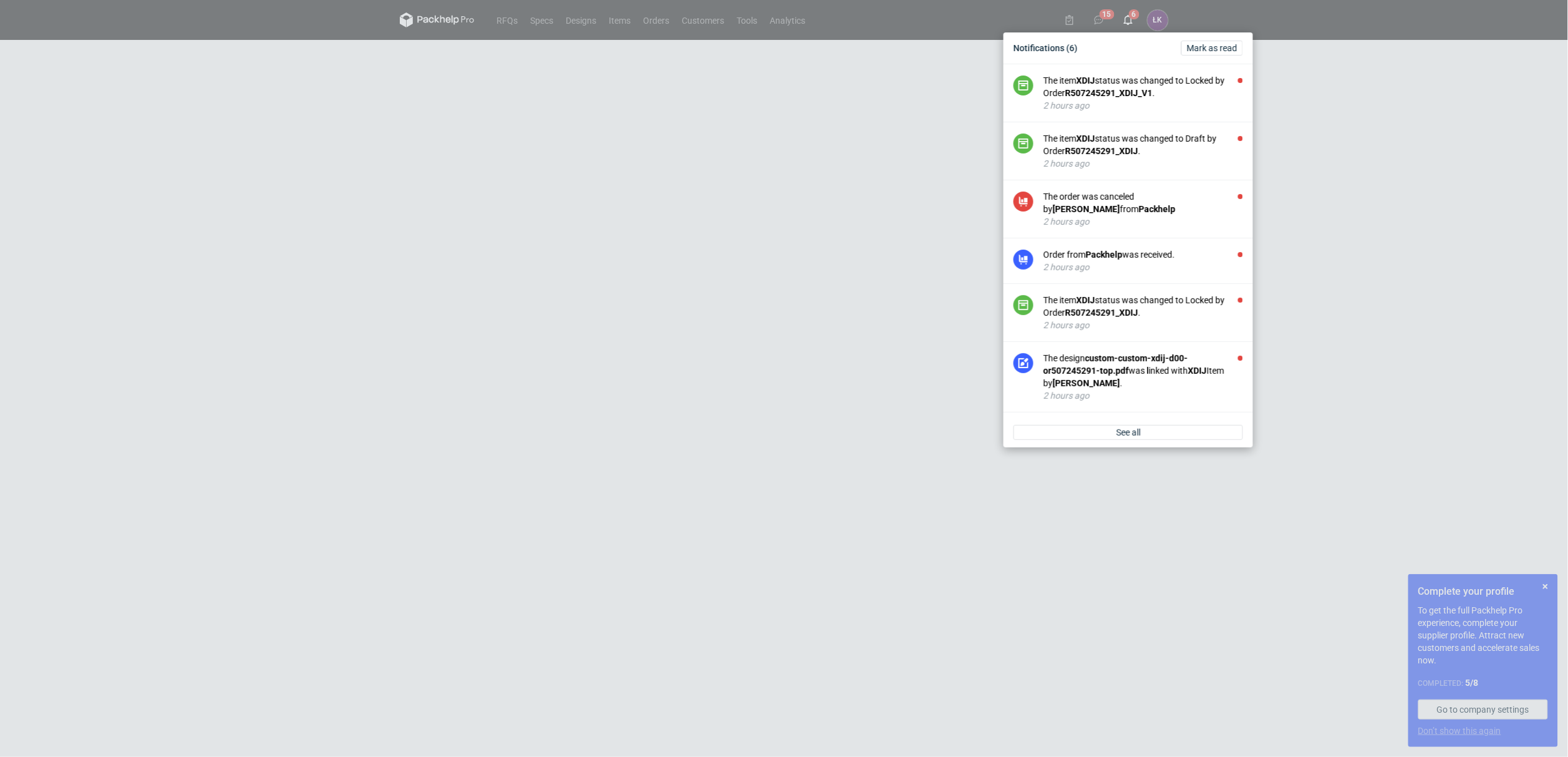
click at [1132, 93] on strong "R507245291_XDIJ_V1" at bounding box center [1109, 93] width 87 height 10
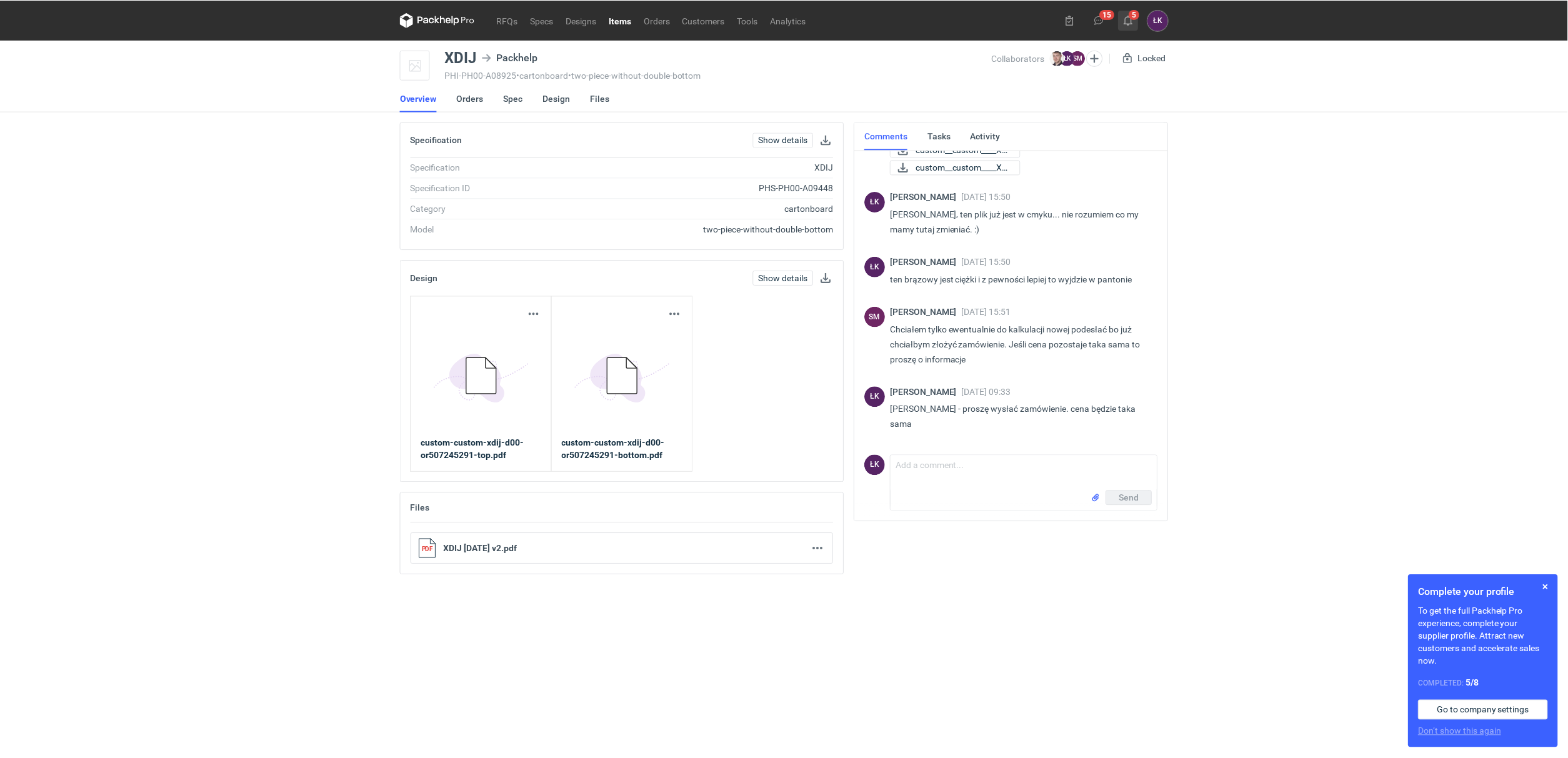
scroll to position [501, 0]
click at [1127, 24] on icon at bounding box center [1131, 20] width 10 height 10
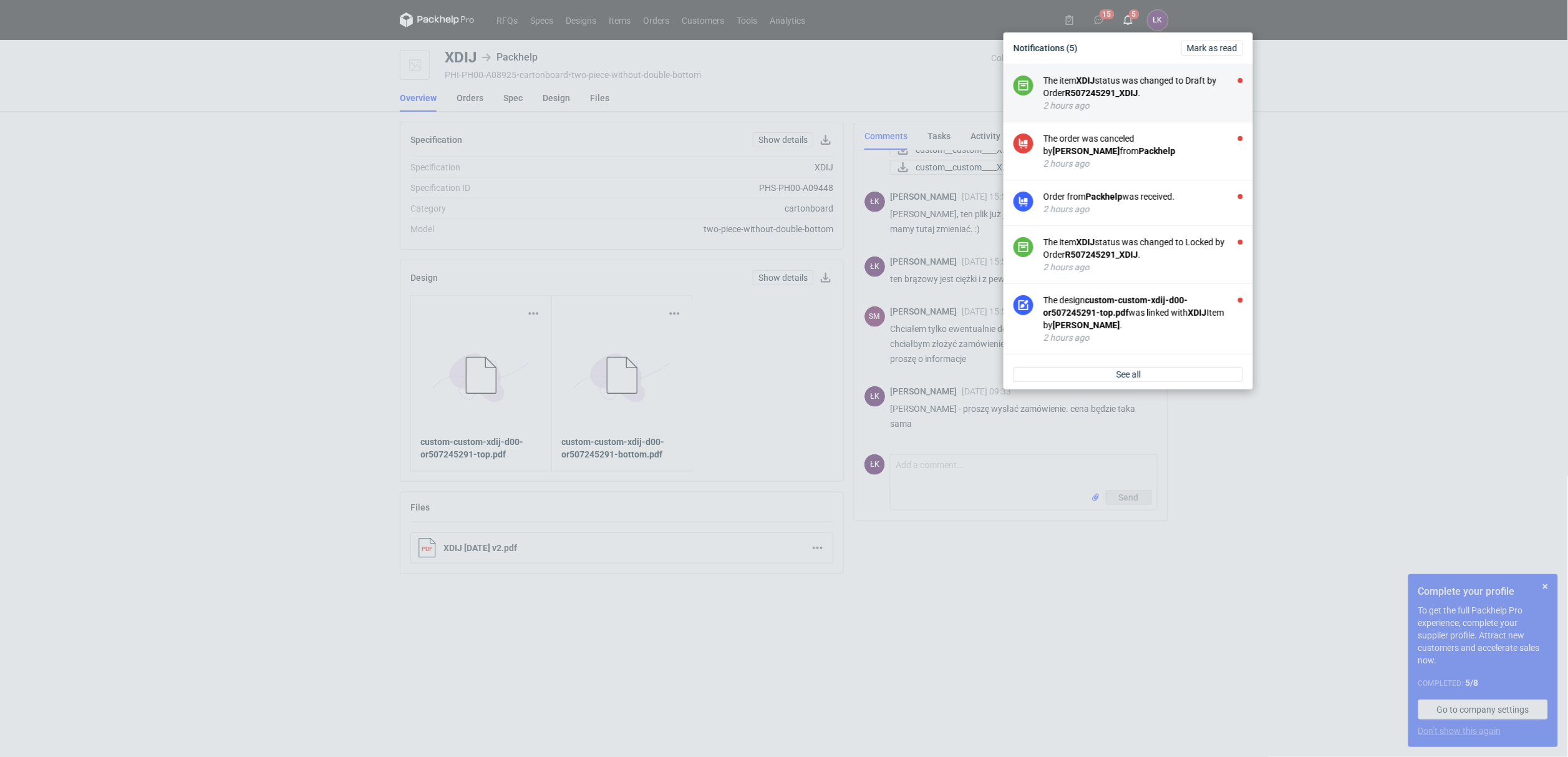
click at [1068, 114] on li "The item XDIJ status was changed to Draft by Order R507245291_XDIJ . 2 hours ago" at bounding box center [1128, 93] width 249 height 58
click at [1086, 96] on strong "R507245291_XDIJ" at bounding box center [1102, 93] width 73 height 10
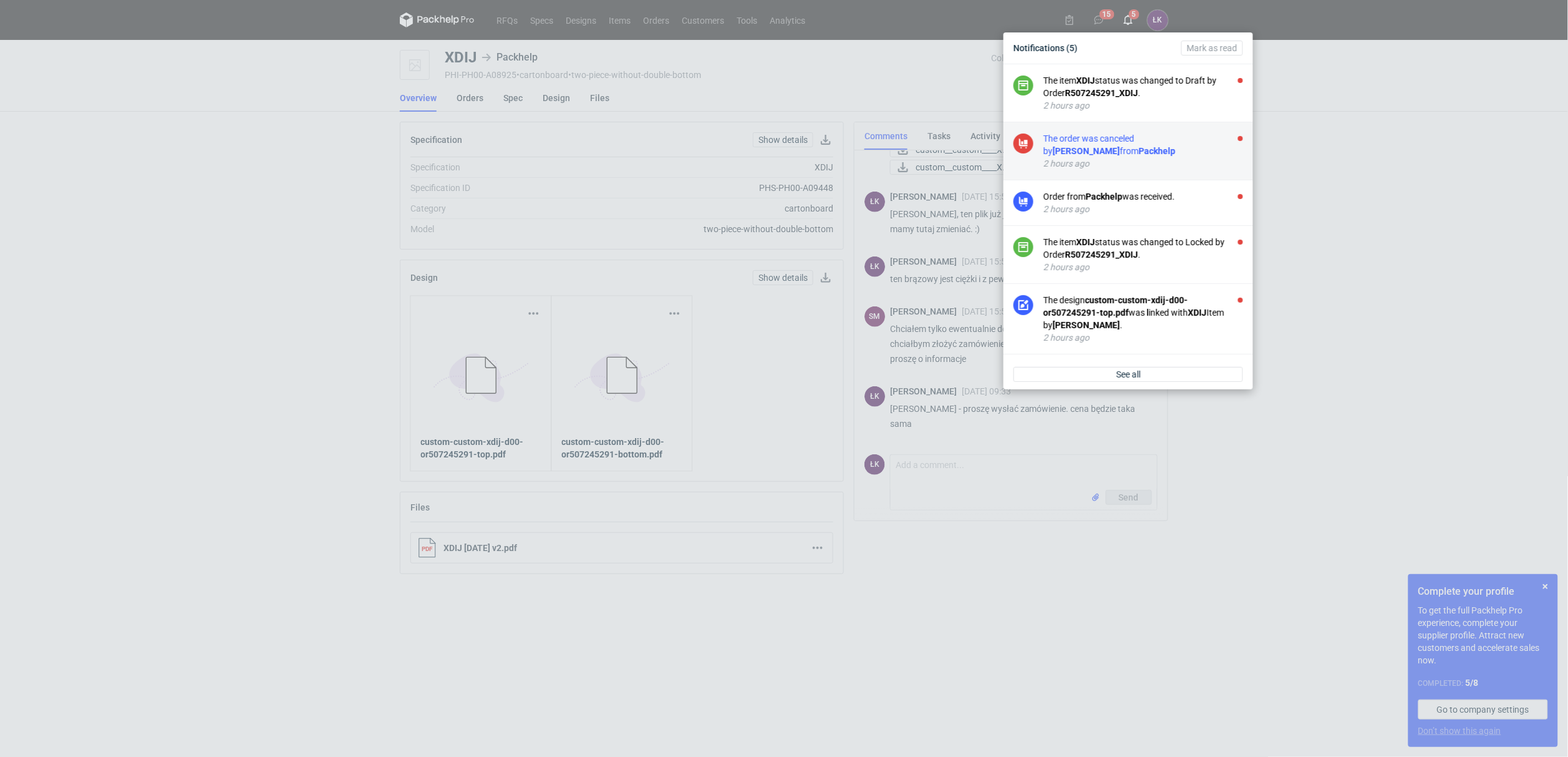
click at [1102, 143] on div "The order was canceled by Sebastian Markut from Packhelp" at bounding box center [1143, 145] width 200 height 25
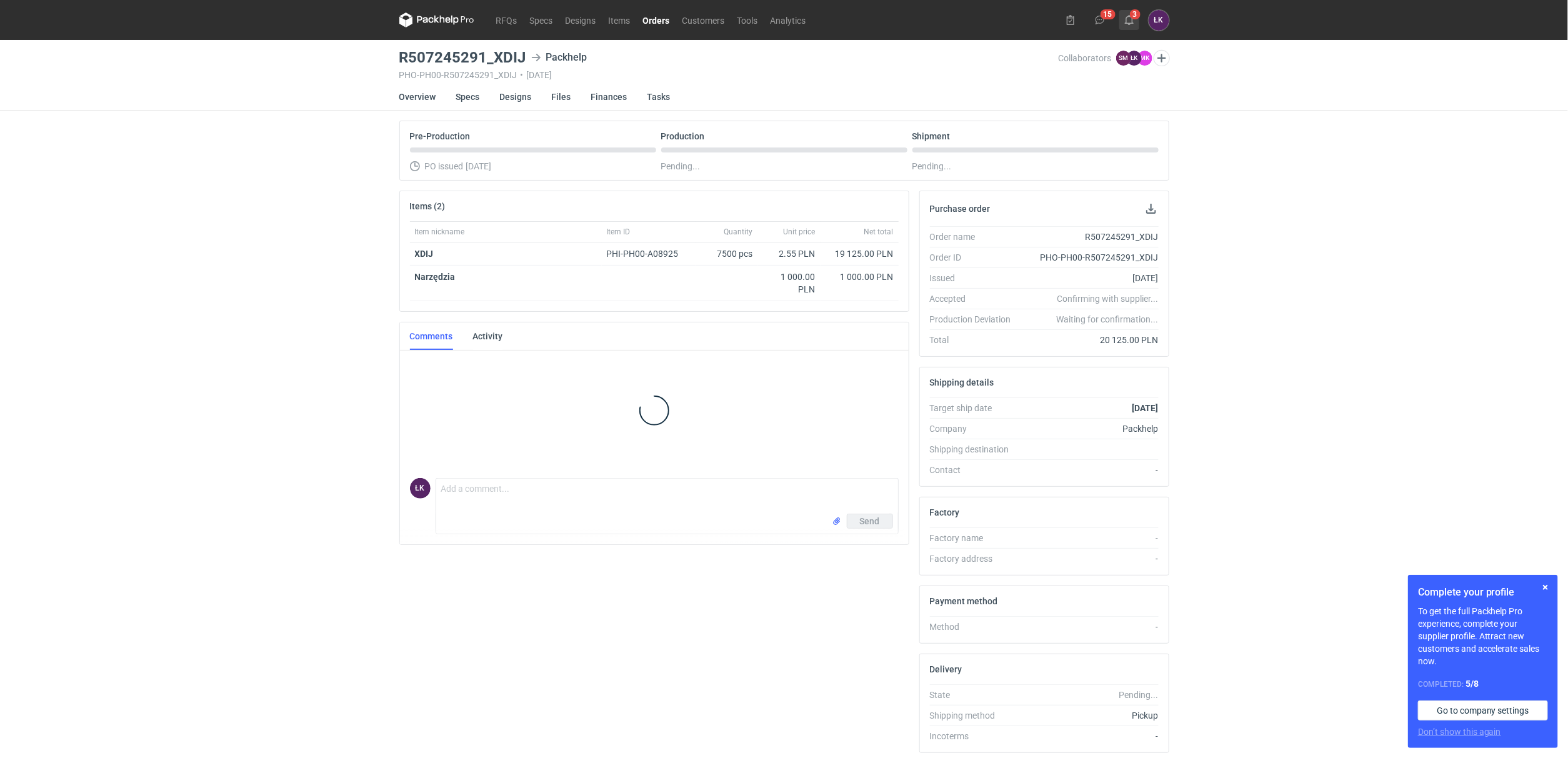
click at [1131, 24] on icon at bounding box center [1129, 20] width 10 height 10
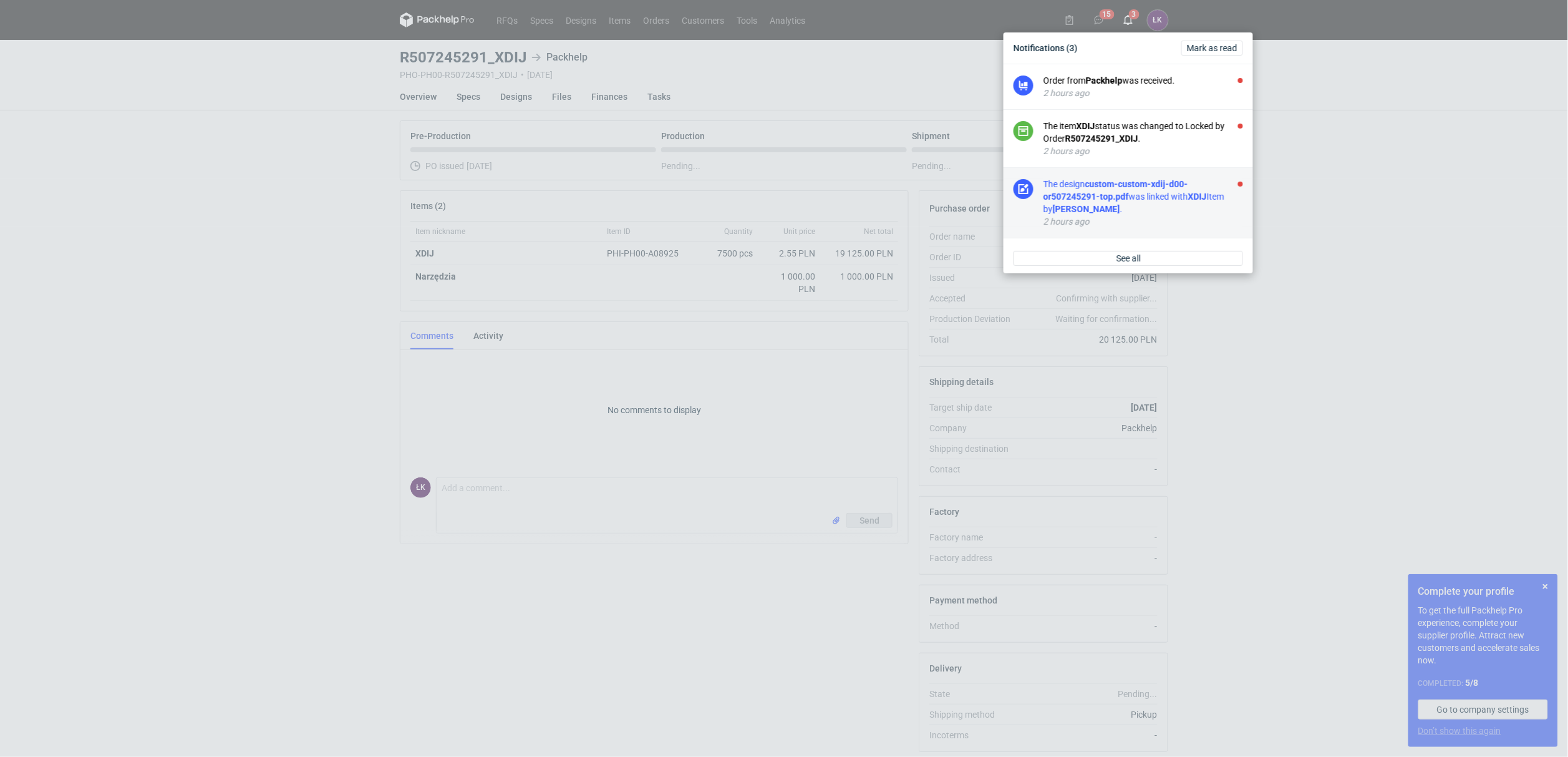
click at [1122, 185] on strong "custom-custom-xdij-d00-or507245291-top.pdf" at bounding box center [1116, 190] width 145 height 23
click at [1107, 134] on strong "R507245291_XDIJ" at bounding box center [1102, 139] width 73 height 10
click at [1112, 87] on div "Order from Packhelp was received." at bounding box center [1143, 80] width 200 height 12
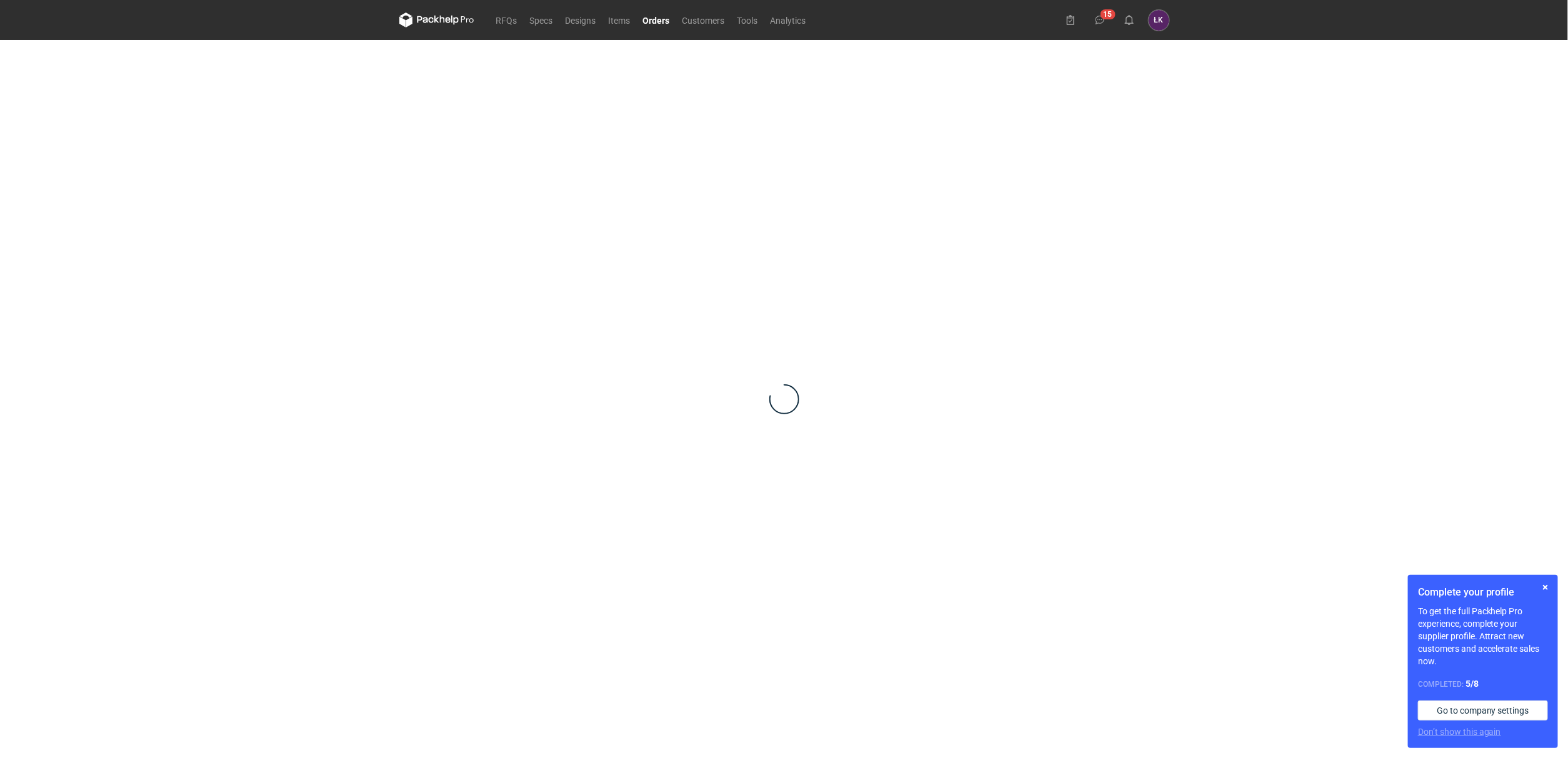
click at [1349, 281] on div "RFQs Specs Designs Items Orders Customers Tools Analytics 15 ŁK Łukasz Kowalski…" at bounding box center [784, 379] width 1568 height 758
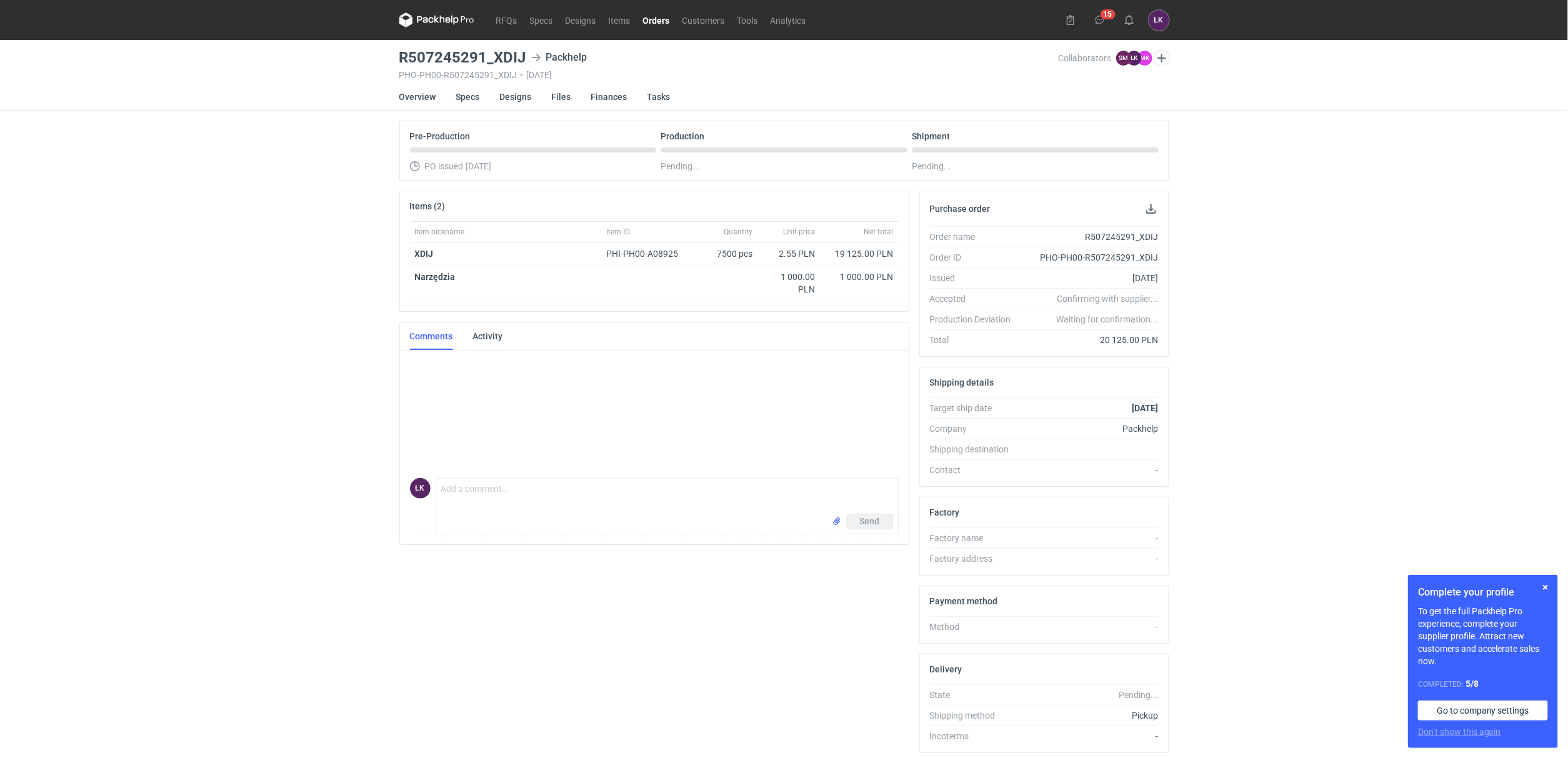
click at [459, 15] on icon at bounding box center [436, 20] width 75 height 15
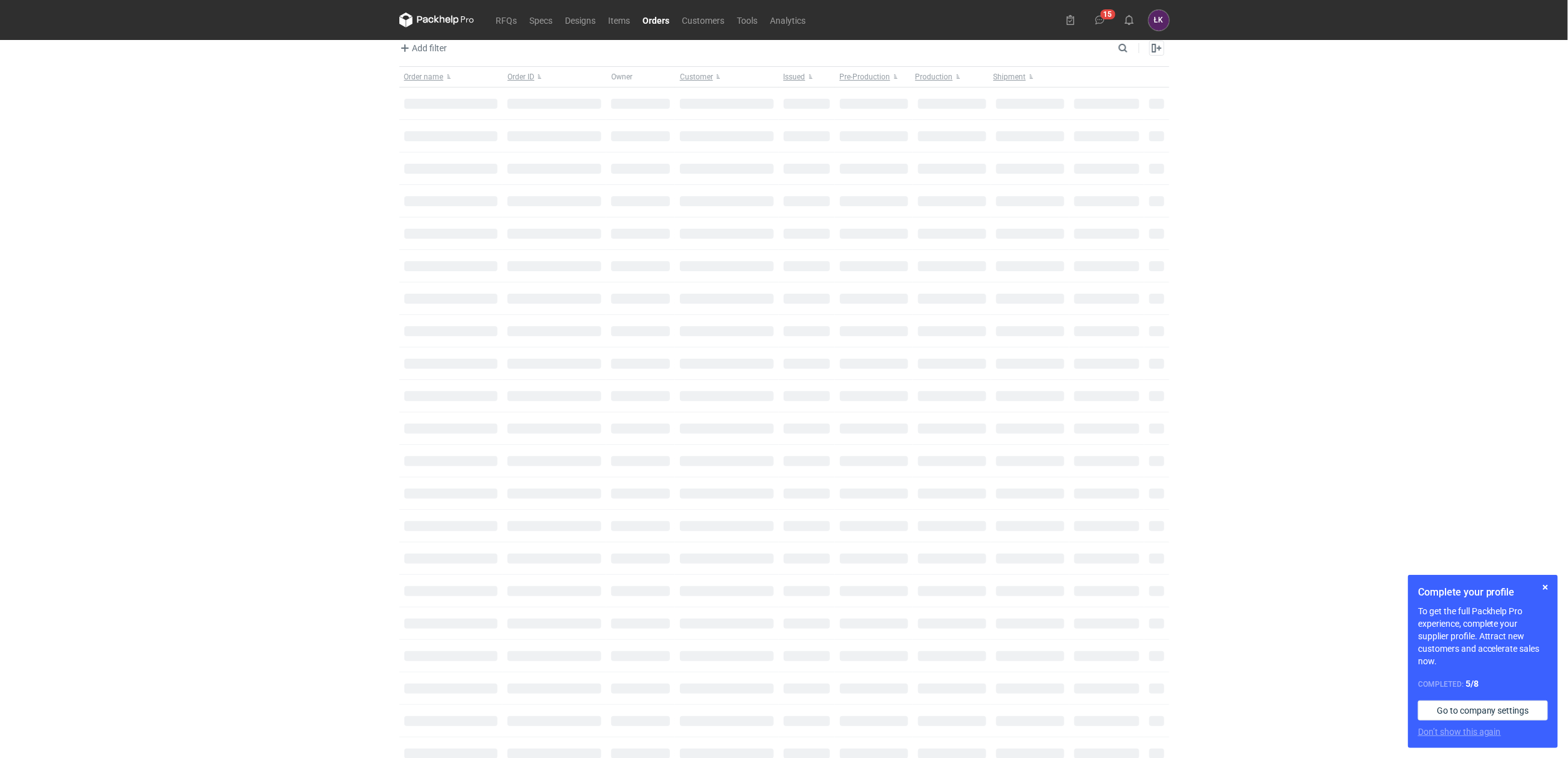
click at [271, 558] on div "RFQs Specs Designs Items Orders Customers Tools Analytics 15 ŁK Łukasz Kowalski…" at bounding box center [784, 379] width 1568 height 758
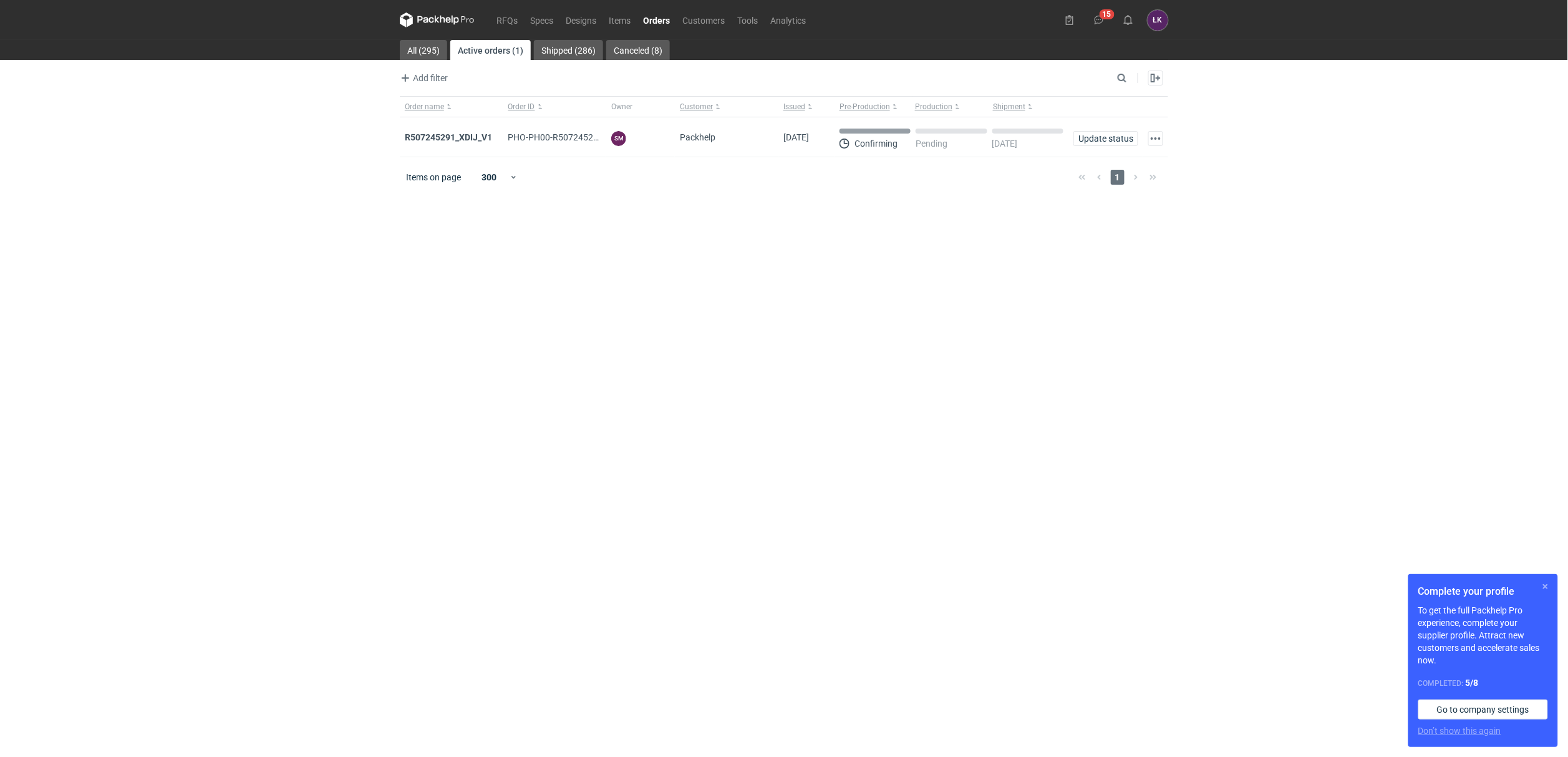
click at [1544, 584] on button "button" at bounding box center [1545, 587] width 15 height 15
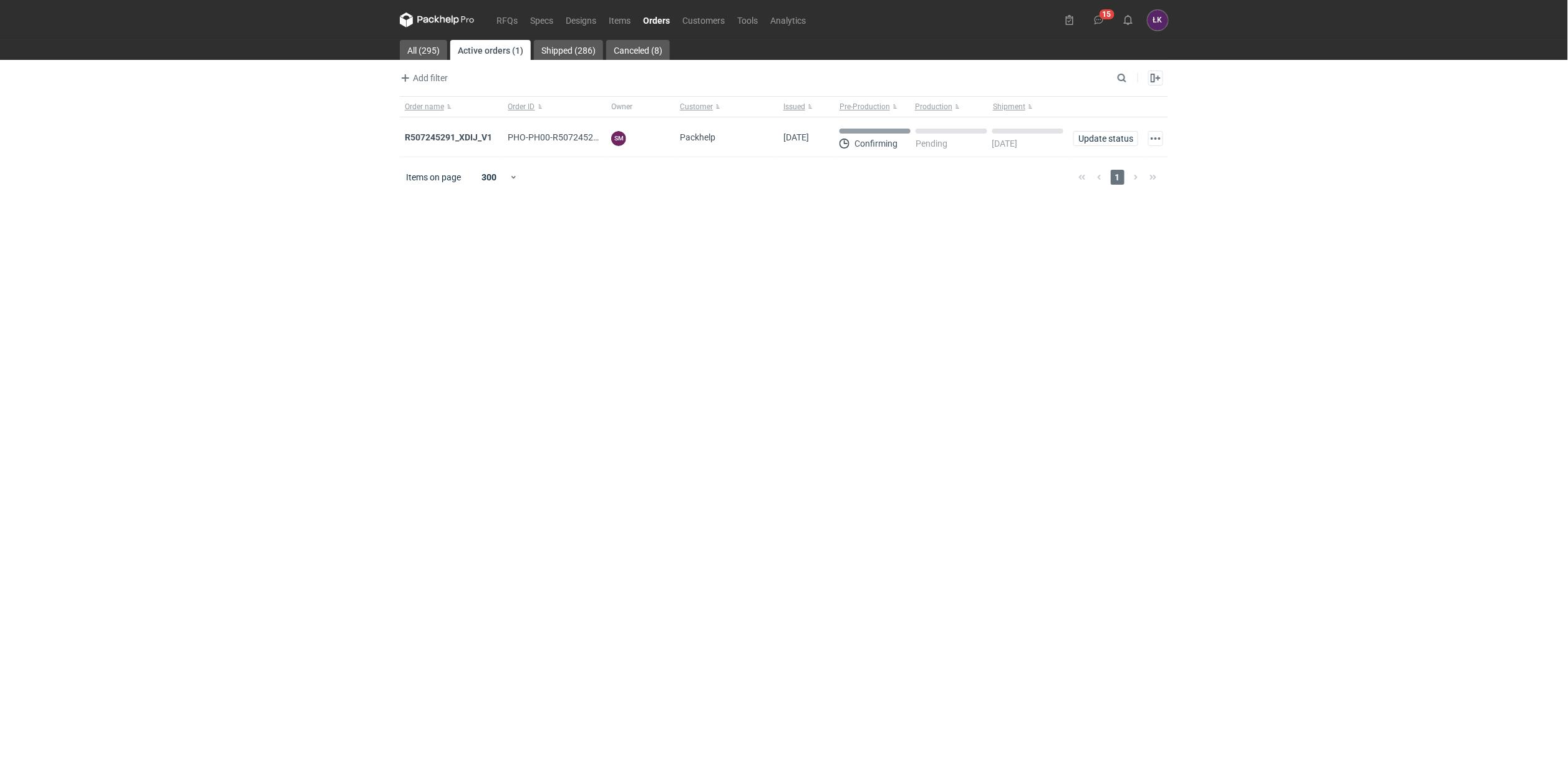
click at [1409, 477] on div "RFQs Specs Designs Items Orders Customers Tools Analytics 15 ŁK Łukasz Kowalski…" at bounding box center [784, 378] width 1568 height 757
click at [444, 134] on strong "R507245291_XDIJ_V1" at bounding box center [448, 138] width 87 height 10
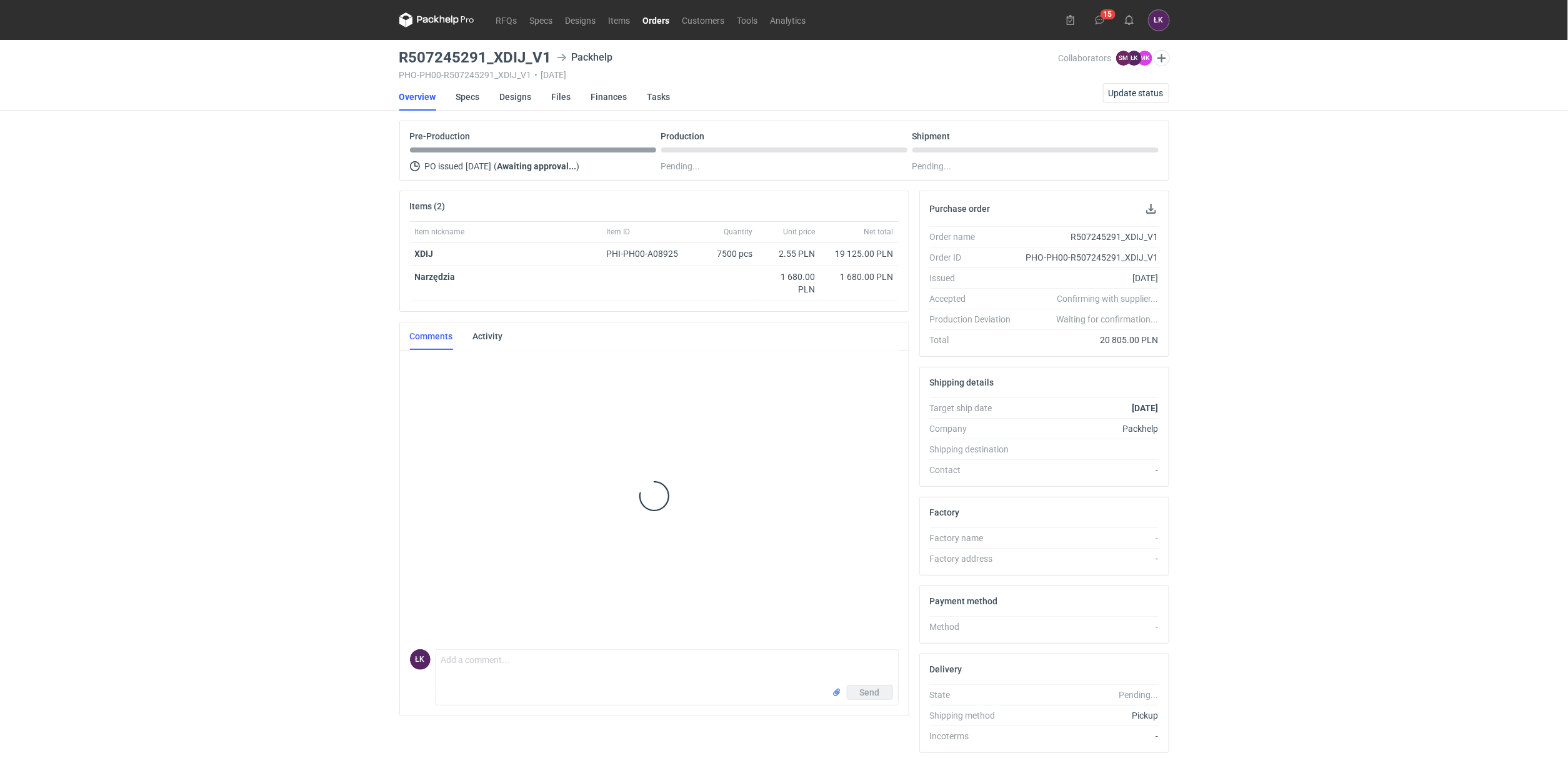
scroll to position [32, 0]
click at [105, 450] on div "RFQs Specs Designs Items Orders Customers Tools Analytics 15 ŁK Łukasz Kowalski…" at bounding box center [784, 379] width 1568 height 758
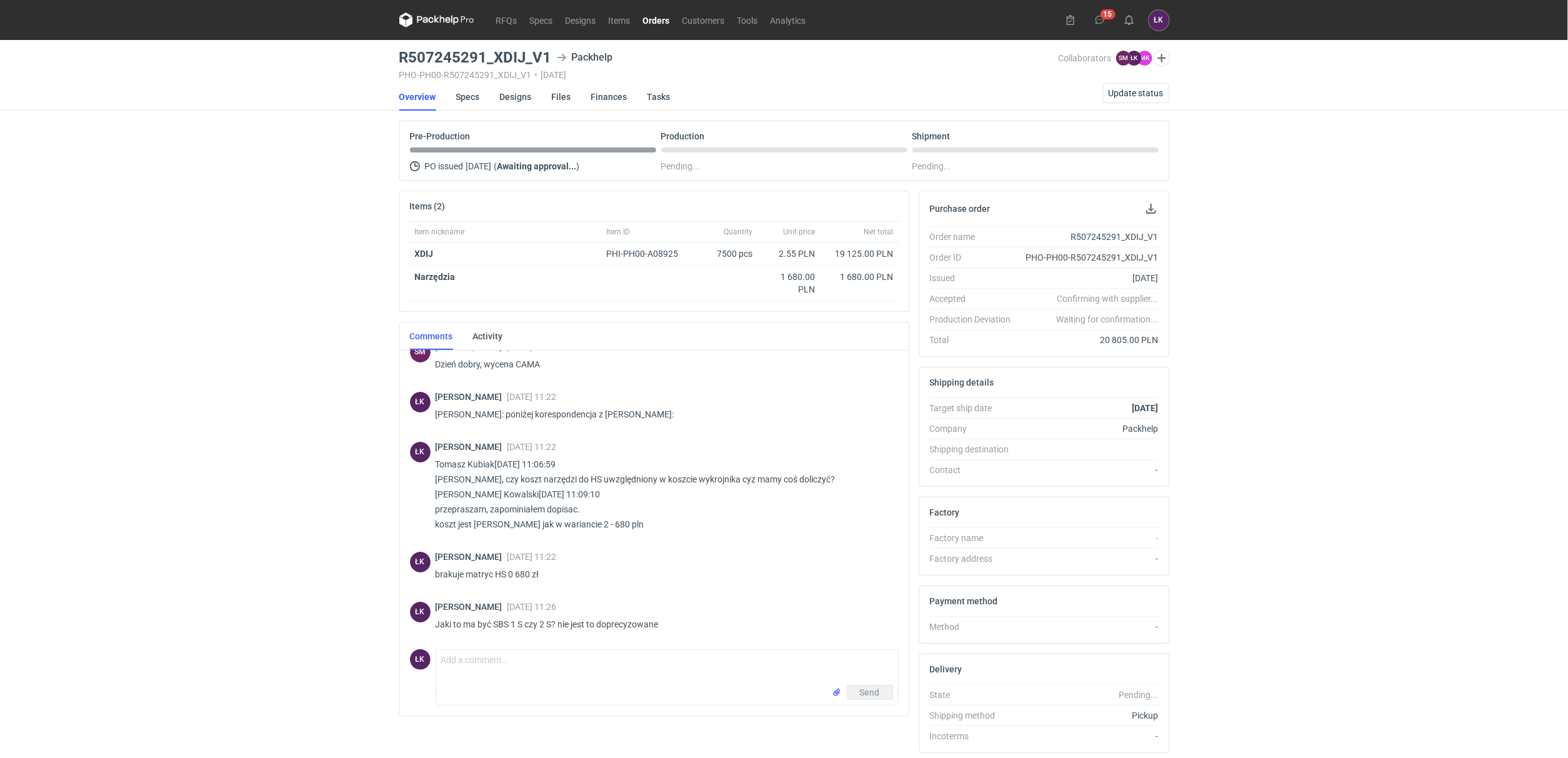
scroll to position [49, 0]
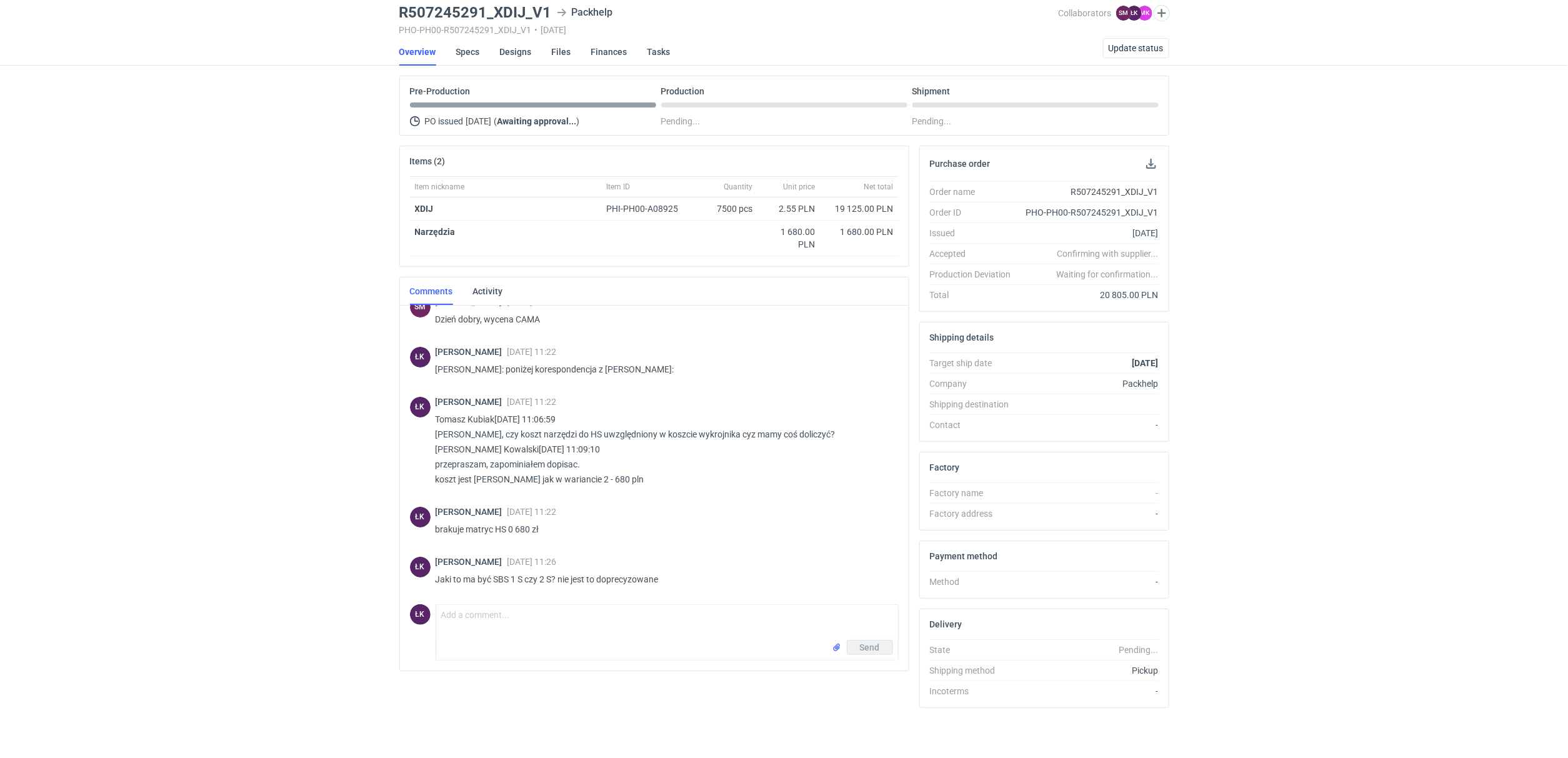
drag, startPoint x: 1416, startPoint y: 225, endPoint x: 1394, endPoint y: 220, distance: 22.6
click at [1416, 223] on div "RFQs Specs Designs Items Orders Customers Tools Analytics 15 ŁK Łukasz Kowalski…" at bounding box center [784, 334] width 1568 height 758
click at [226, 424] on div "RFQs Specs Designs Items Orders Customers Tools Analytics 15 ŁK Łukasz Kowalski…" at bounding box center [784, 334] width 1568 height 758
